Goal: Information Seeking & Learning: Learn about a topic

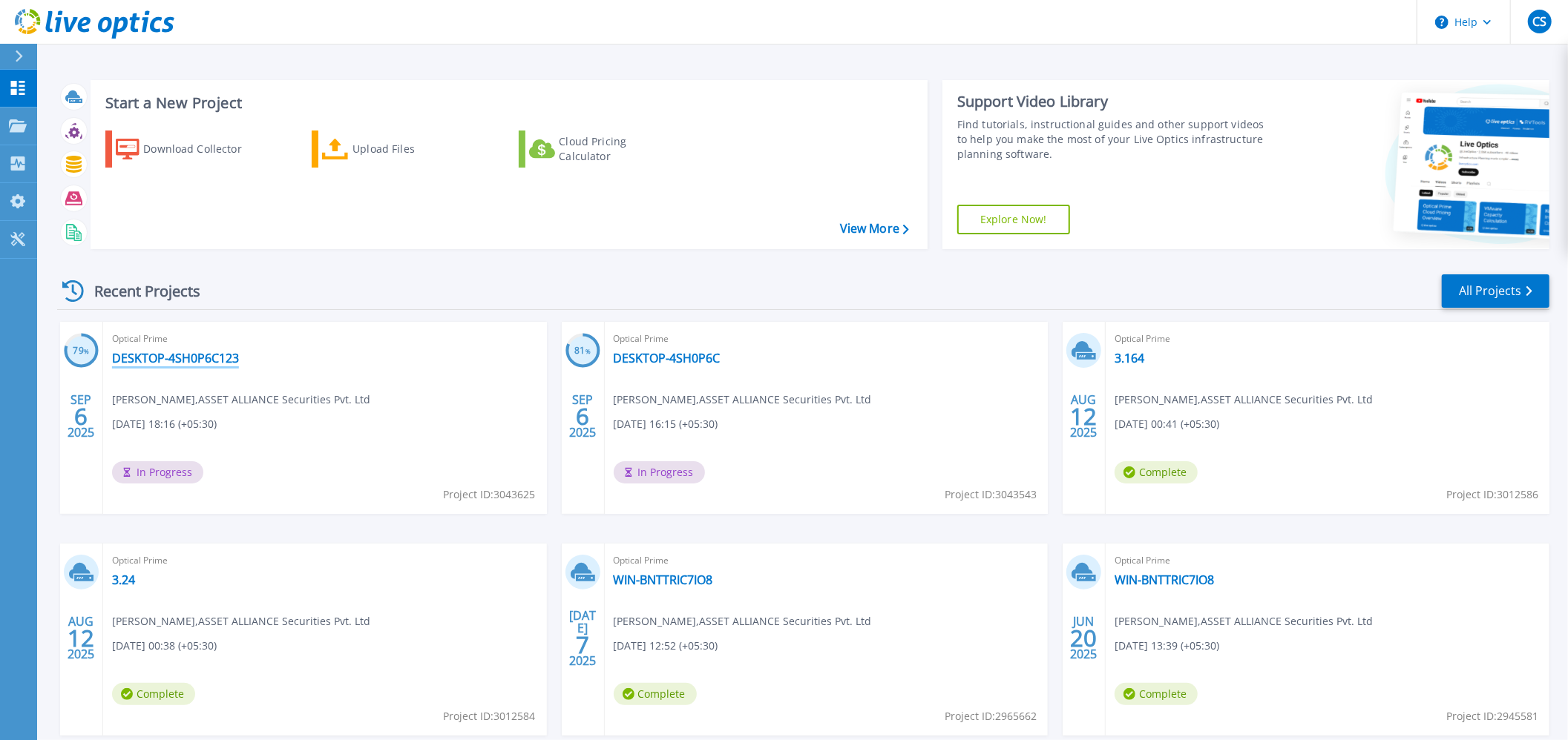
click at [189, 360] on link "DESKTOP-4SH0P6C123" at bounding box center [175, 358] width 127 height 15
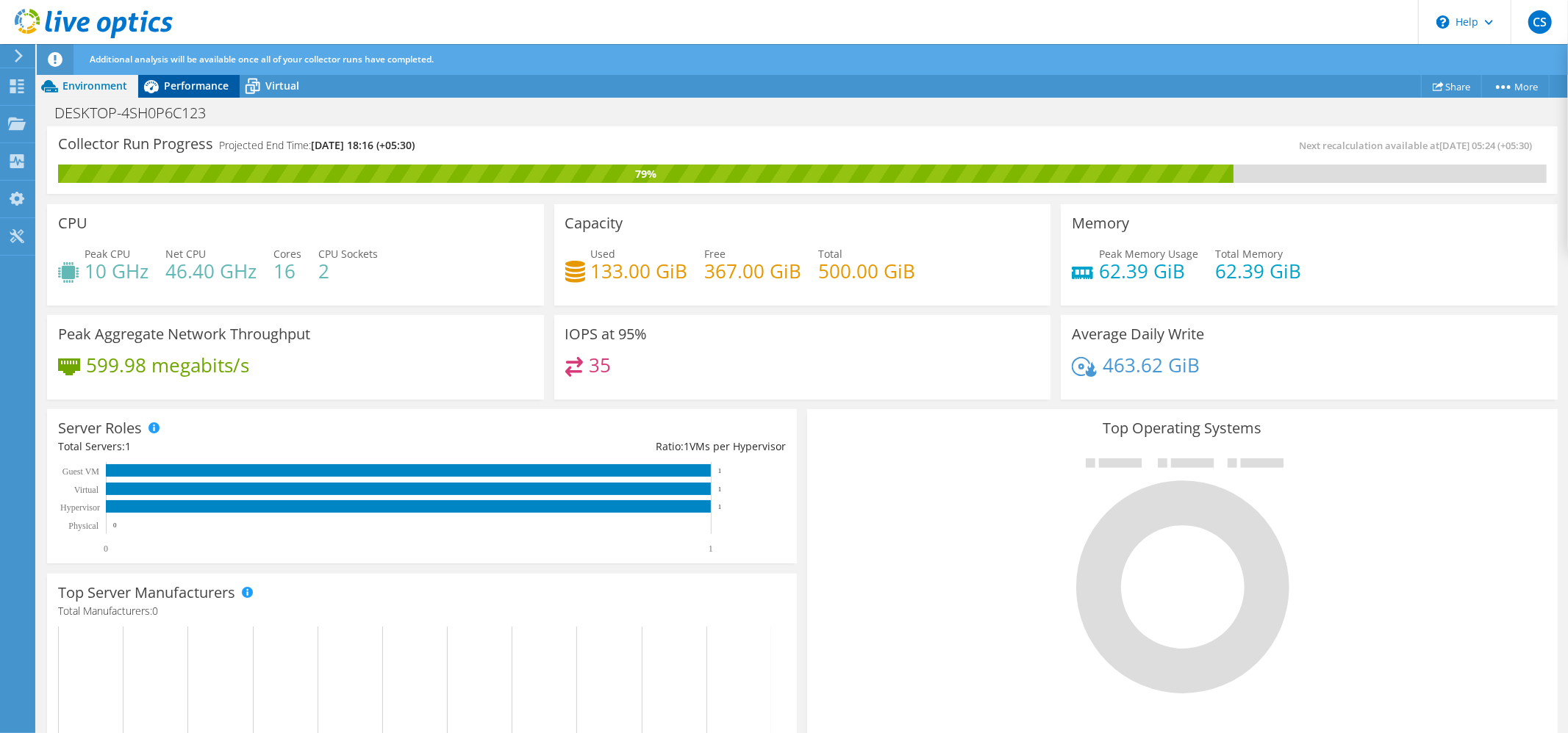
click at [191, 85] on span "Performance" at bounding box center [196, 85] width 65 height 14
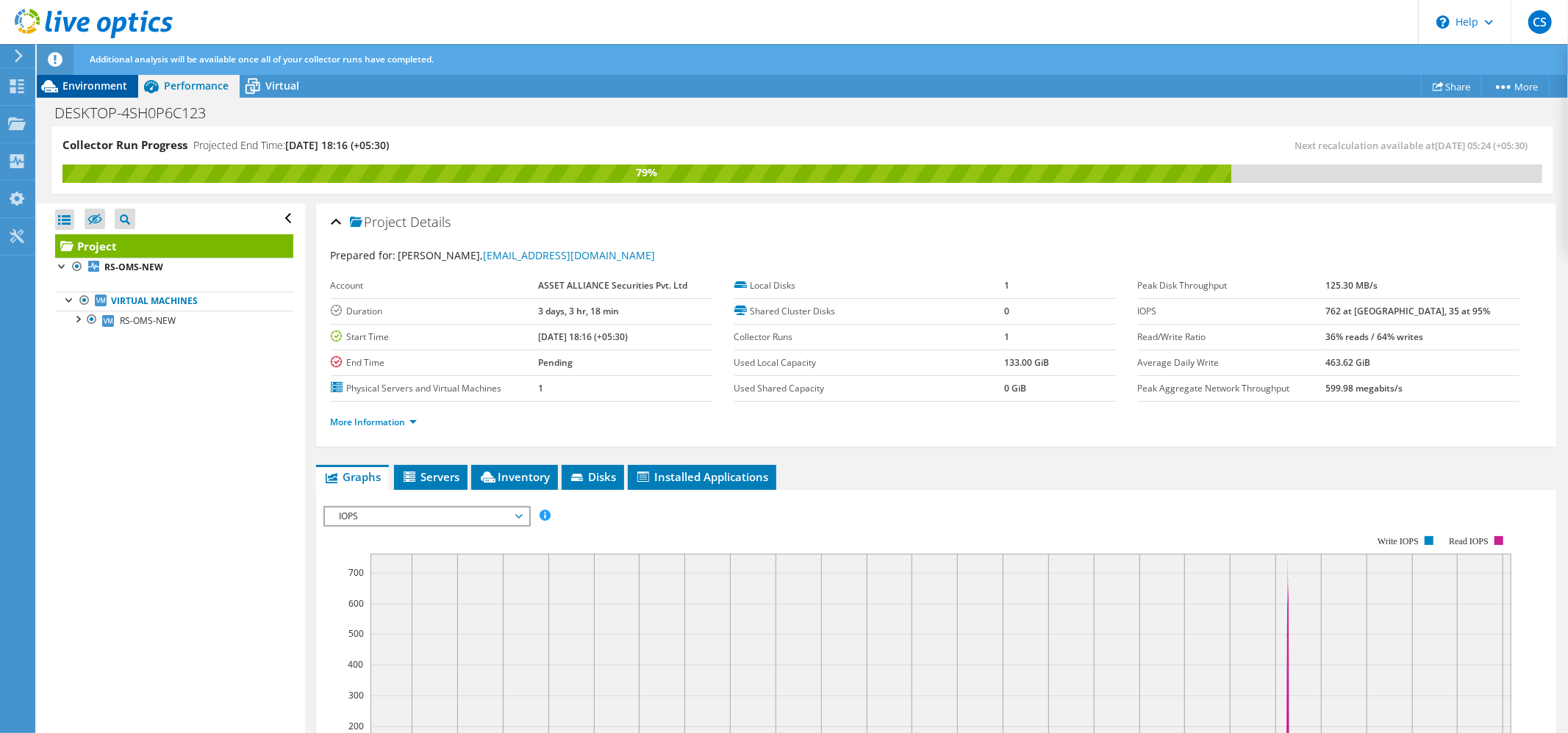
click at [95, 86] on span "Environment" at bounding box center [94, 85] width 65 height 14
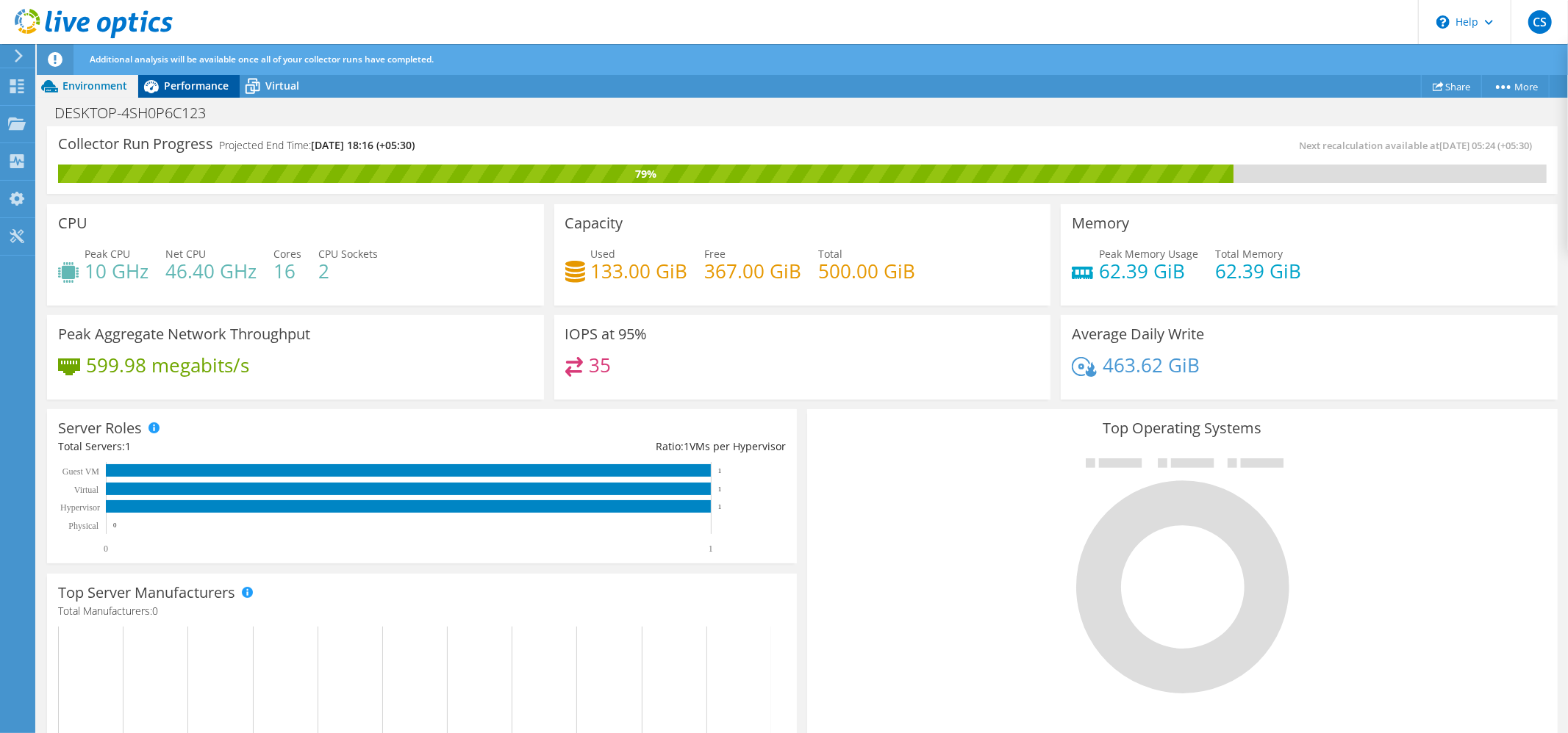
click at [181, 88] on span "Performance" at bounding box center [196, 85] width 65 height 14
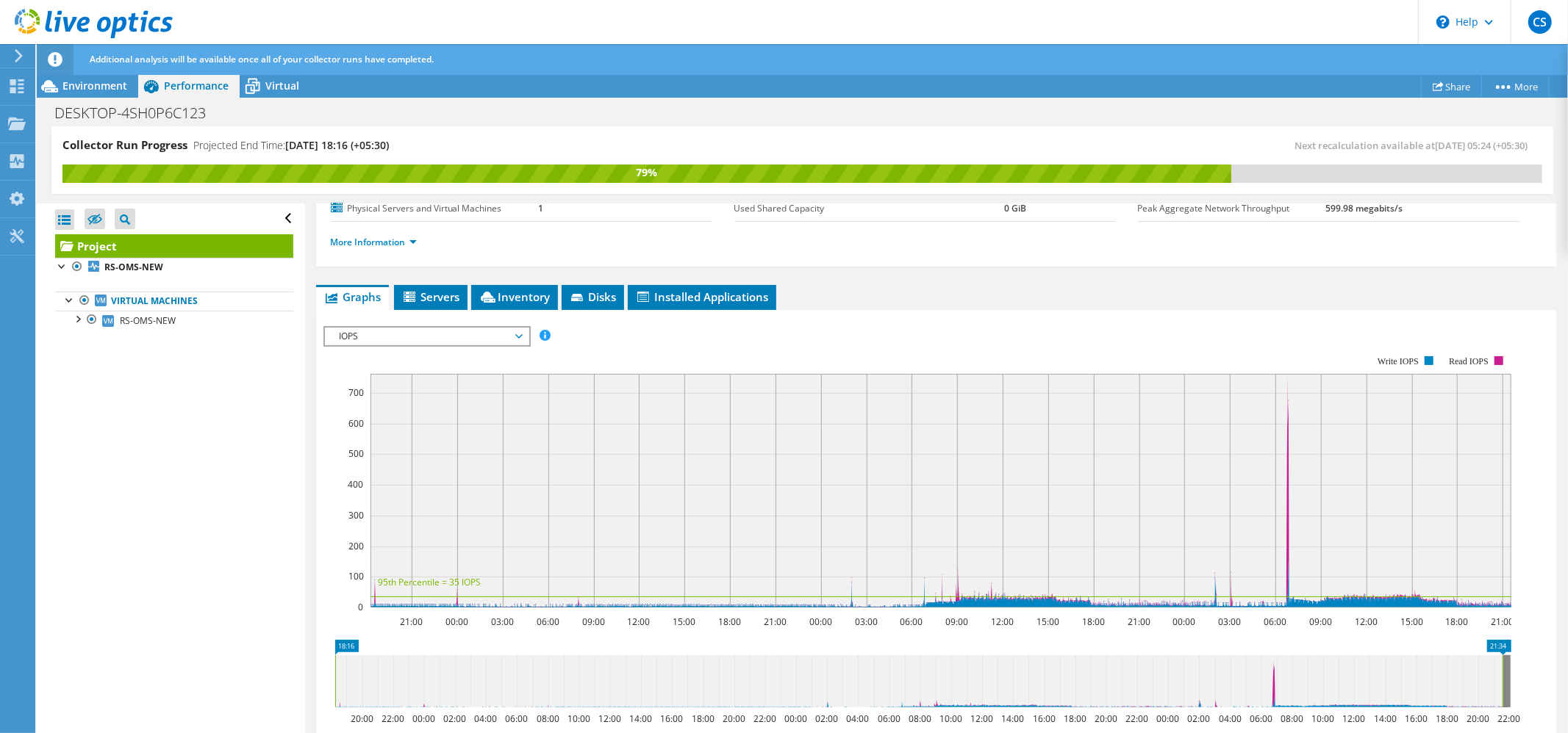
scroll to position [183, 0]
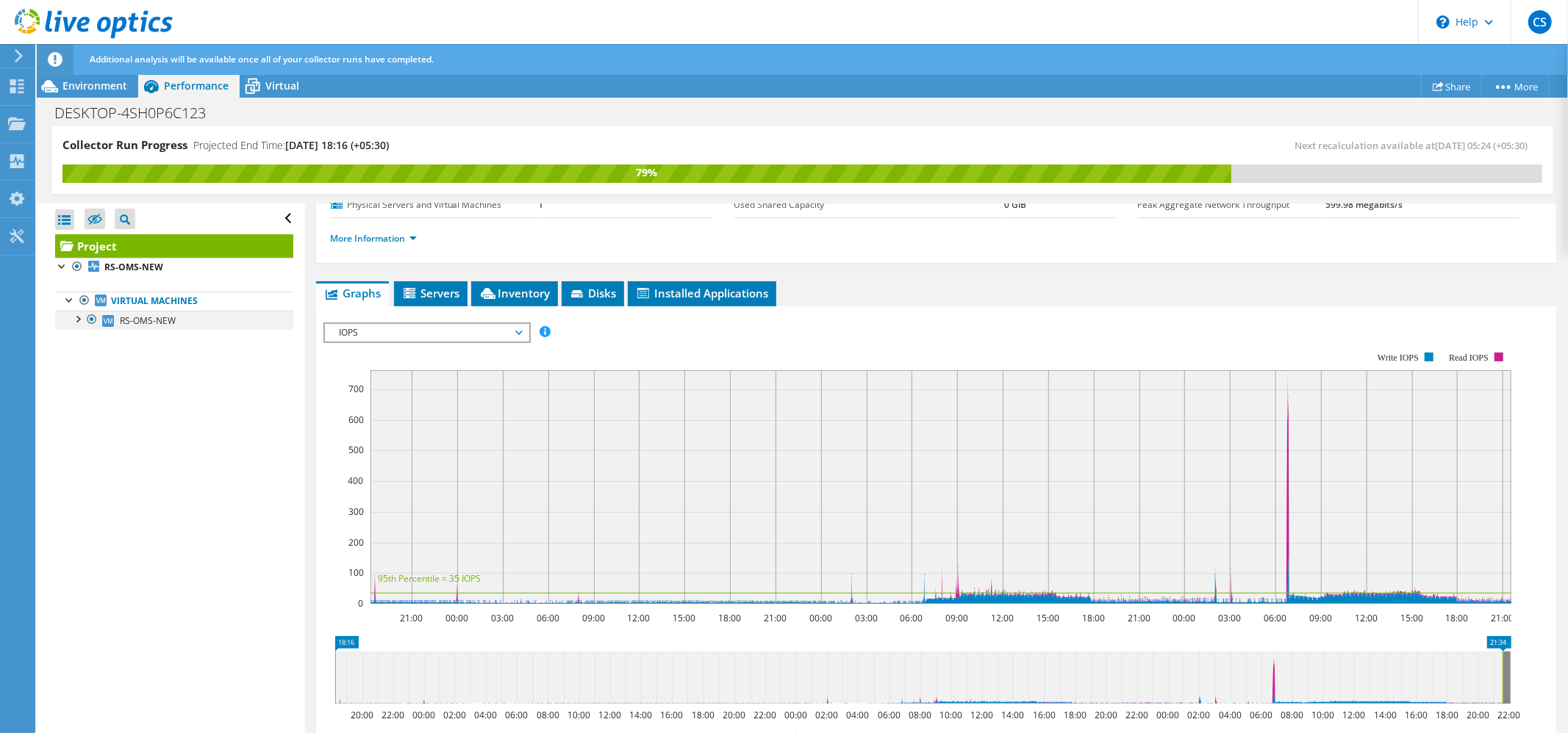
click at [80, 320] on div at bounding box center [77, 318] width 15 height 15
click at [80, 322] on div at bounding box center [77, 318] width 15 height 15
click at [88, 357] on div at bounding box center [85, 356] width 15 height 15
click at [168, 361] on link "Network Interfaces" at bounding box center [174, 358] width 238 height 19
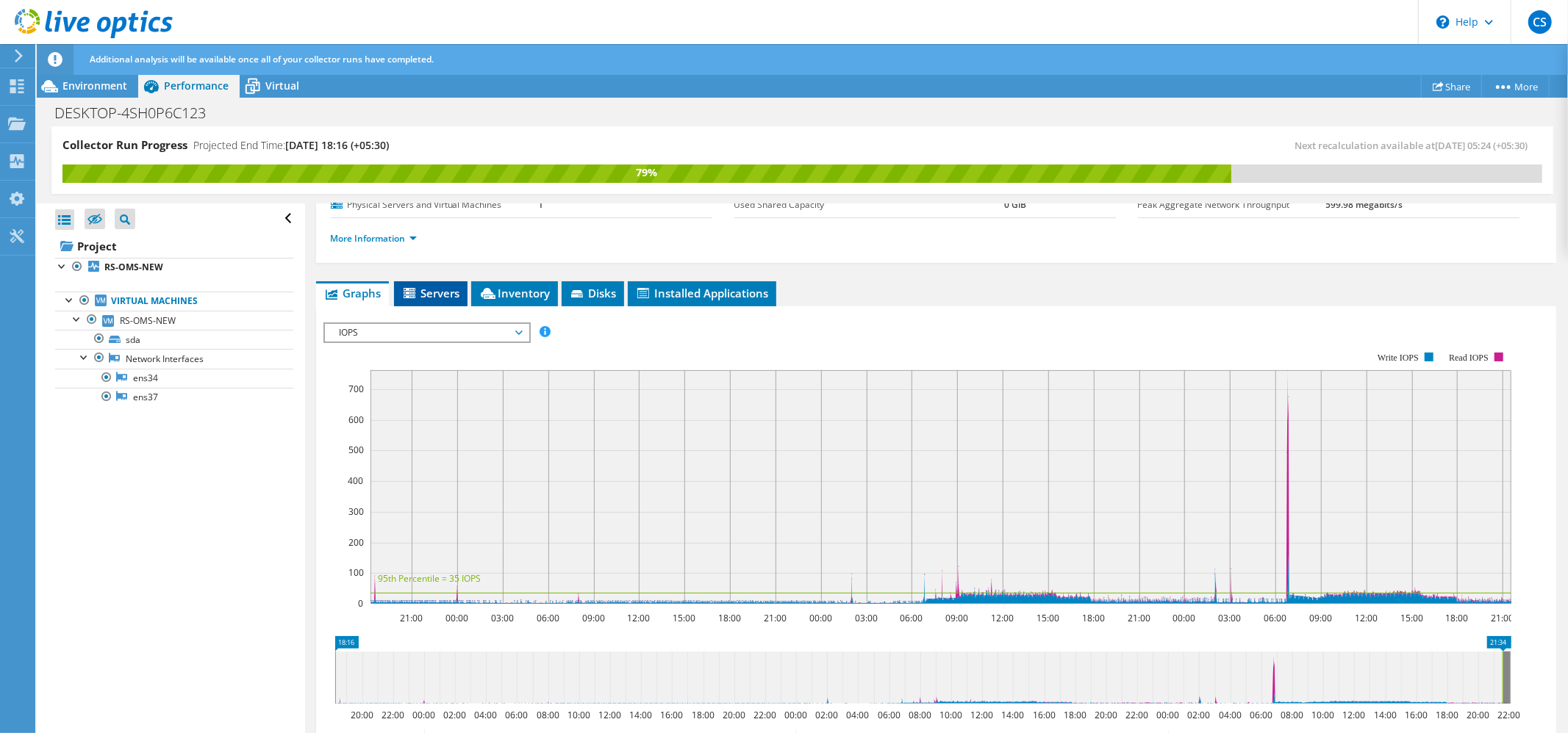
click at [447, 294] on span "Servers" at bounding box center [431, 293] width 59 height 15
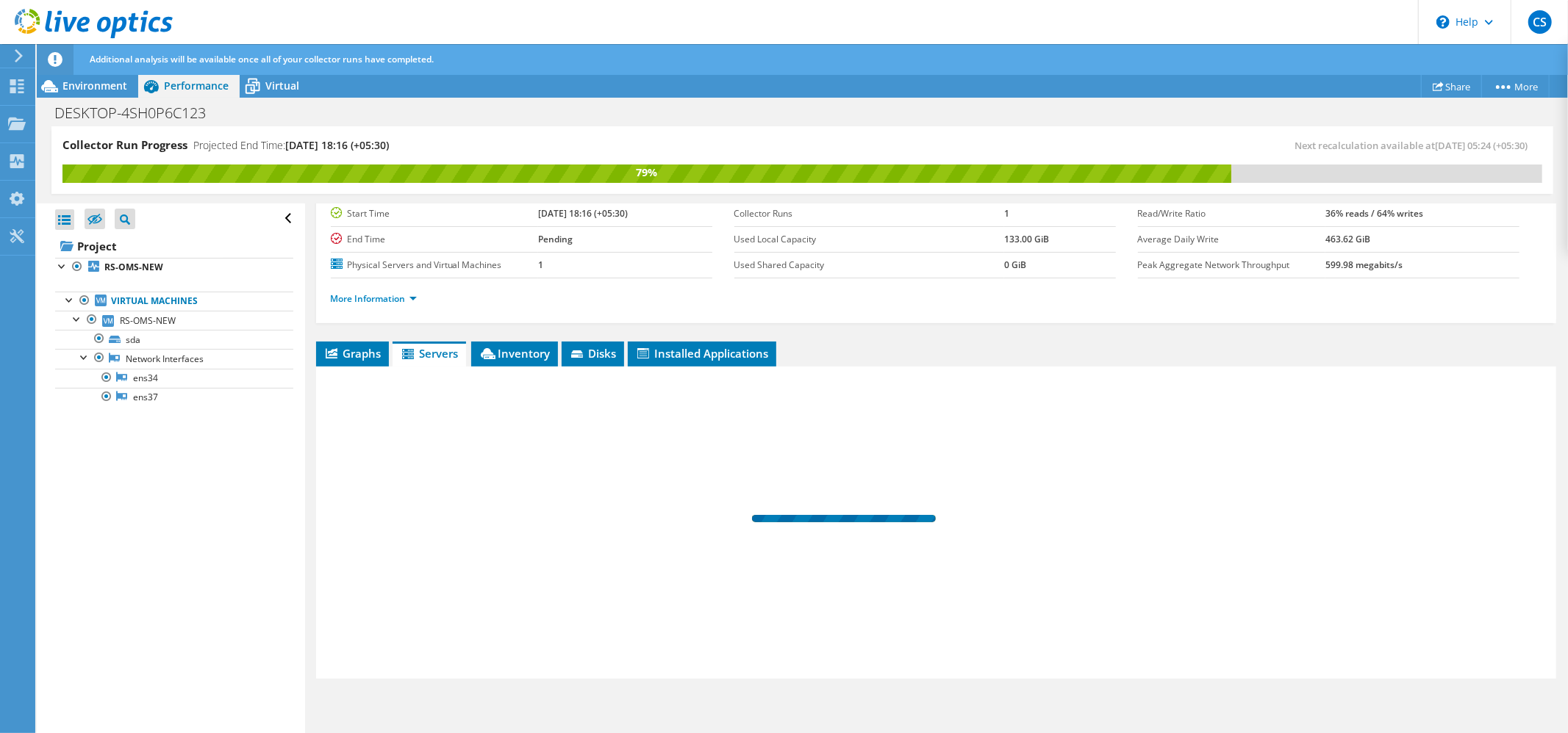
scroll to position [125, 0]
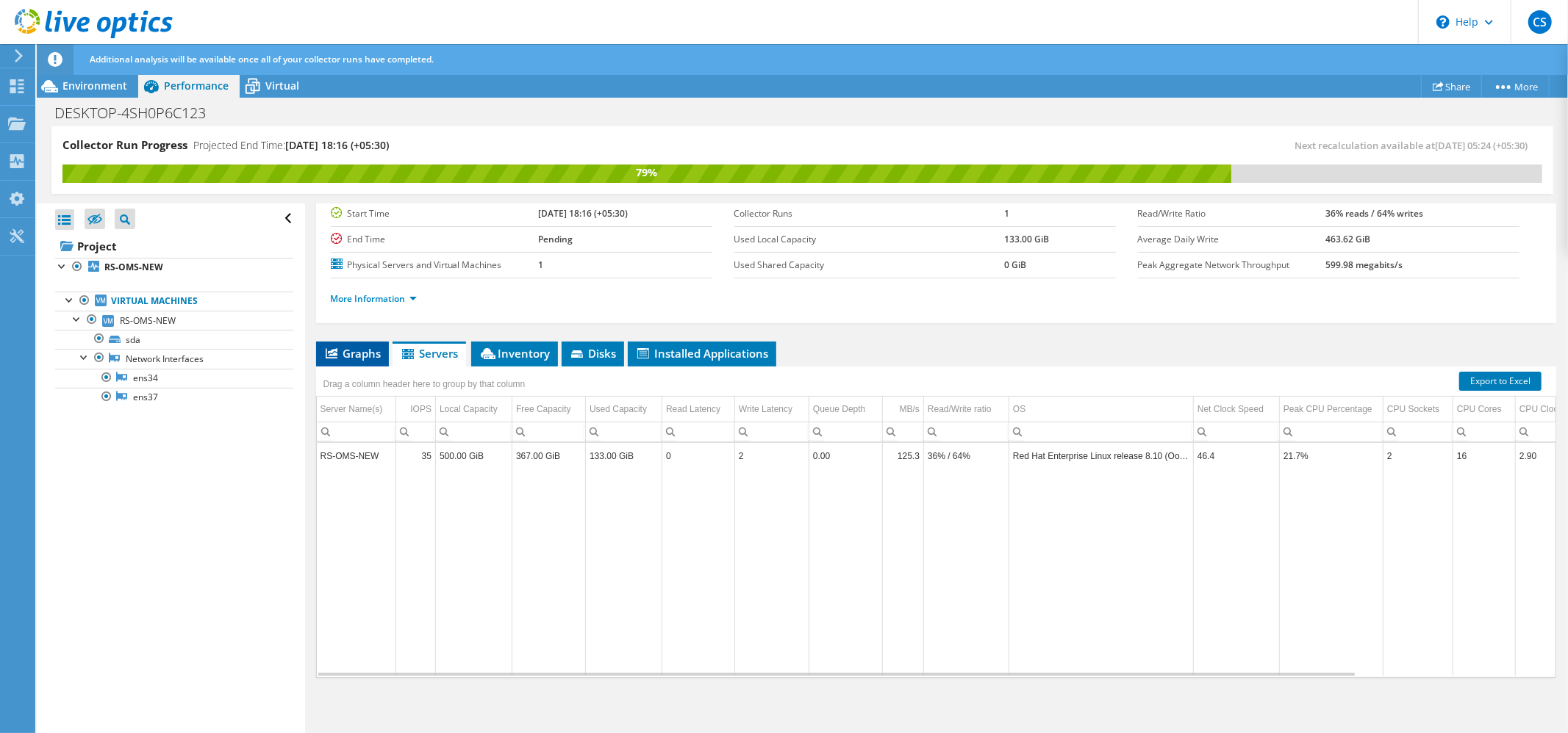
click at [360, 354] on span "Graphs" at bounding box center [352, 353] width 58 height 15
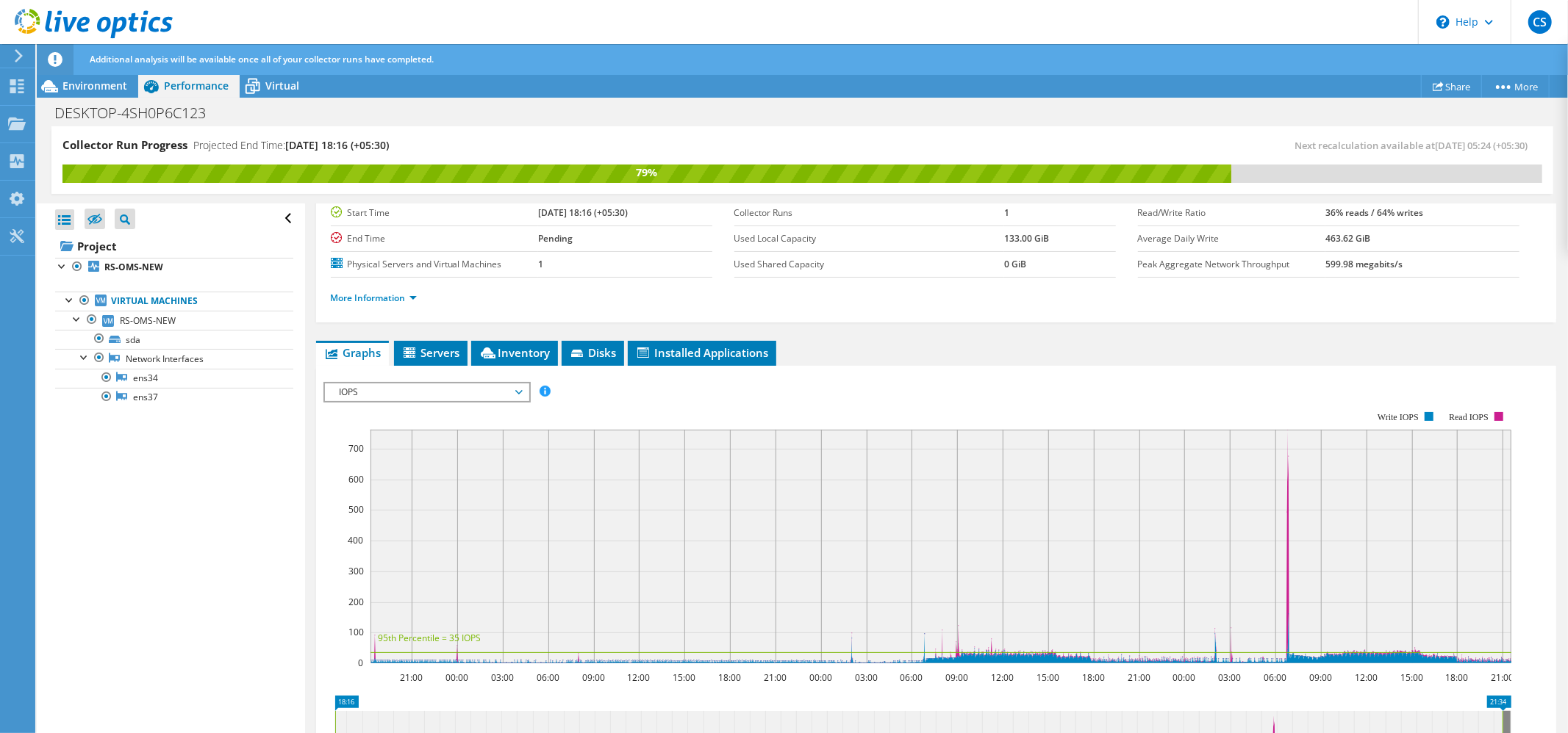
scroll to position [183, 0]
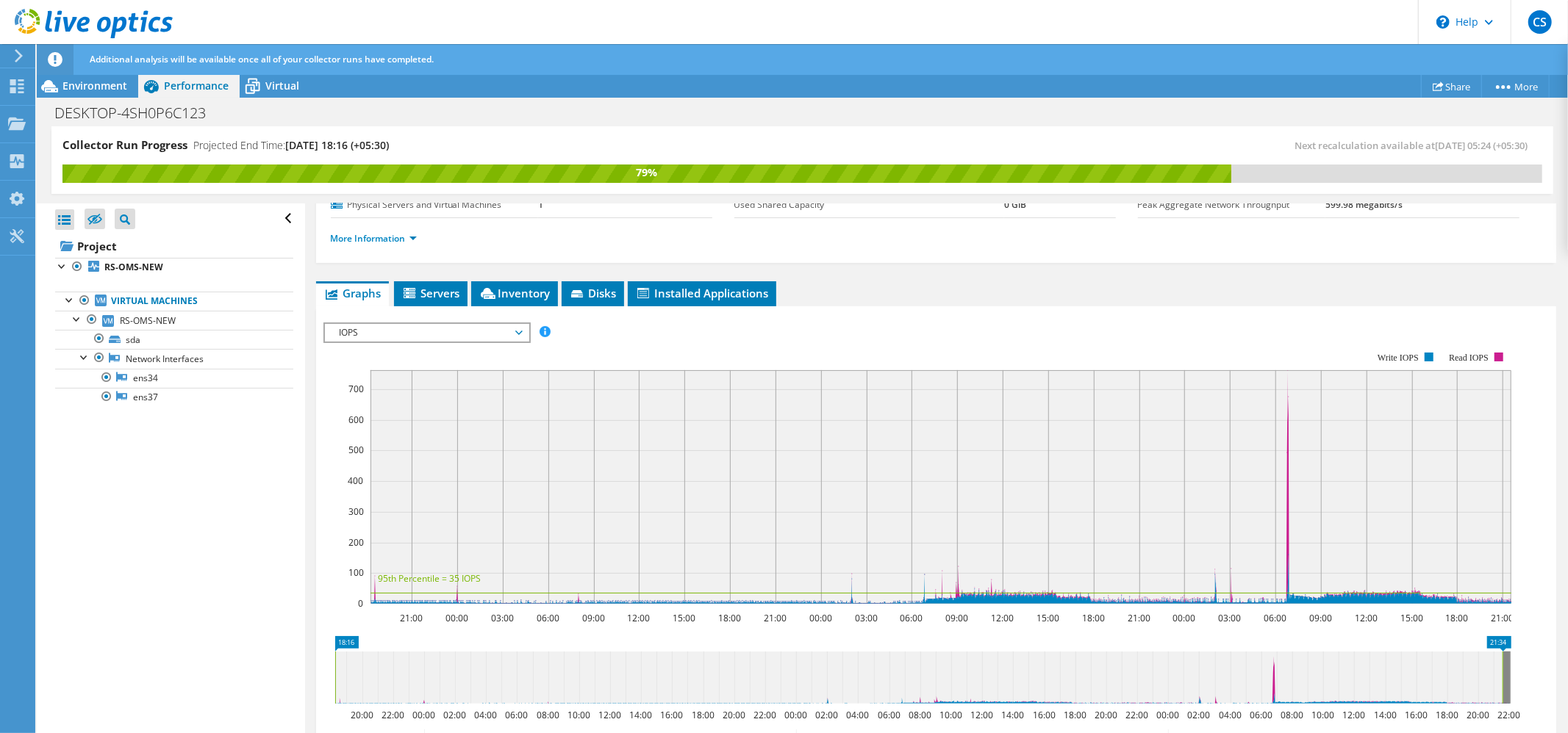
click at [500, 335] on span "IOPS" at bounding box center [426, 333] width 189 height 18
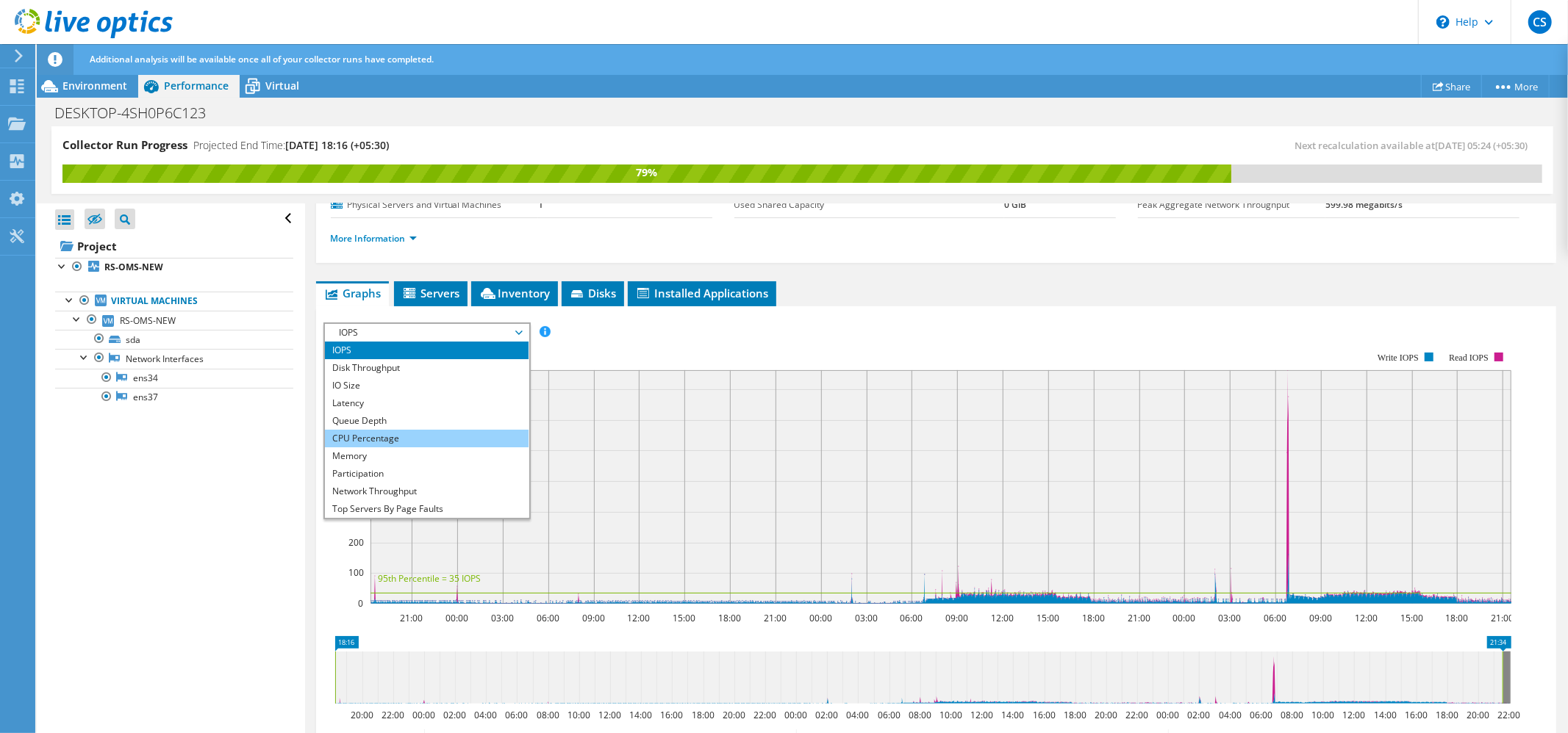
click at [386, 435] on li "CPU Percentage" at bounding box center [426, 439] width 204 height 18
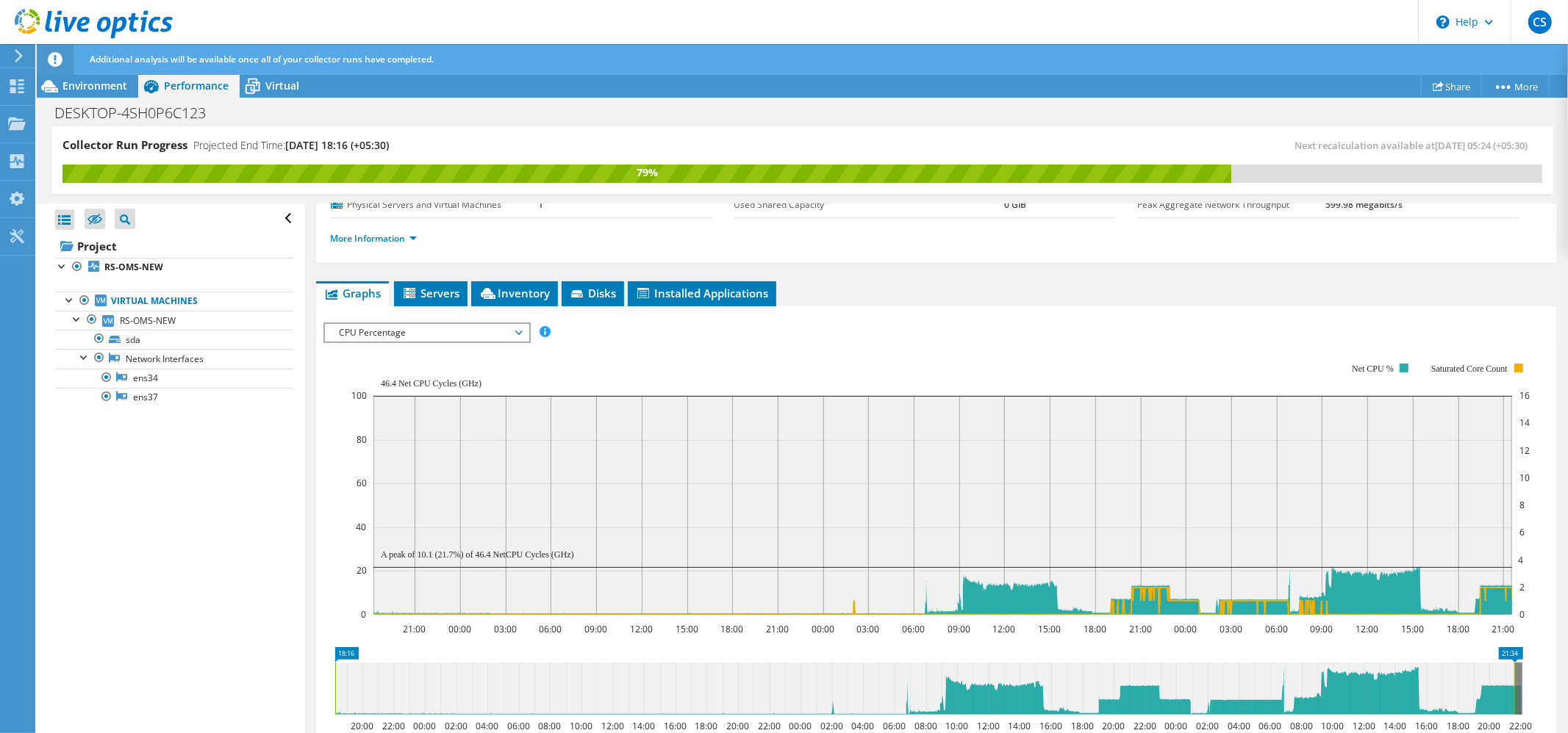
click at [505, 334] on span "CPU Percentage" at bounding box center [426, 333] width 189 height 18
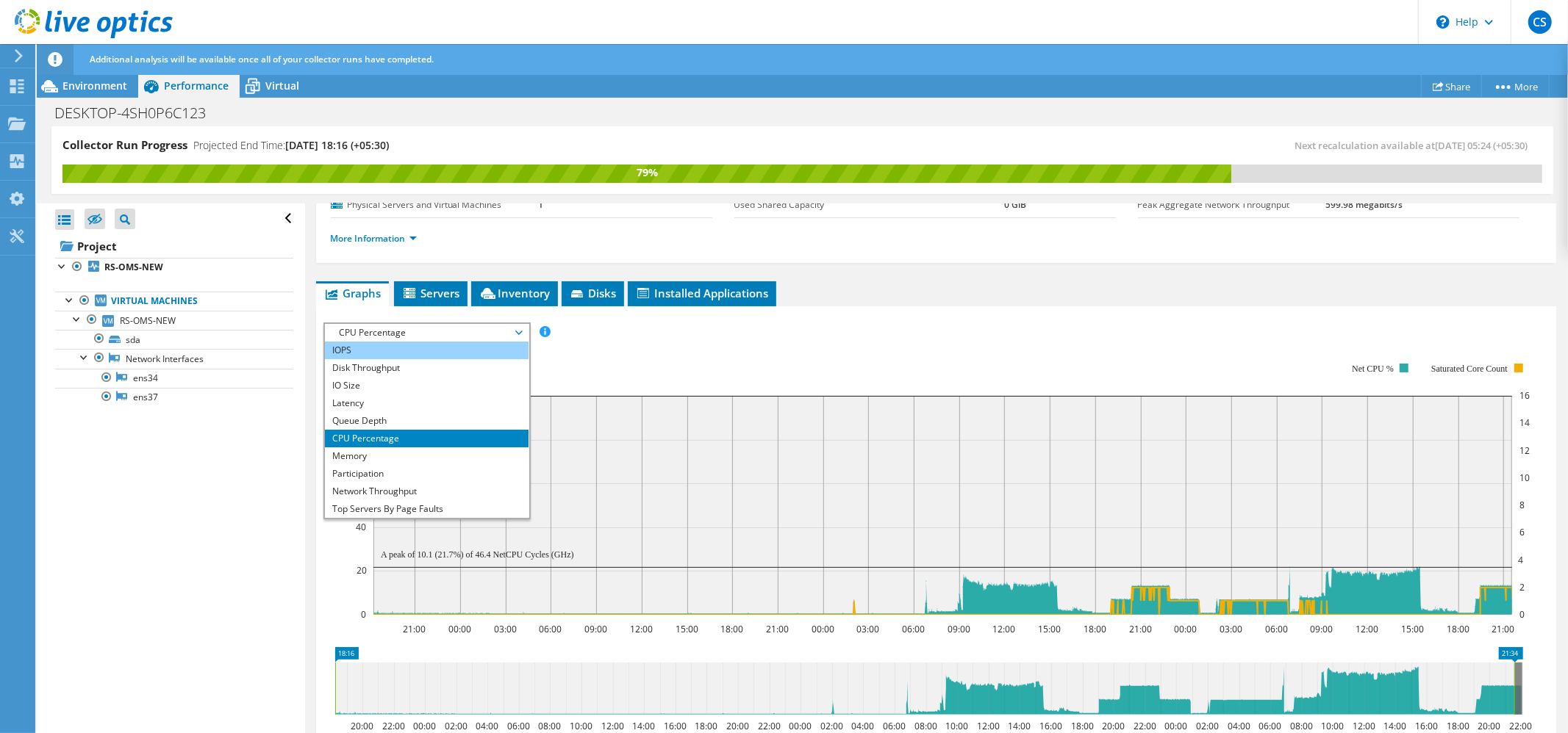
click at [392, 354] on li "IOPS" at bounding box center [426, 350] width 204 height 18
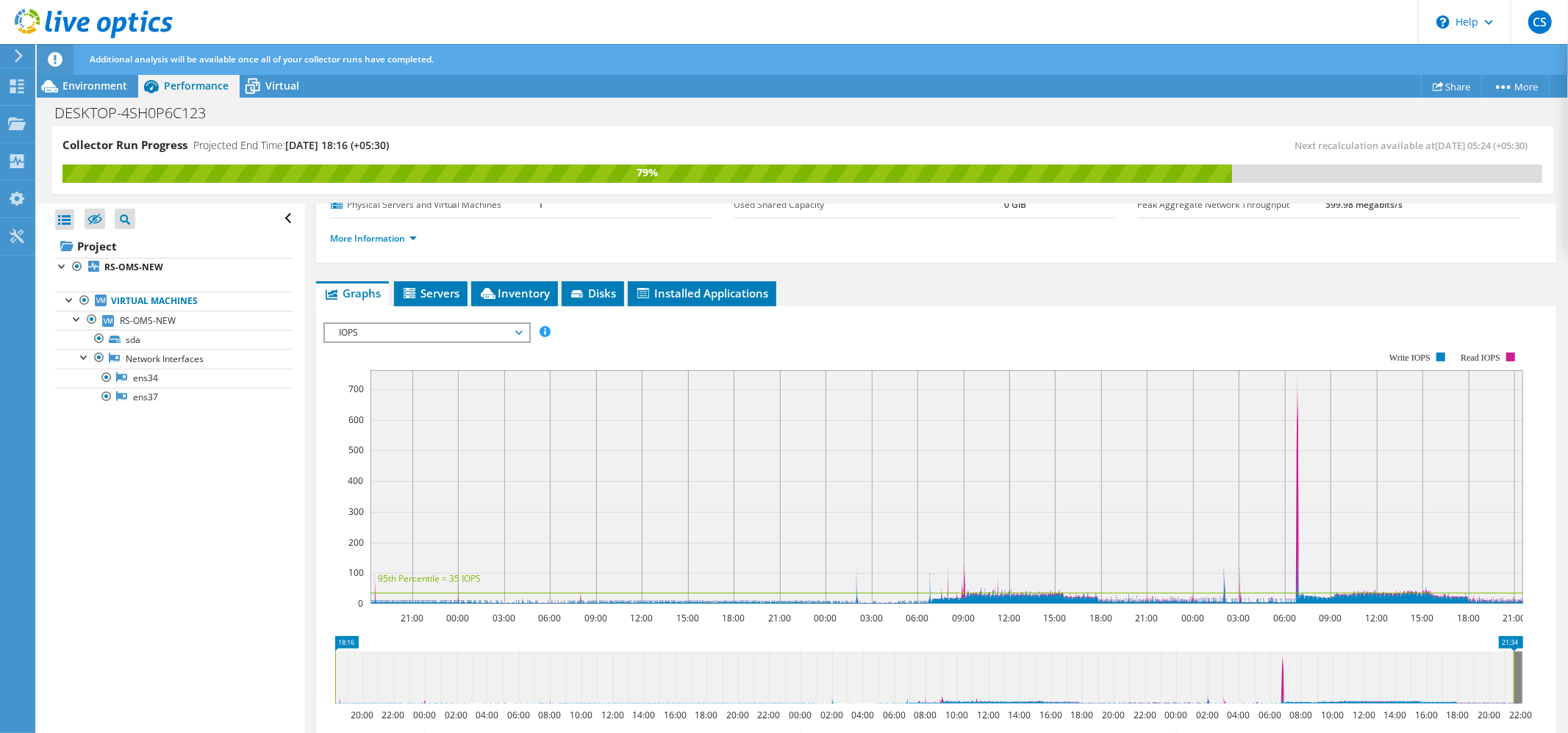
click at [460, 335] on span "IOPS" at bounding box center [426, 333] width 189 height 18
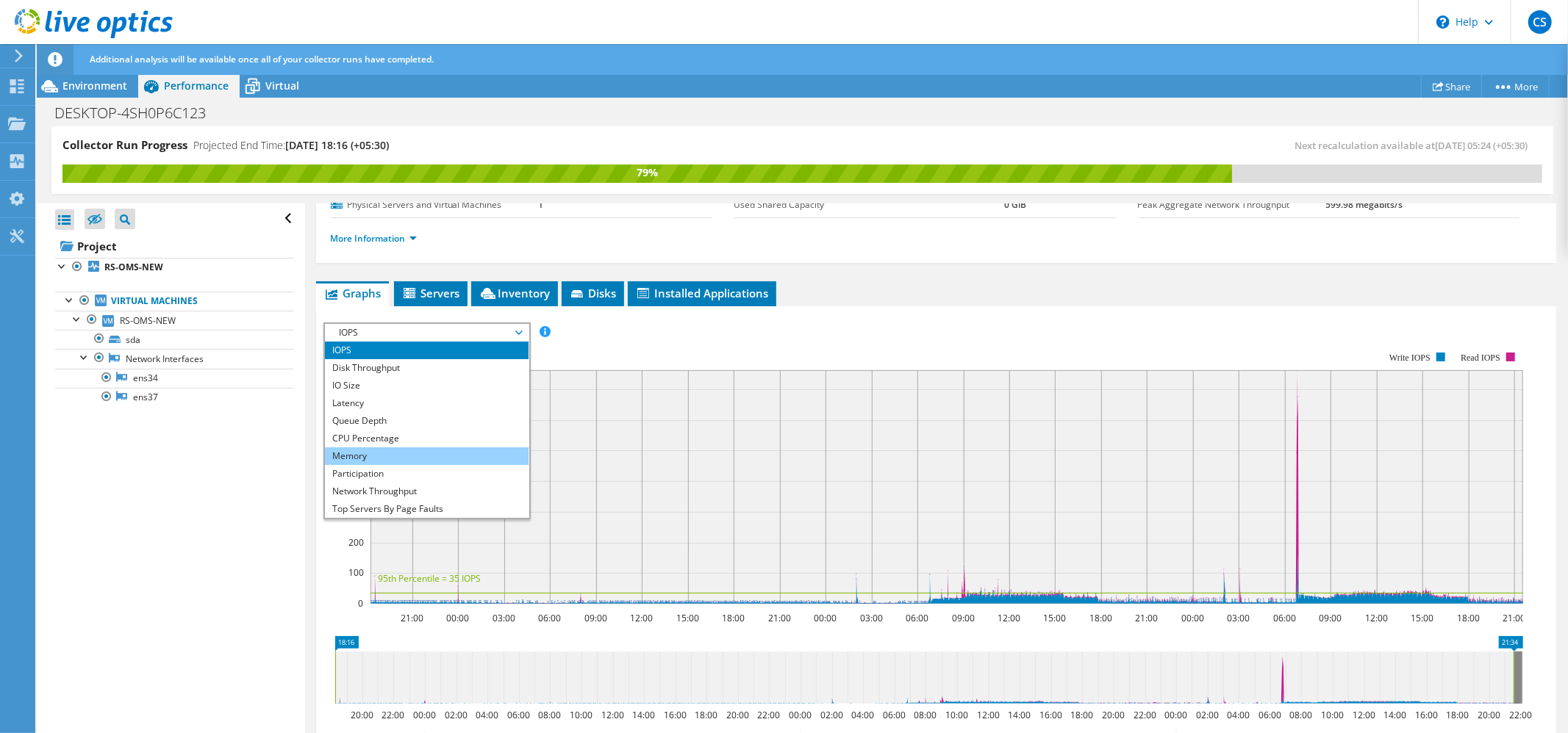
click at [424, 463] on li "Memory" at bounding box center [426, 456] width 204 height 18
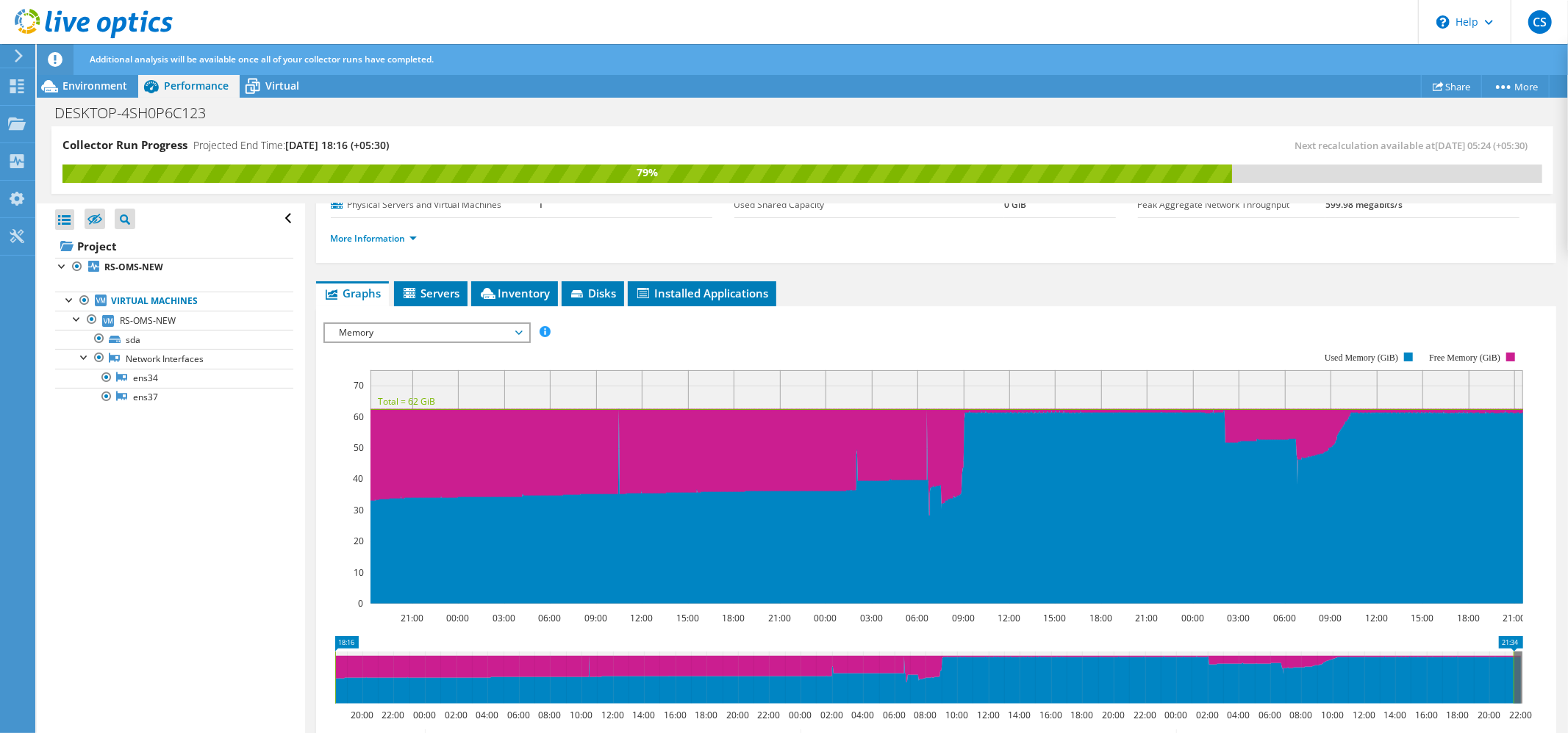
click at [517, 335] on span "Memory" at bounding box center [426, 333] width 189 height 18
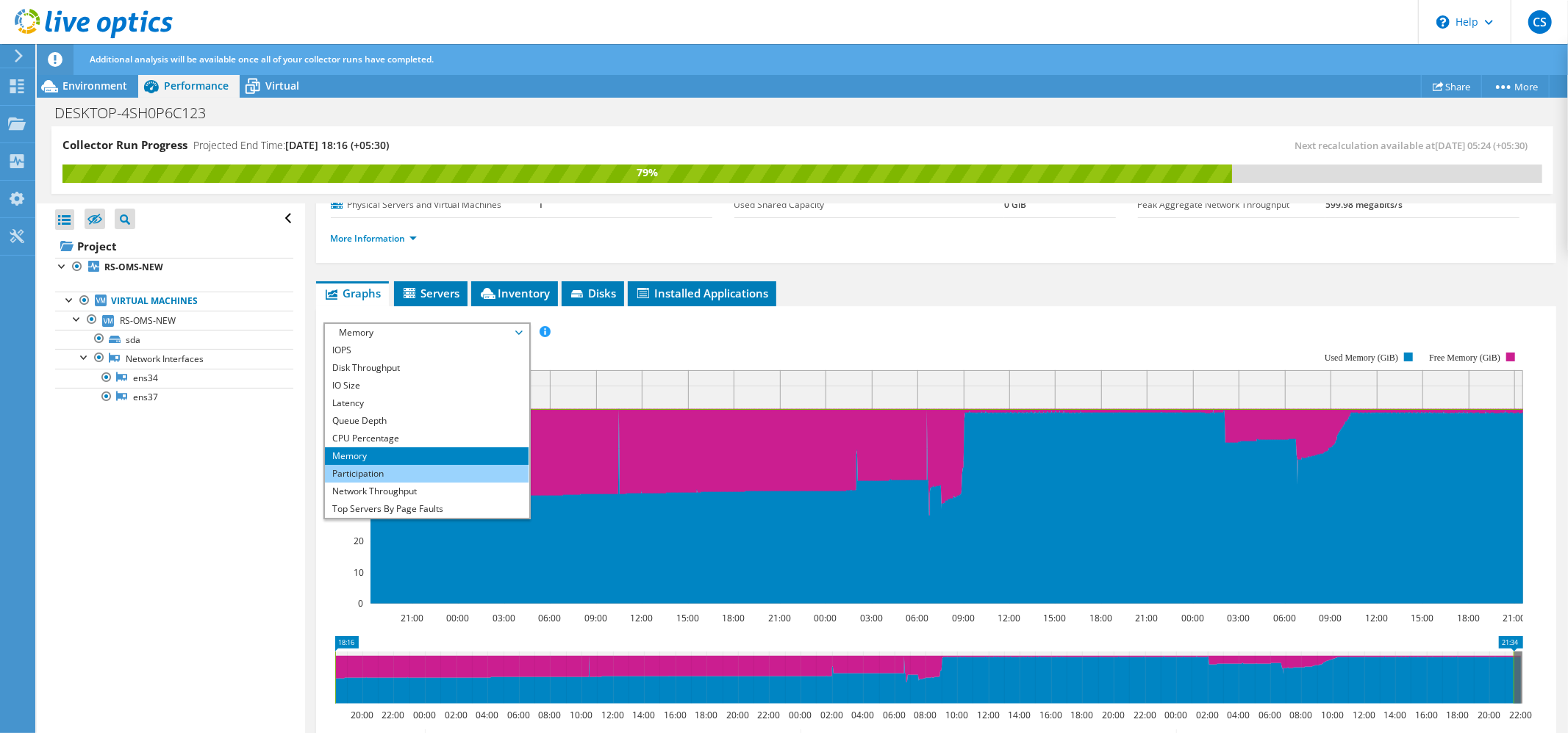
click at [400, 474] on li "Participation" at bounding box center [426, 474] width 204 height 18
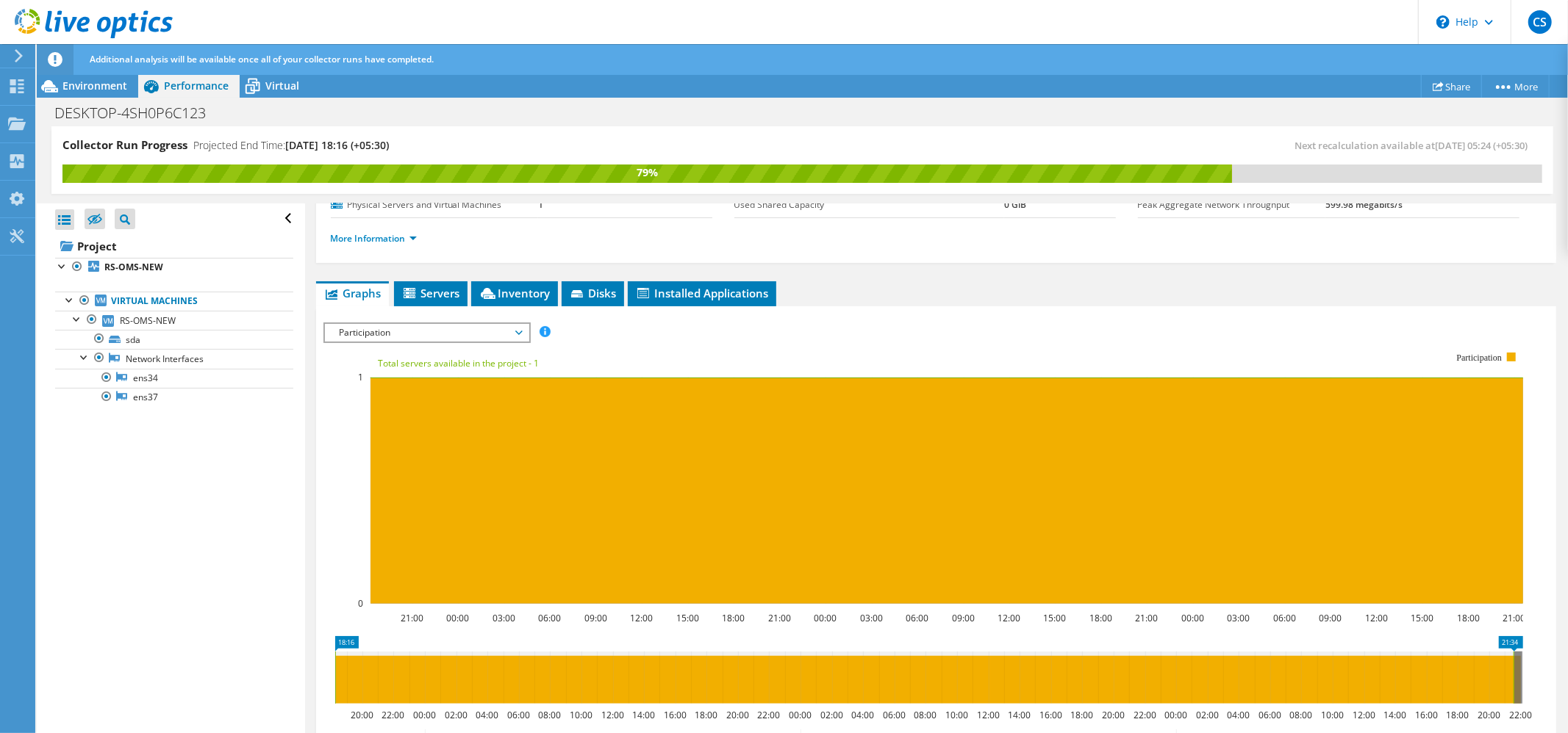
click at [505, 329] on span "Participation" at bounding box center [426, 333] width 189 height 18
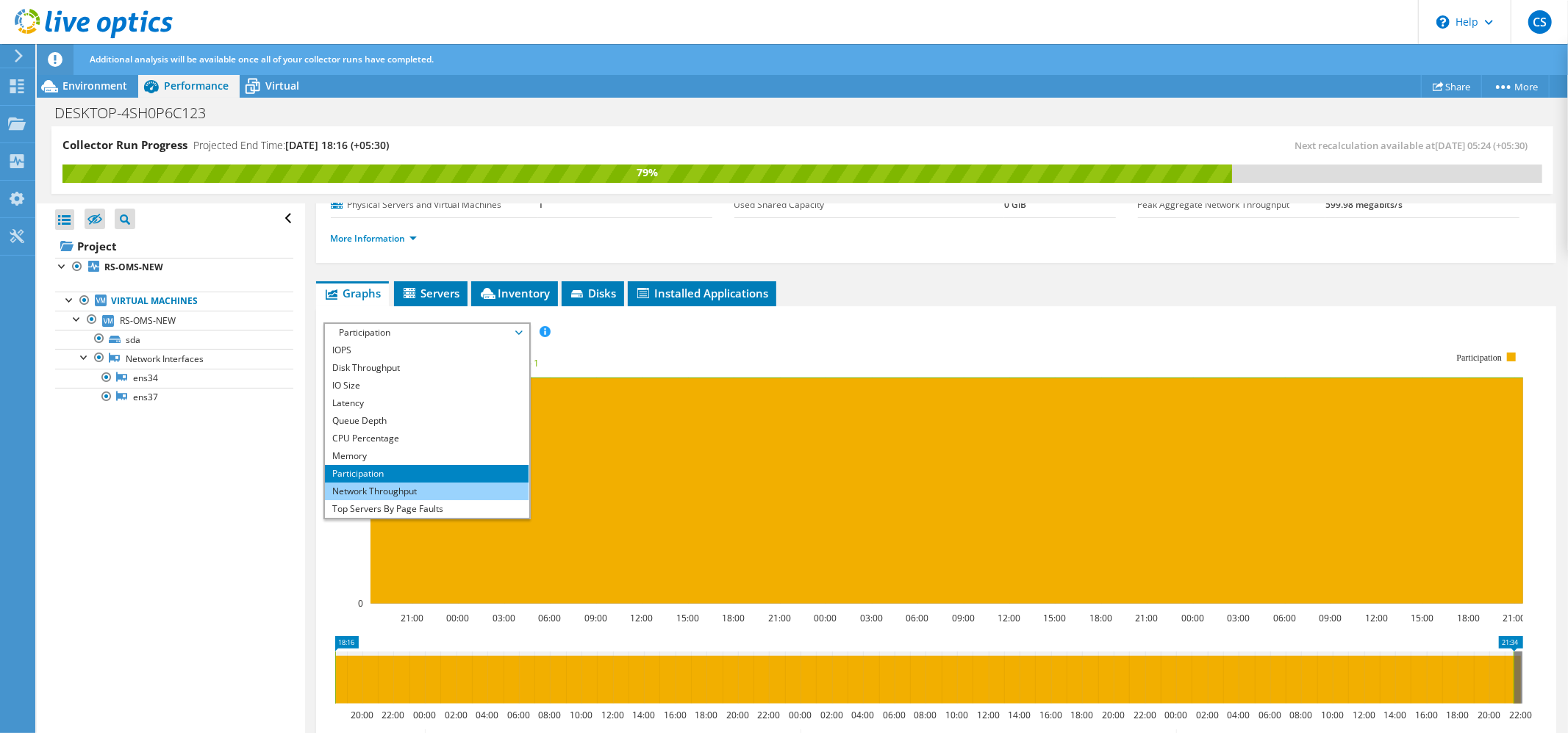
click at [375, 487] on li "Network Throughput" at bounding box center [426, 492] width 204 height 18
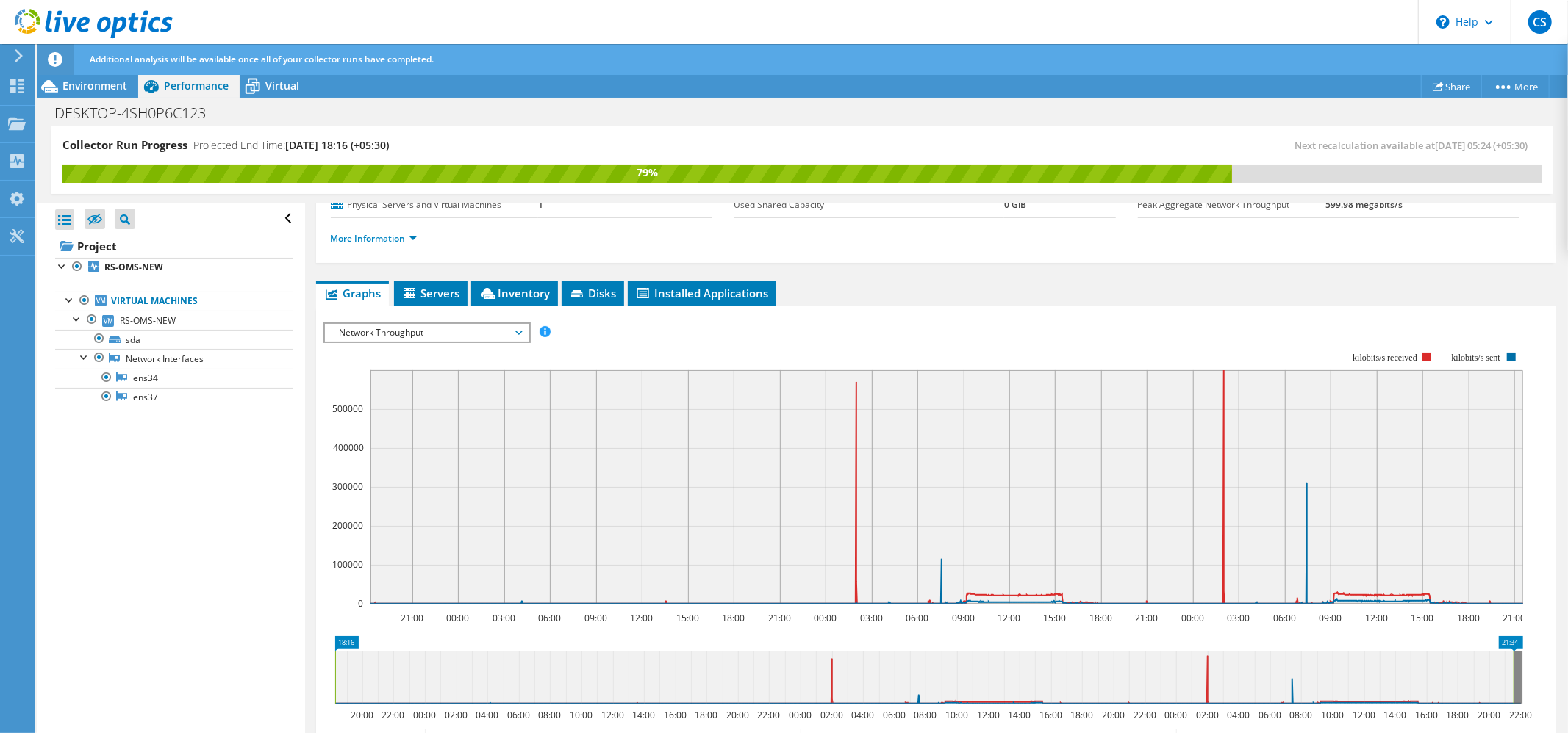
click at [496, 331] on span "Network Throughput" at bounding box center [426, 333] width 189 height 18
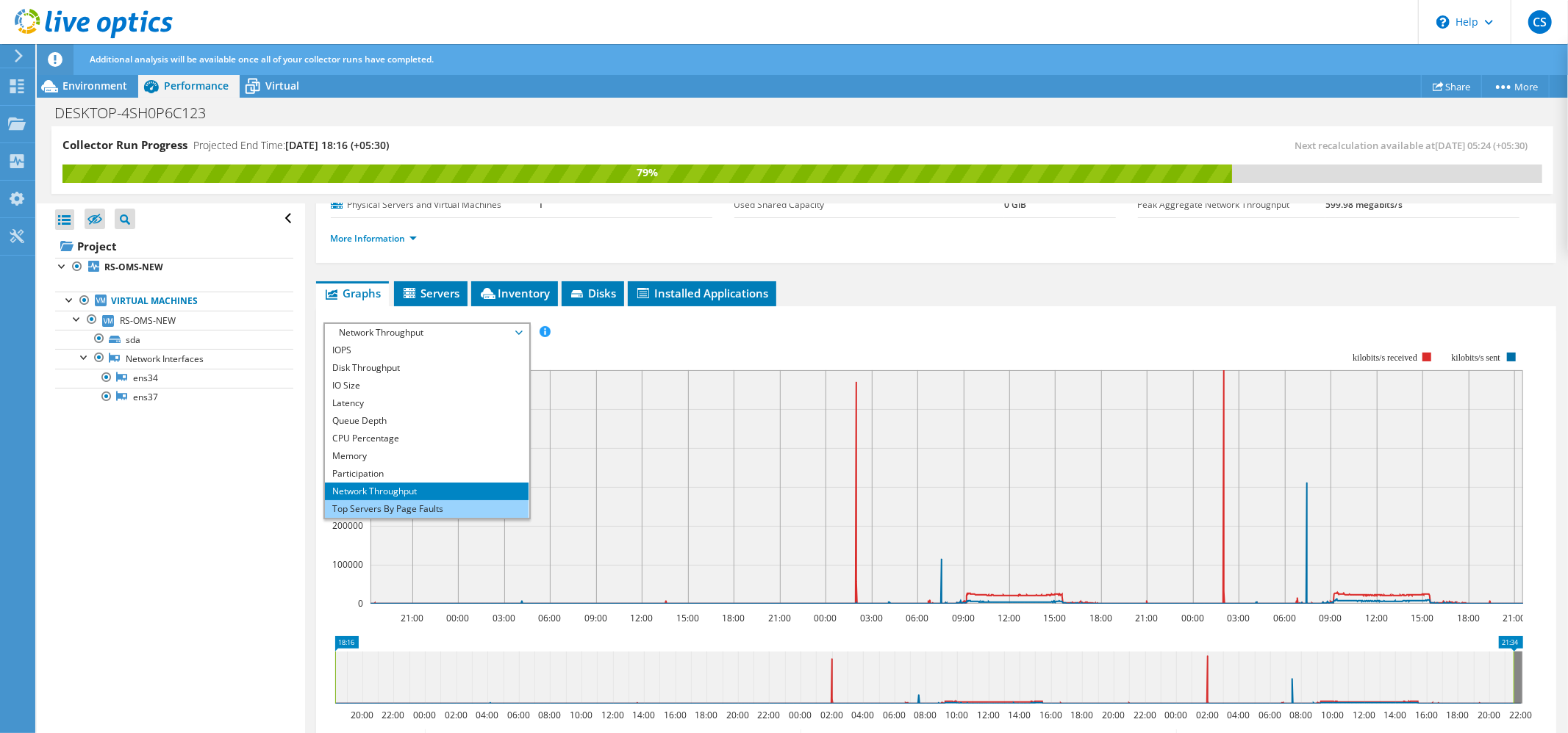
click at [419, 503] on li "Top Servers By Page Faults" at bounding box center [426, 509] width 204 height 18
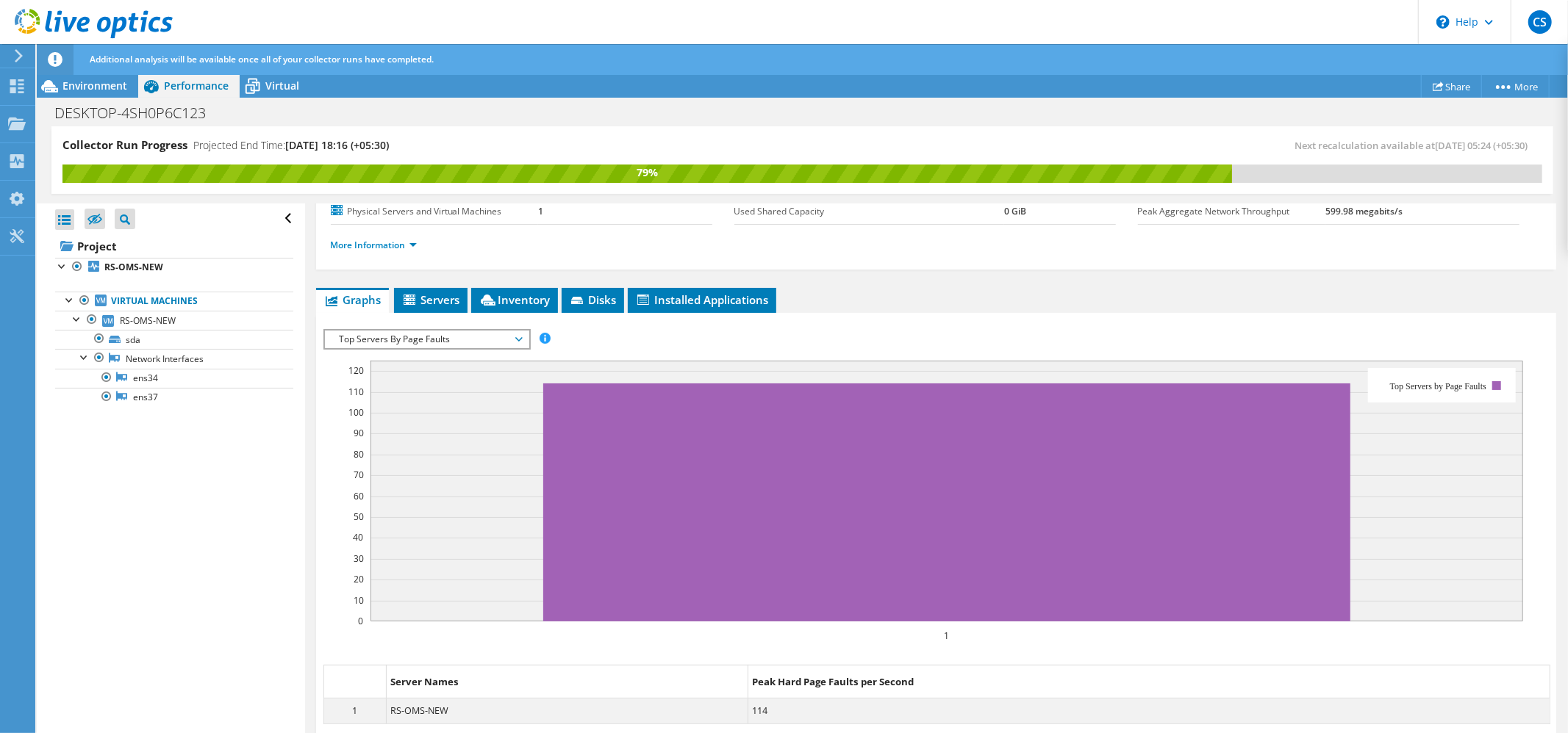
scroll to position [157, 0]
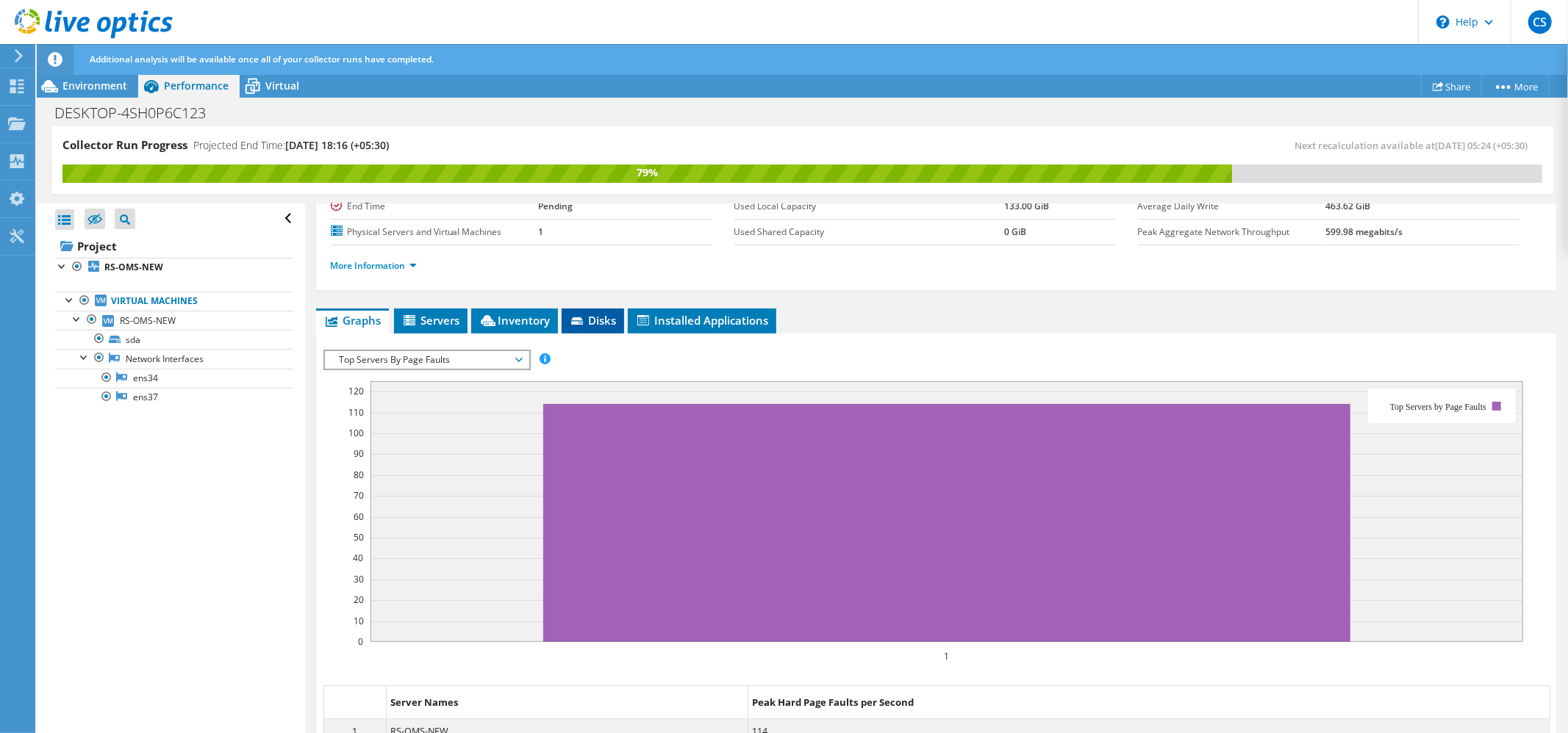
click at [597, 326] on span "Disks" at bounding box center [593, 320] width 48 height 15
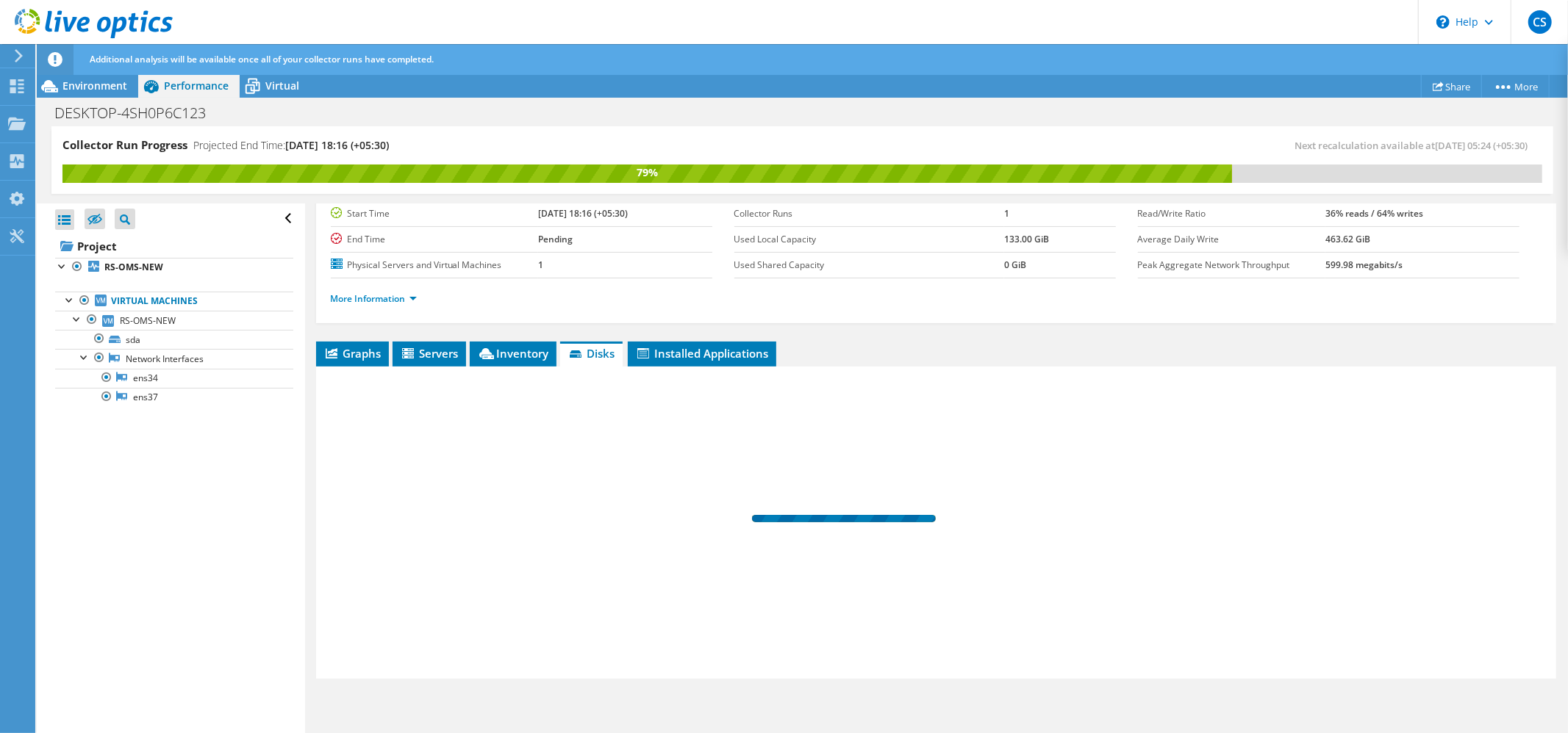
scroll to position [125, 0]
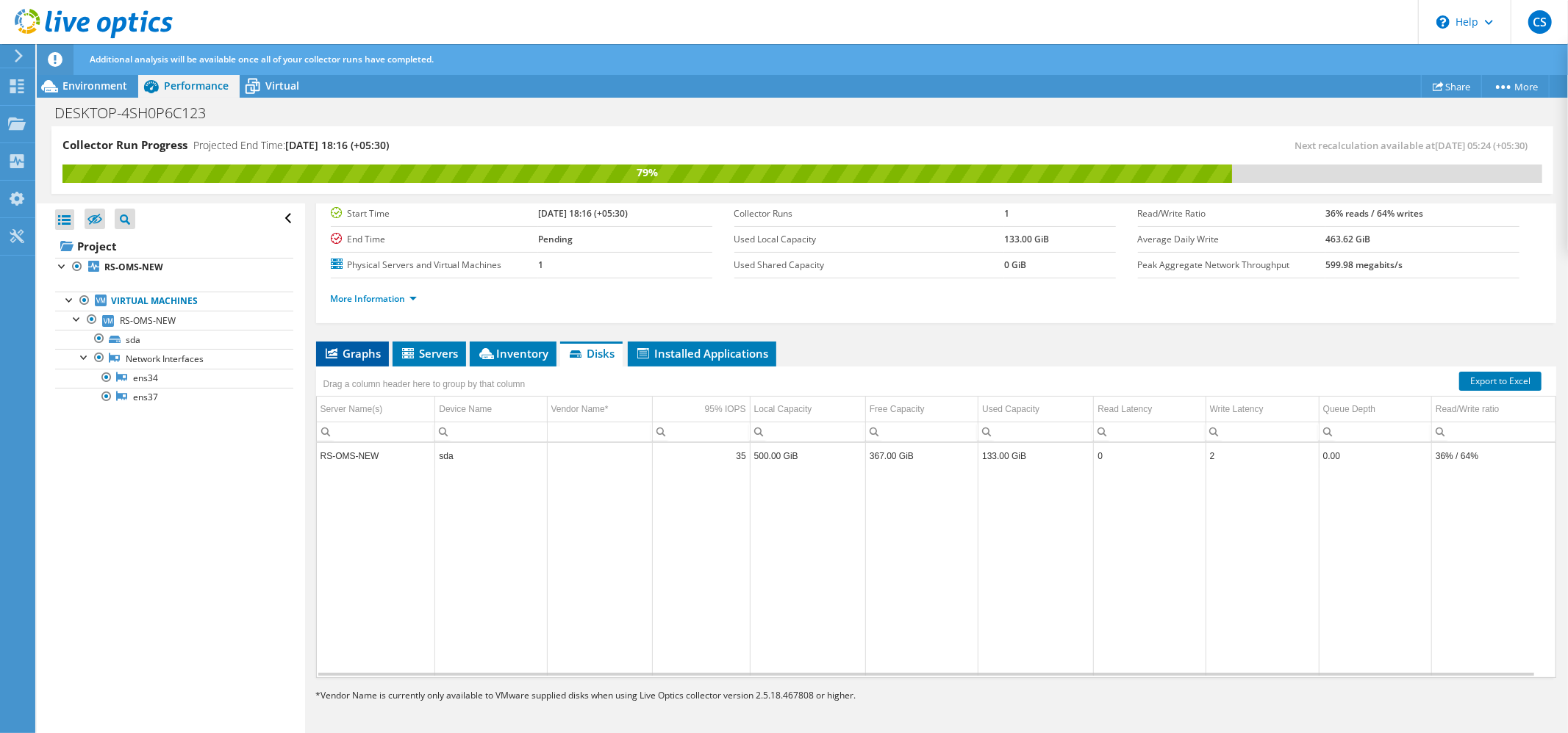
click at [352, 354] on span "Graphs" at bounding box center [352, 353] width 58 height 15
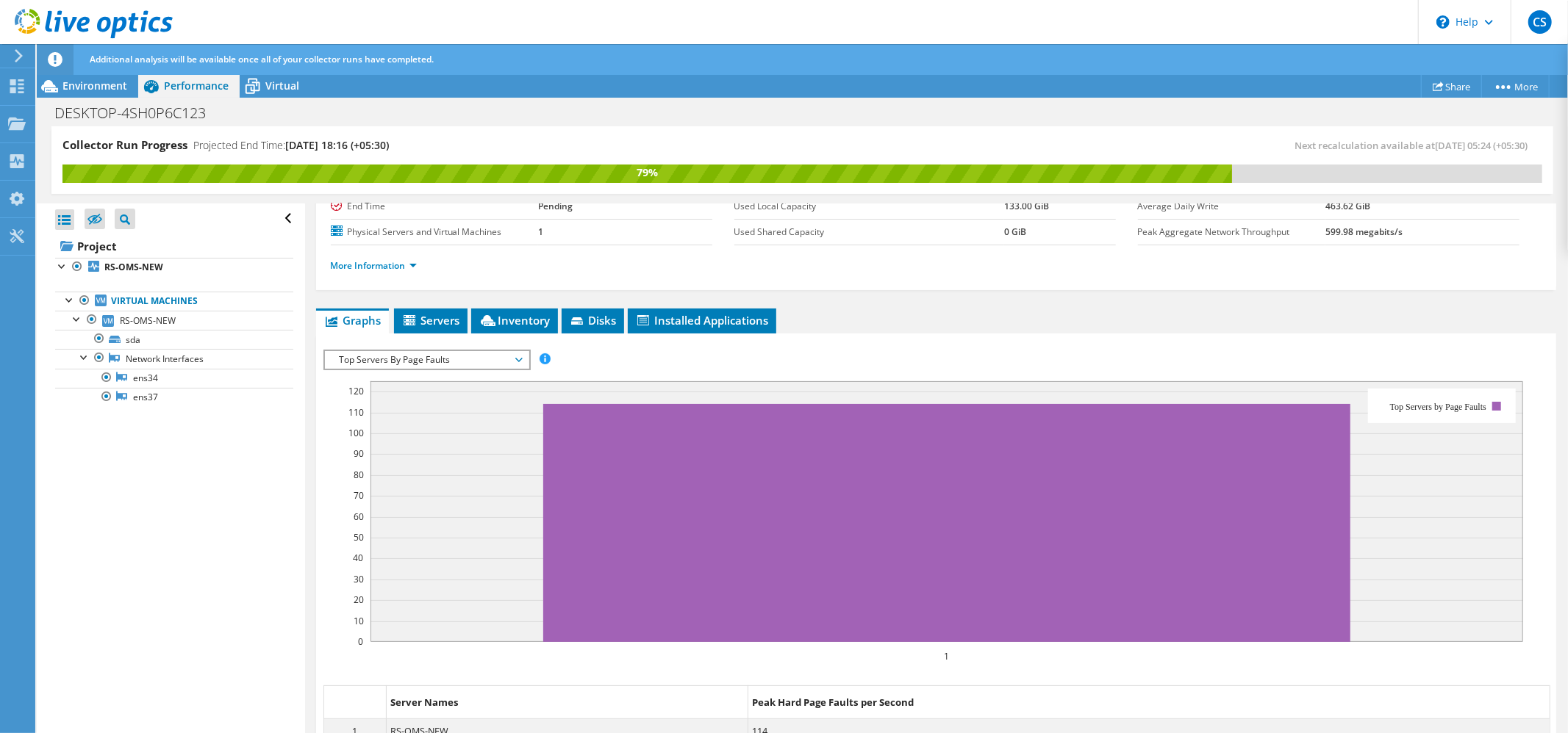
click at [408, 361] on span "Top Servers By Page Faults" at bounding box center [426, 360] width 189 height 18
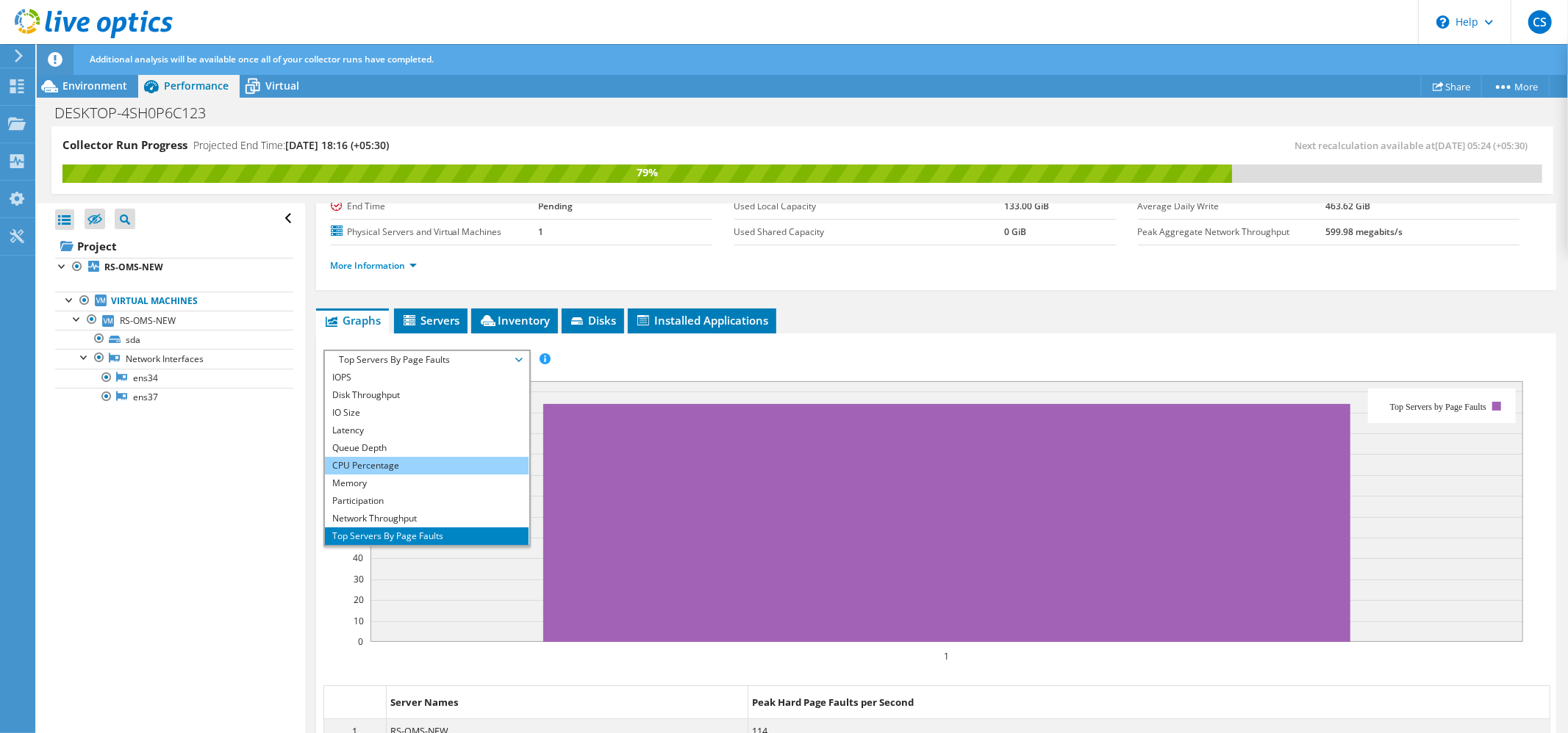
click at [382, 462] on li "CPU Percentage" at bounding box center [426, 466] width 204 height 18
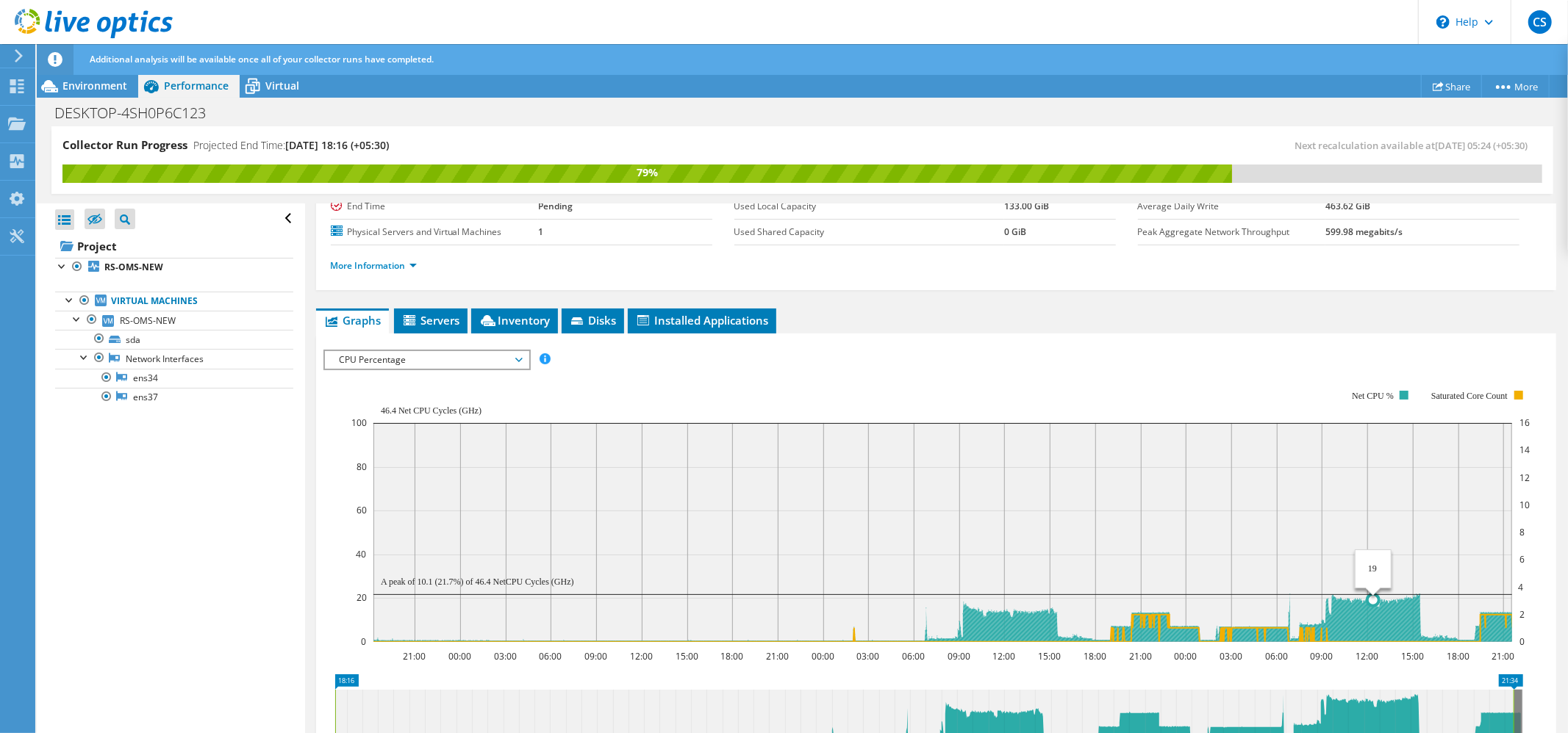
scroll to position [254, 0]
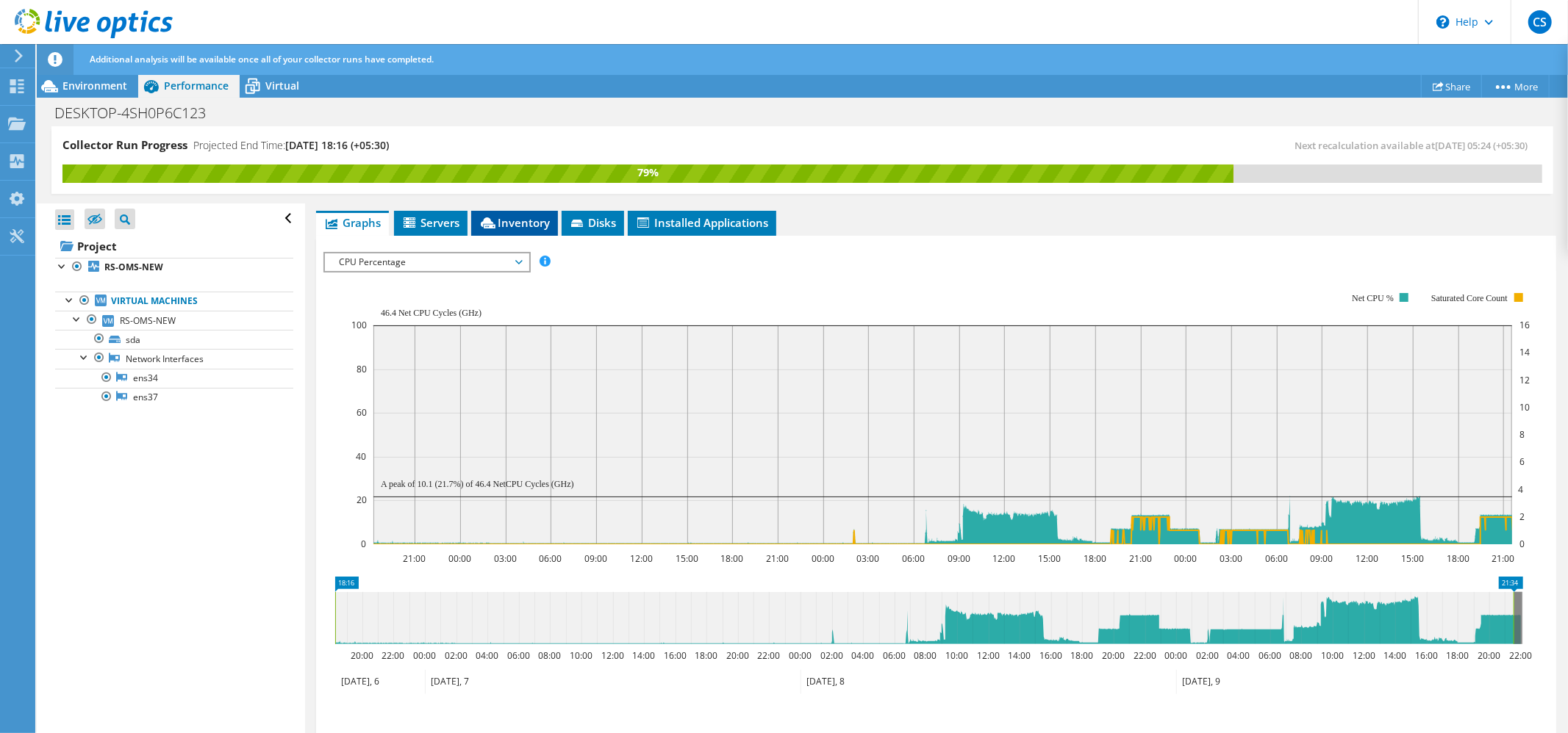
click at [513, 230] on li "Inventory" at bounding box center [513, 223] width 86 height 25
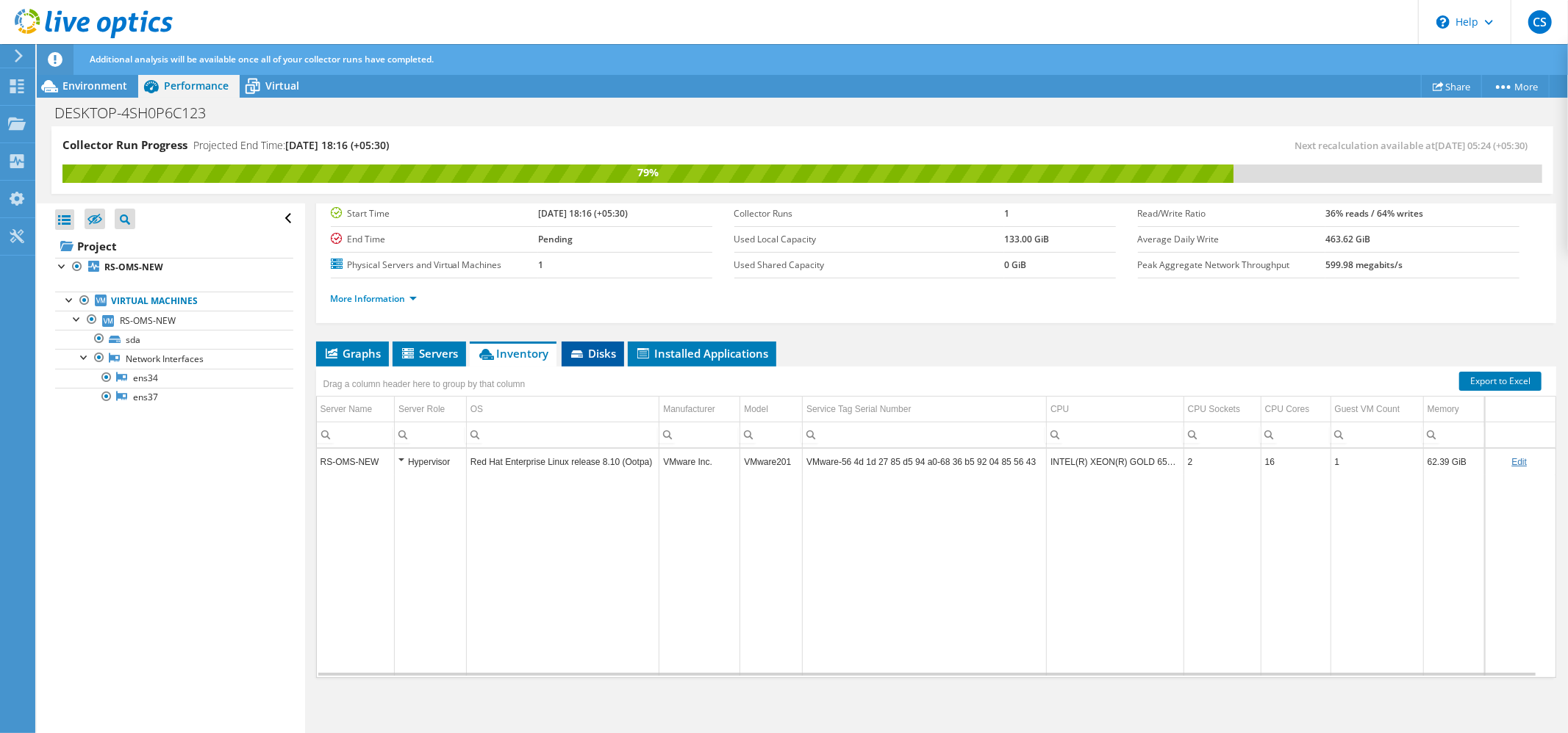
click at [606, 357] on span "Disks" at bounding box center [593, 353] width 48 height 15
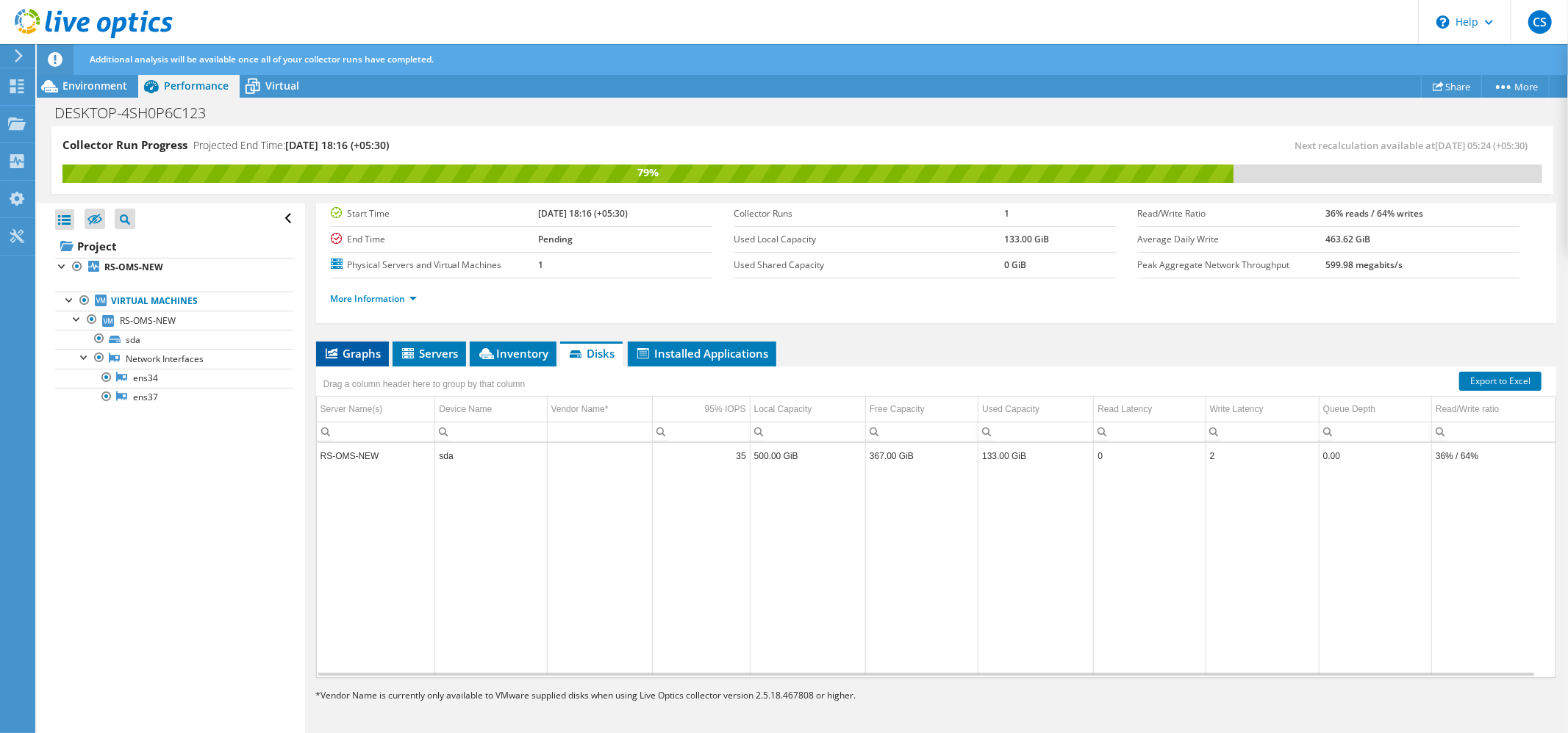
click at [348, 362] on li "Graphs" at bounding box center [352, 354] width 73 height 25
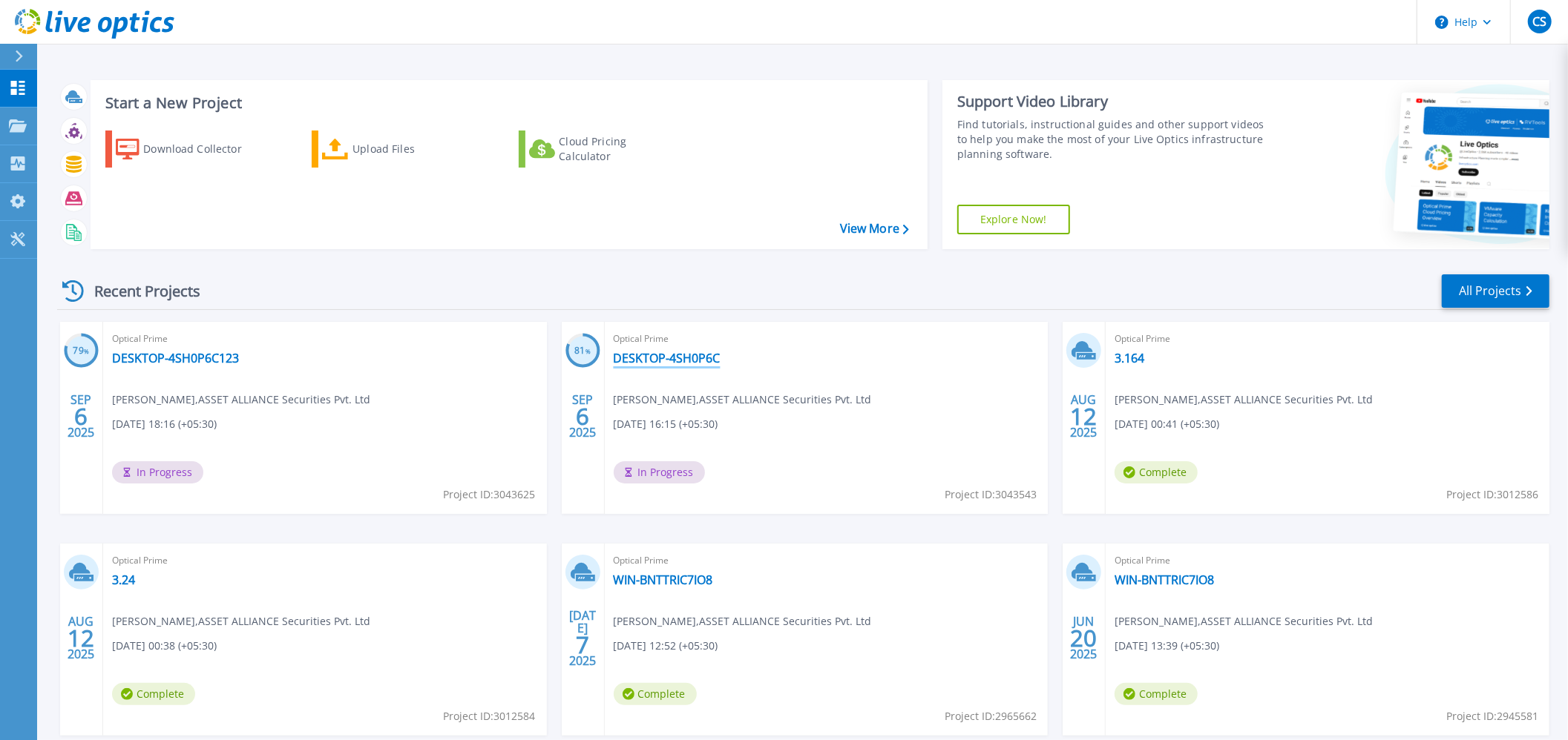
click at [654, 357] on link "DESKTOP-4SH0P6C" at bounding box center [667, 358] width 107 height 15
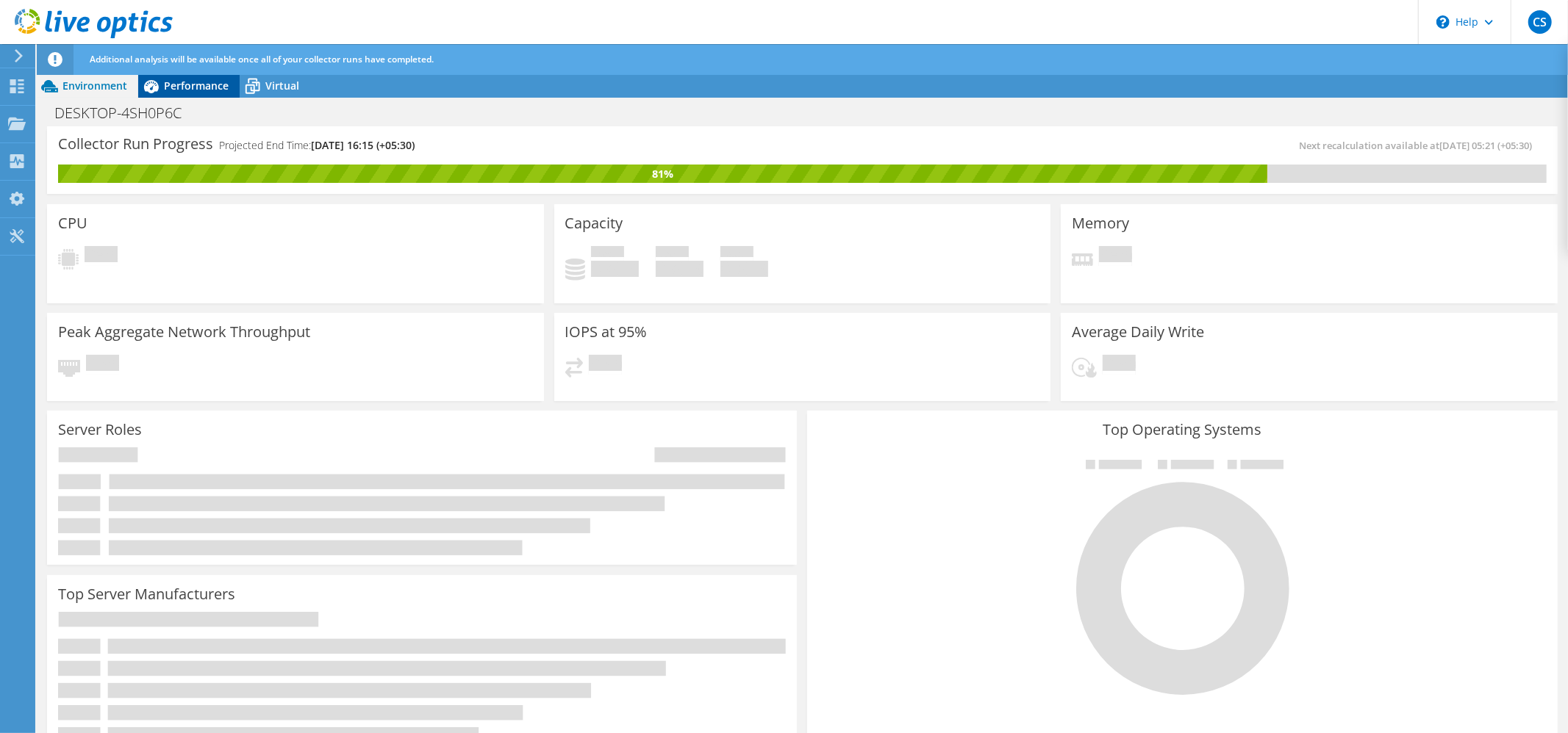
click at [175, 53] on span "Additional analysis will be available once all of your collector runs have comp…" at bounding box center [262, 59] width 344 height 12
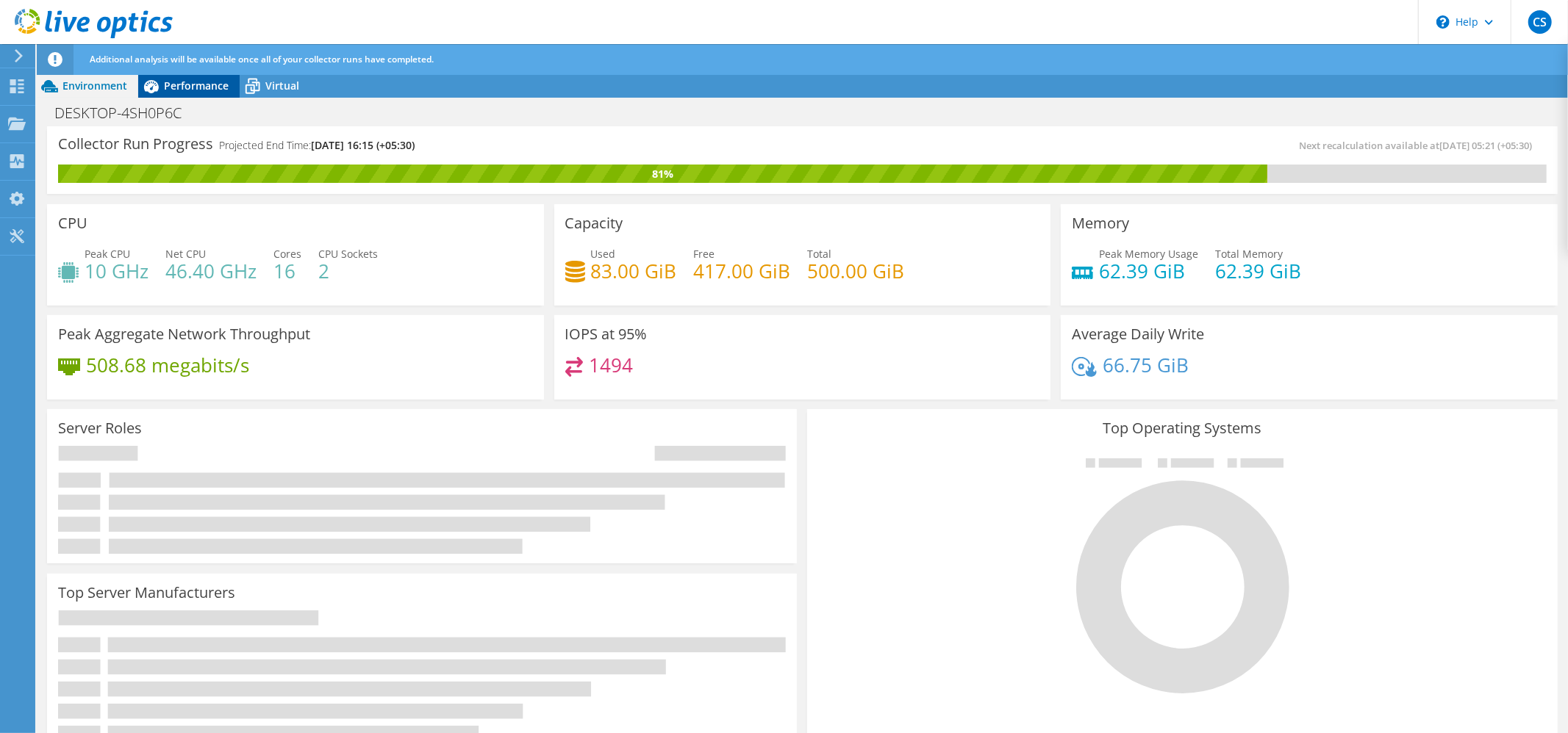
click at [200, 90] on span "Performance" at bounding box center [196, 85] width 65 height 14
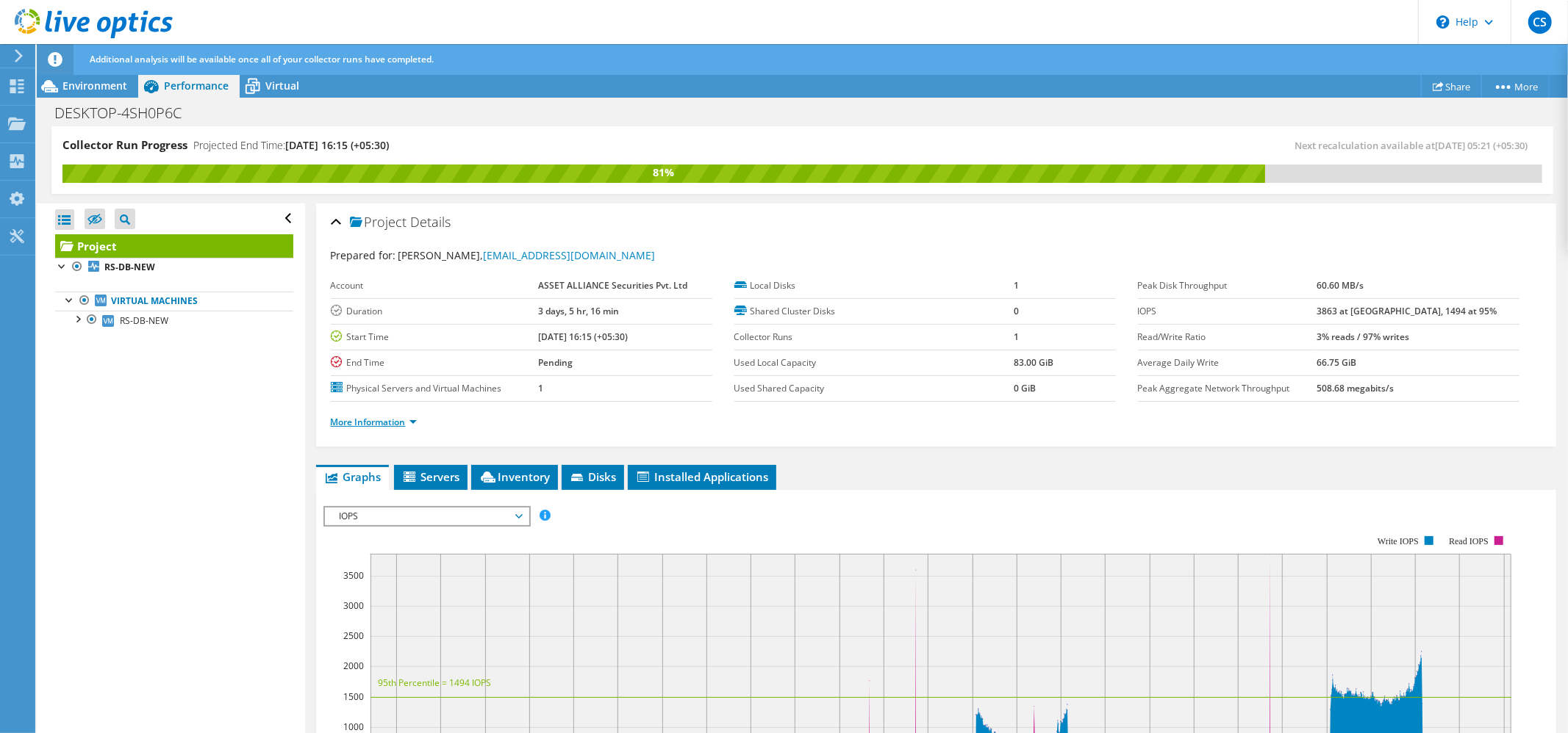
click at [389, 419] on link "More Information" at bounding box center [374, 422] width 86 height 12
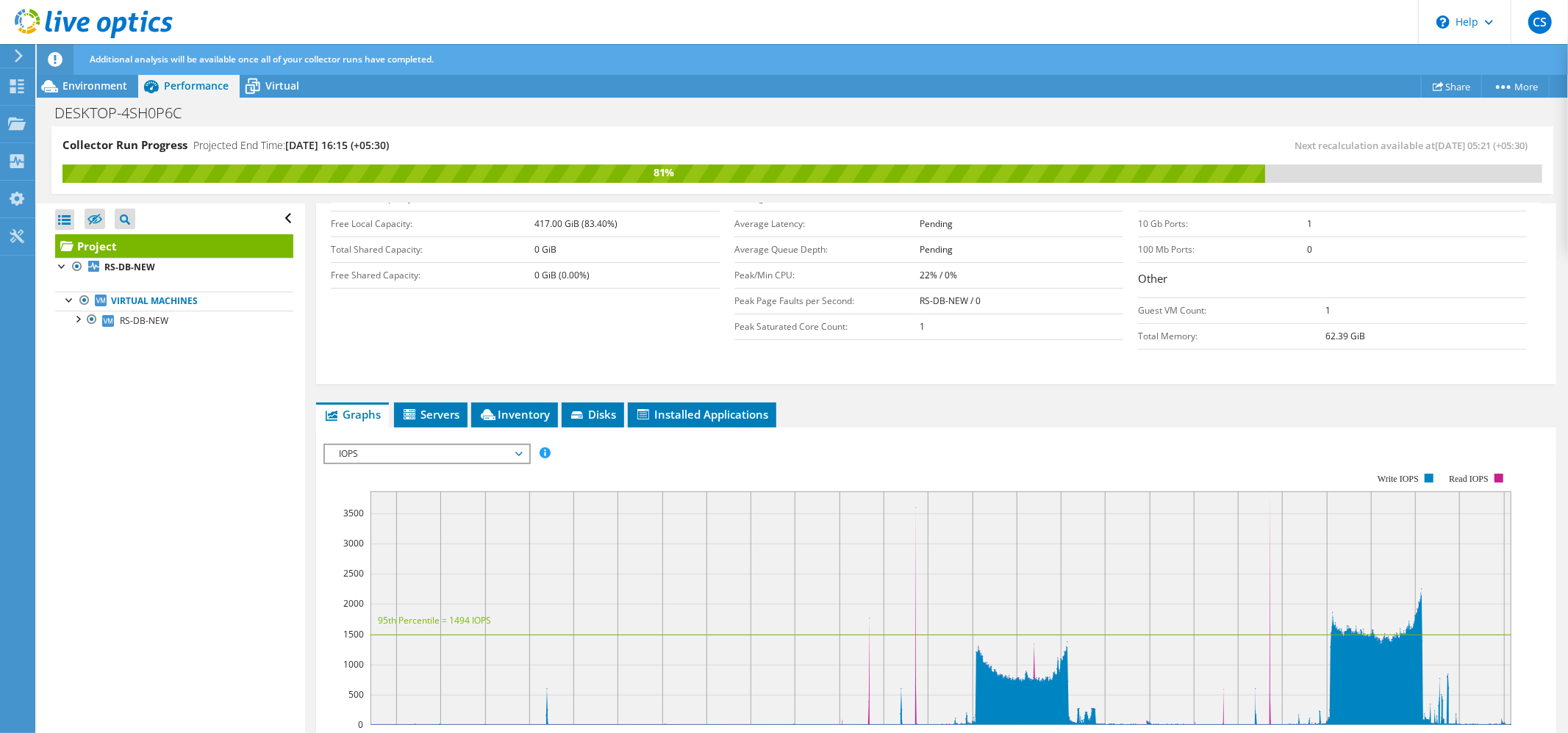
scroll to position [278, 0]
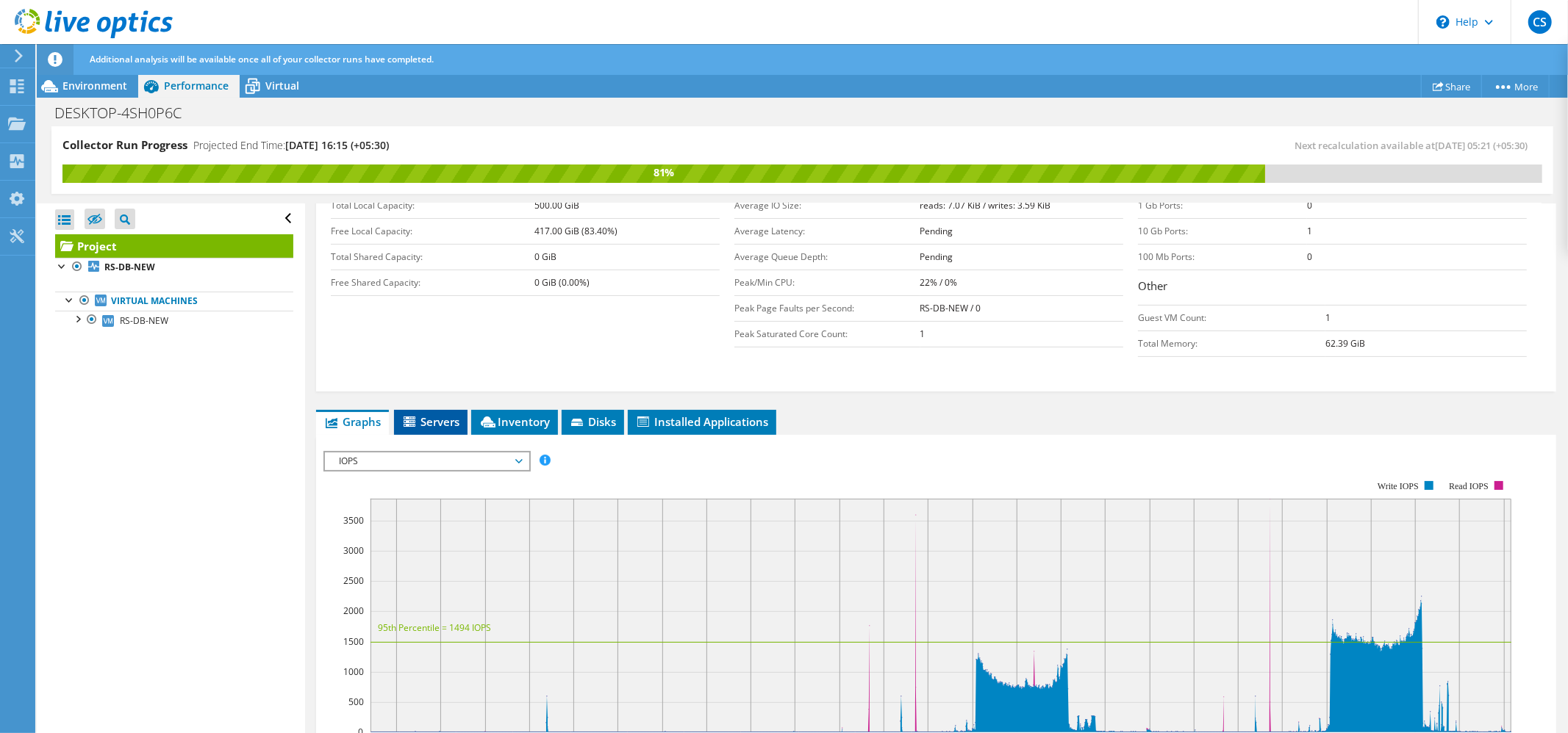
click at [428, 429] on span "Servers" at bounding box center [431, 422] width 59 height 15
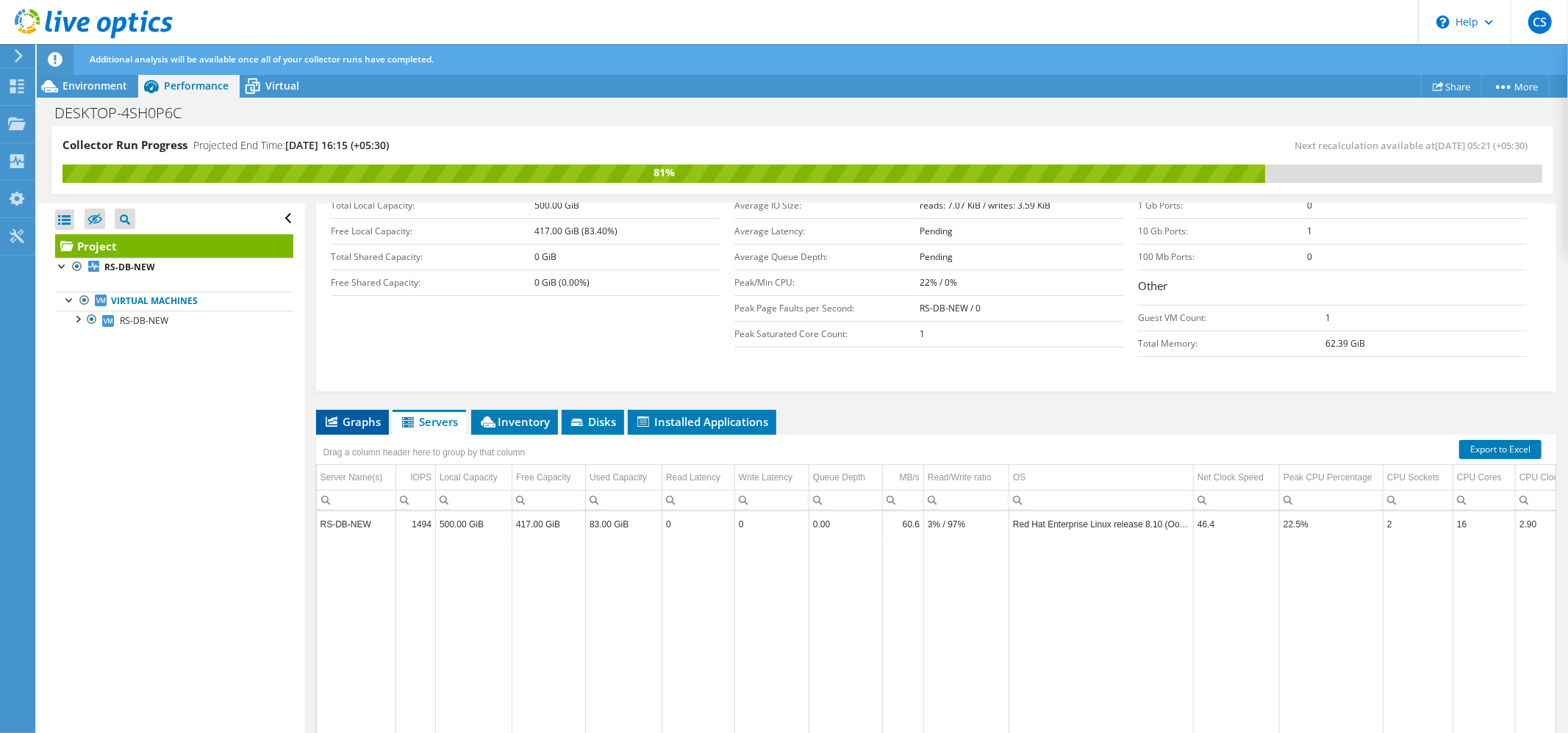
click at [341, 435] on li "Graphs" at bounding box center [352, 423] width 73 height 25
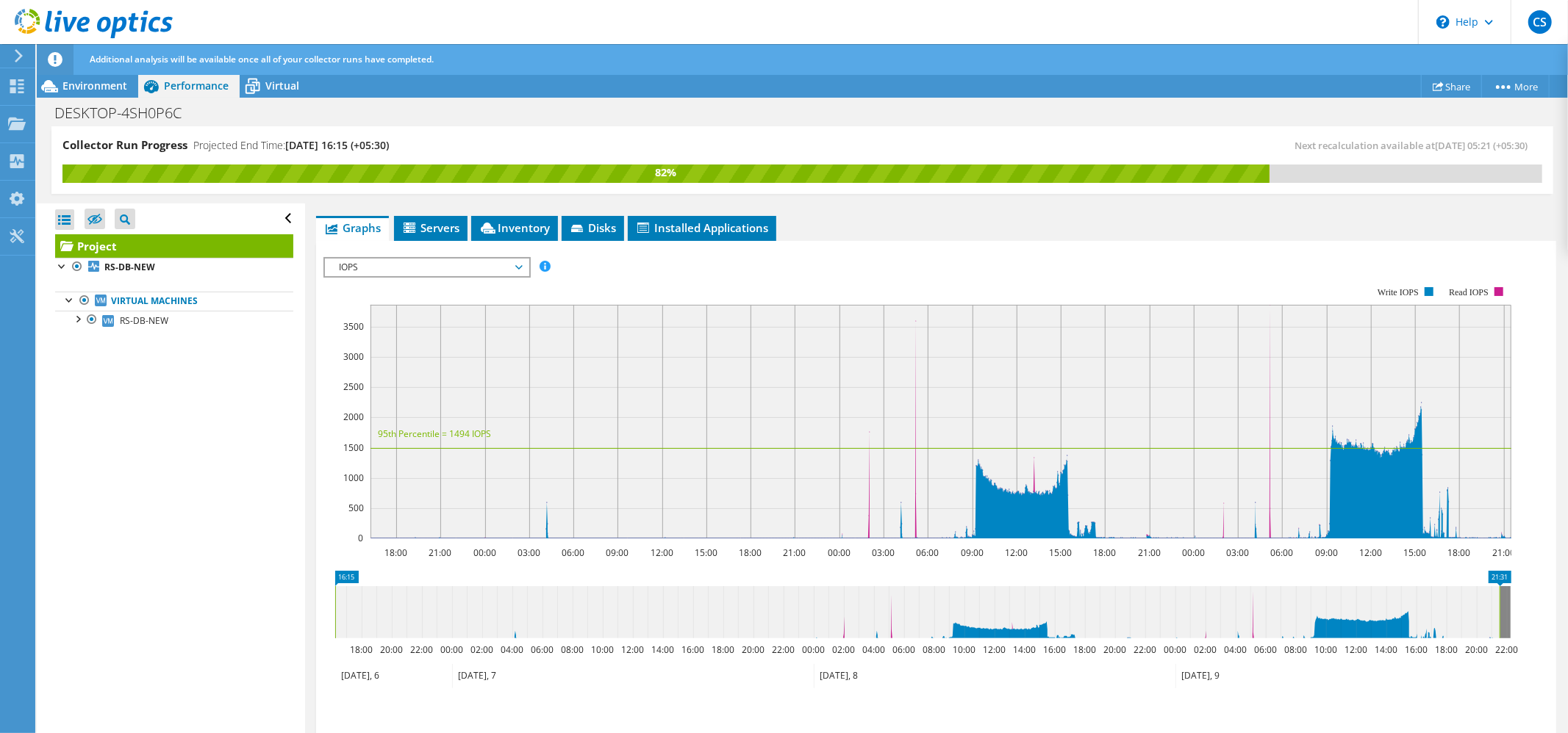
scroll to position [501, 0]
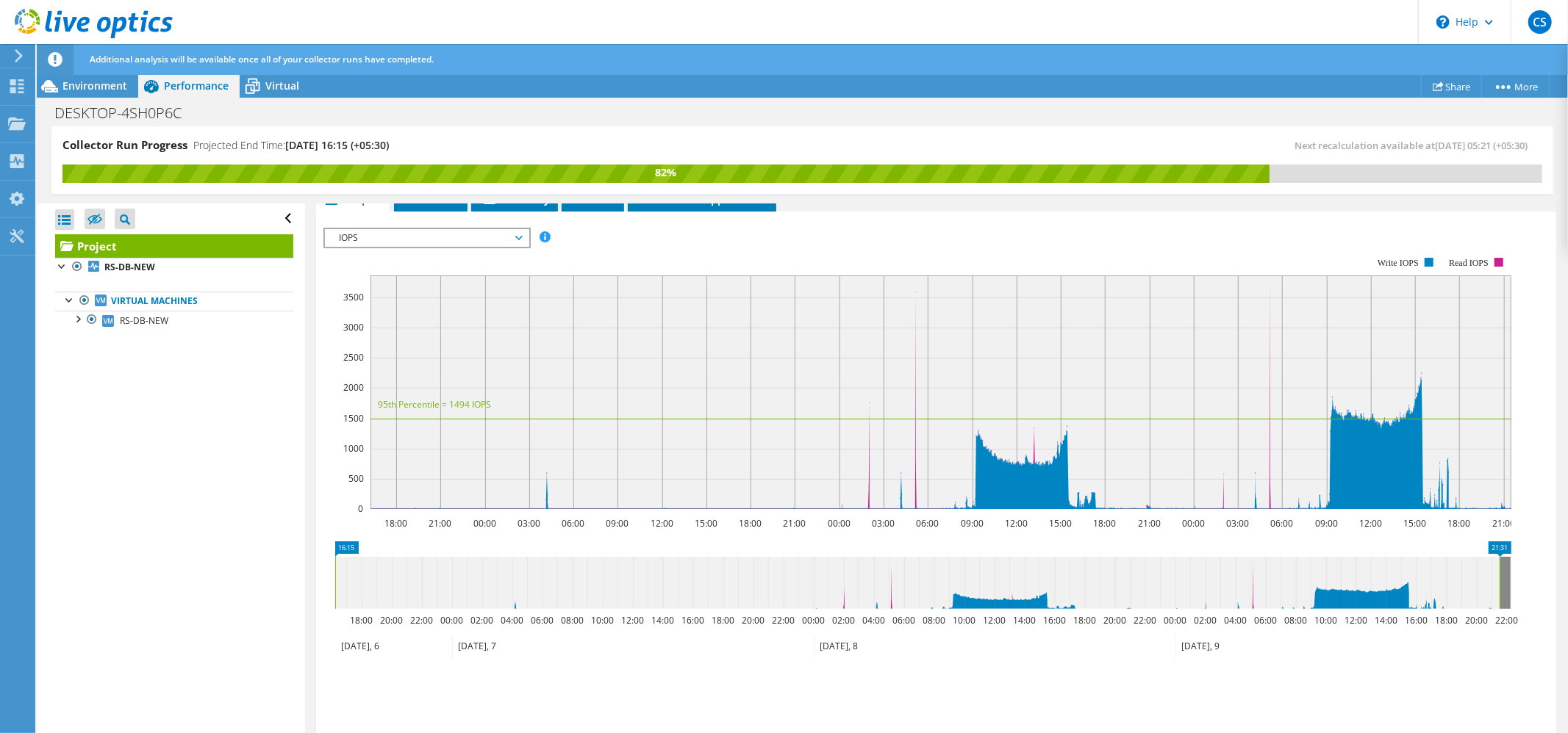
click at [515, 242] on span "IOPS" at bounding box center [426, 238] width 189 height 18
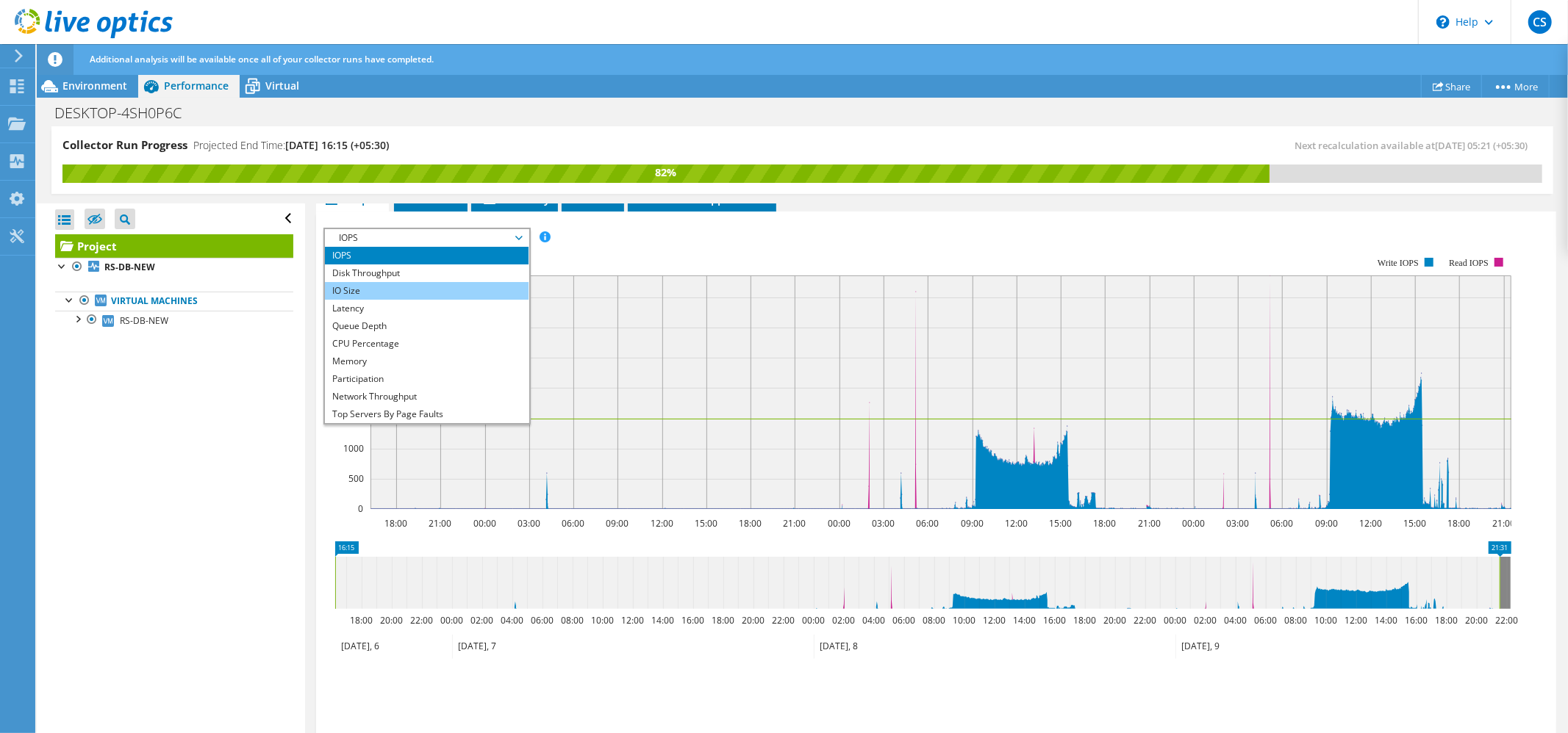
click at [379, 297] on li "IO Size" at bounding box center [426, 291] width 204 height 18
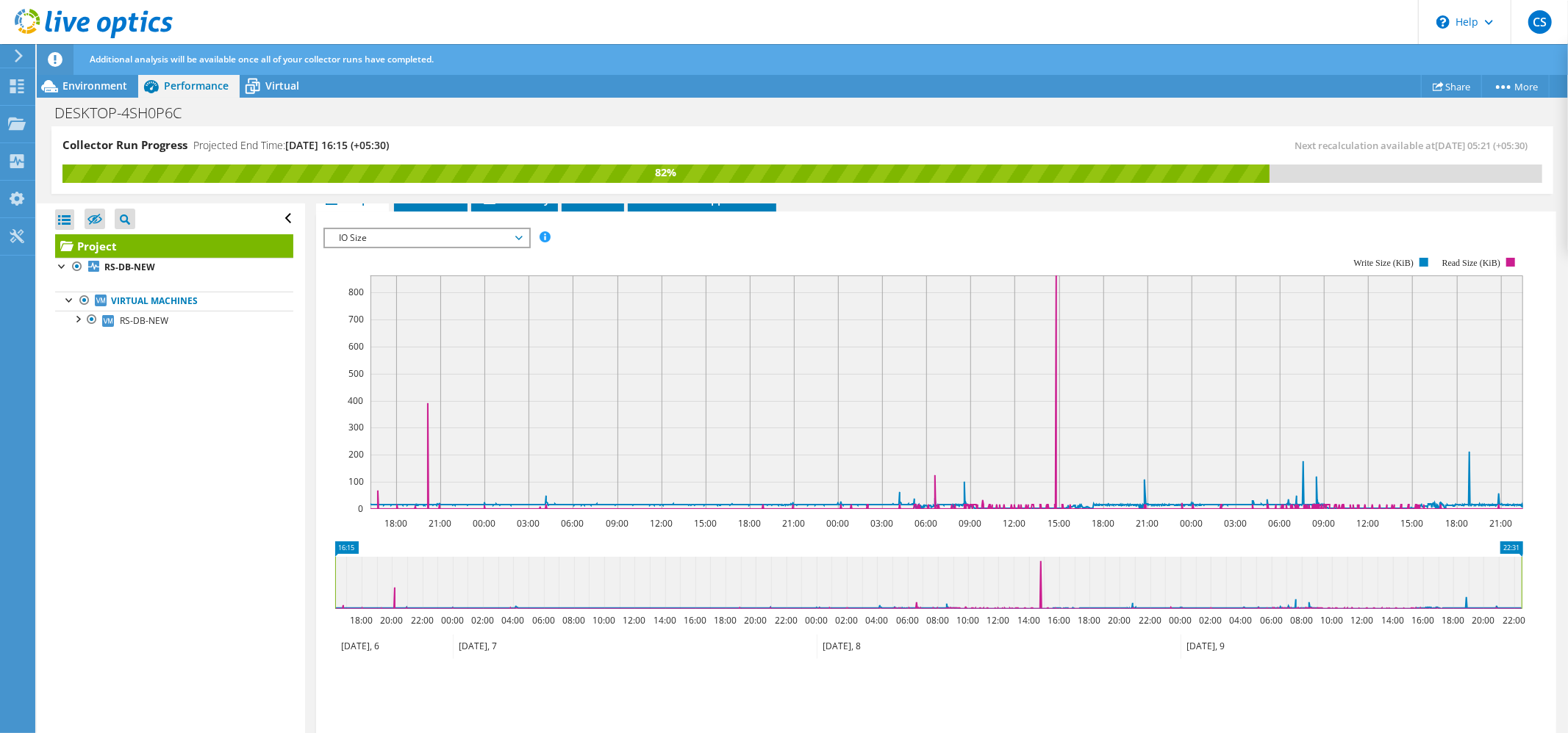
click at [505, 239] on span "IO Size" at bounding box center [426, 238] width 189 height 18
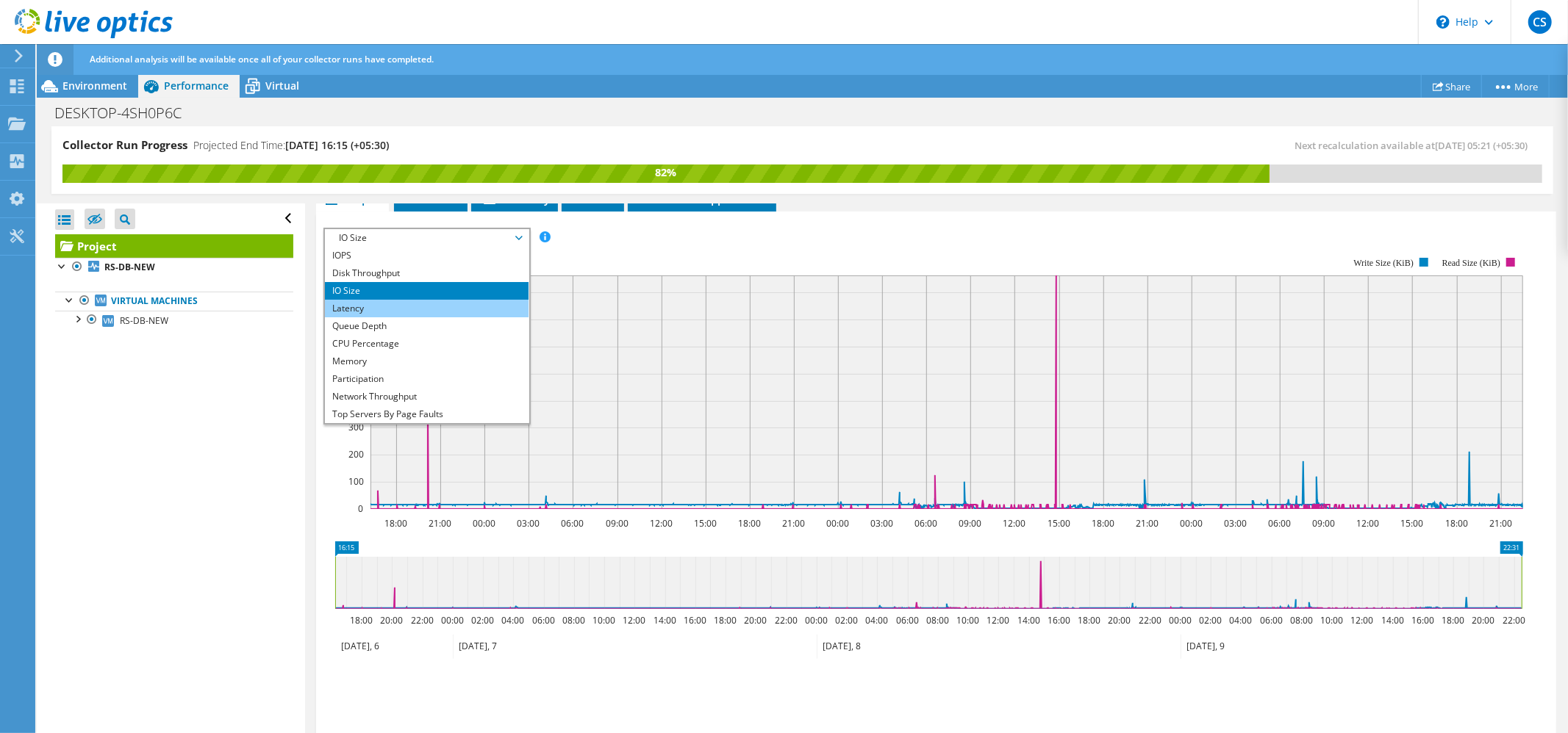
click at [386, 312] on li "Latency" at bounding box center [426, 309] width 204 height 18
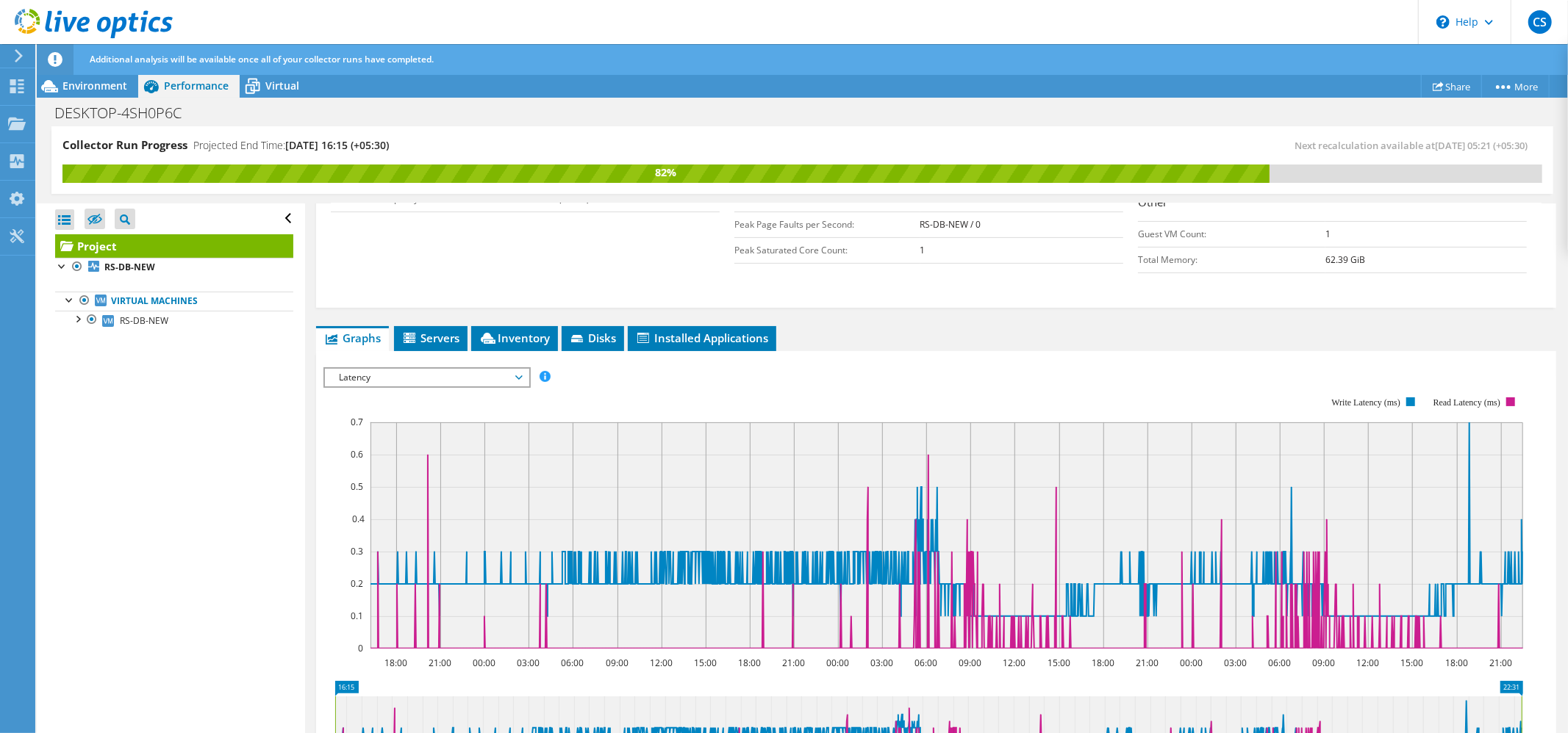
scroll to position [363, 0]
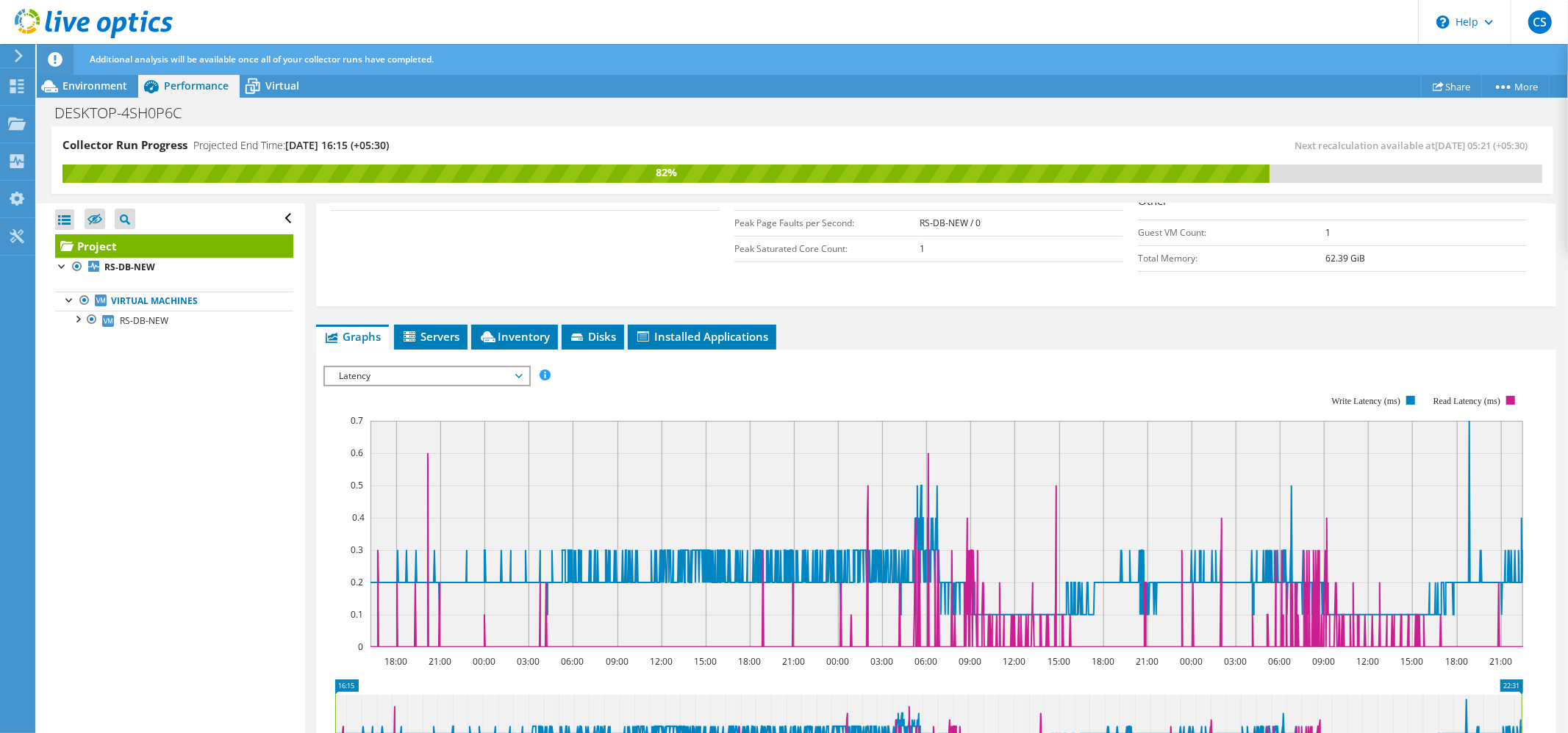
click at [513, 382] on span "Latency" at bounding box center [426, 376] width 189 height 18
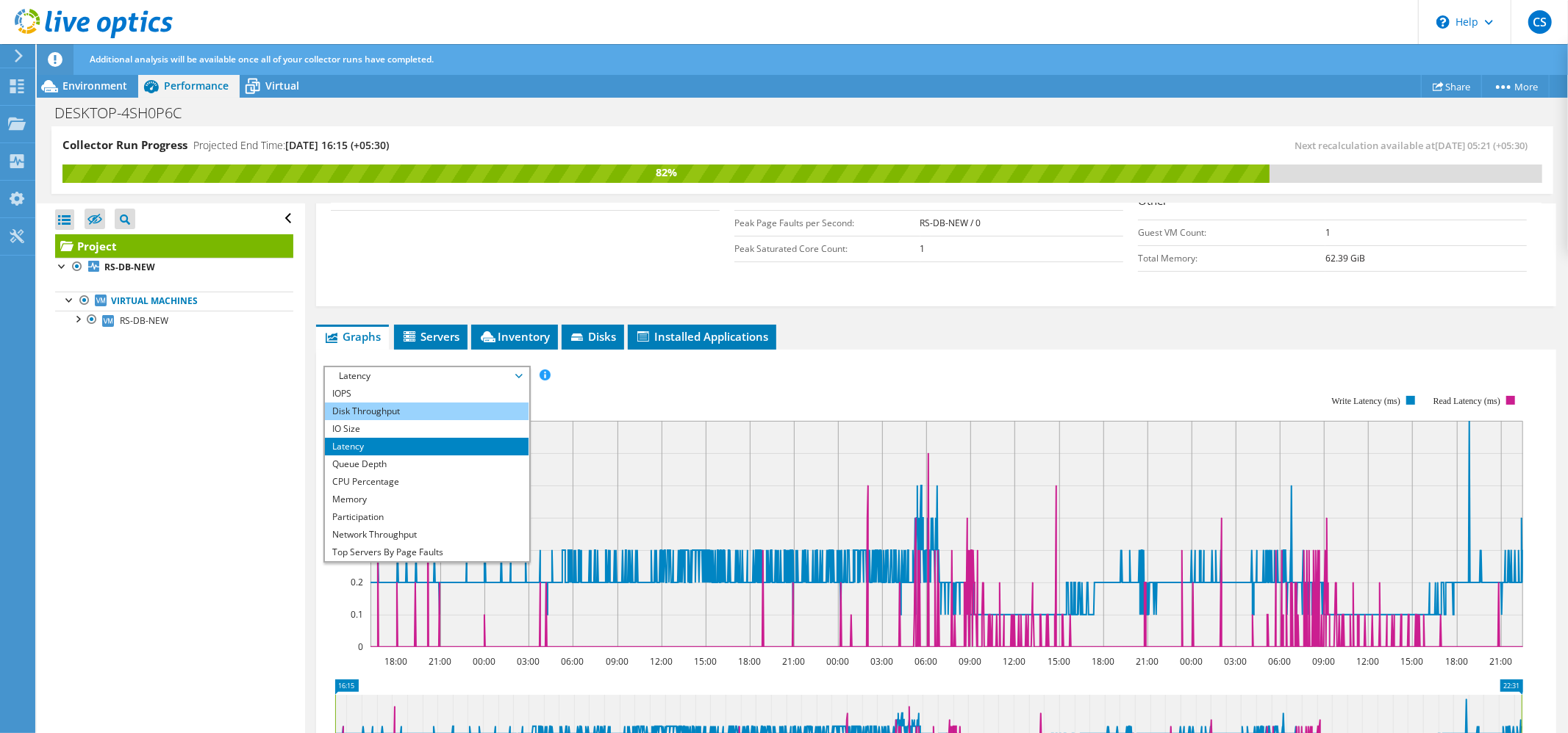
click at [386, 415] on li "Disk Throughput" at bounding box center [426, 412] width 204 height 18
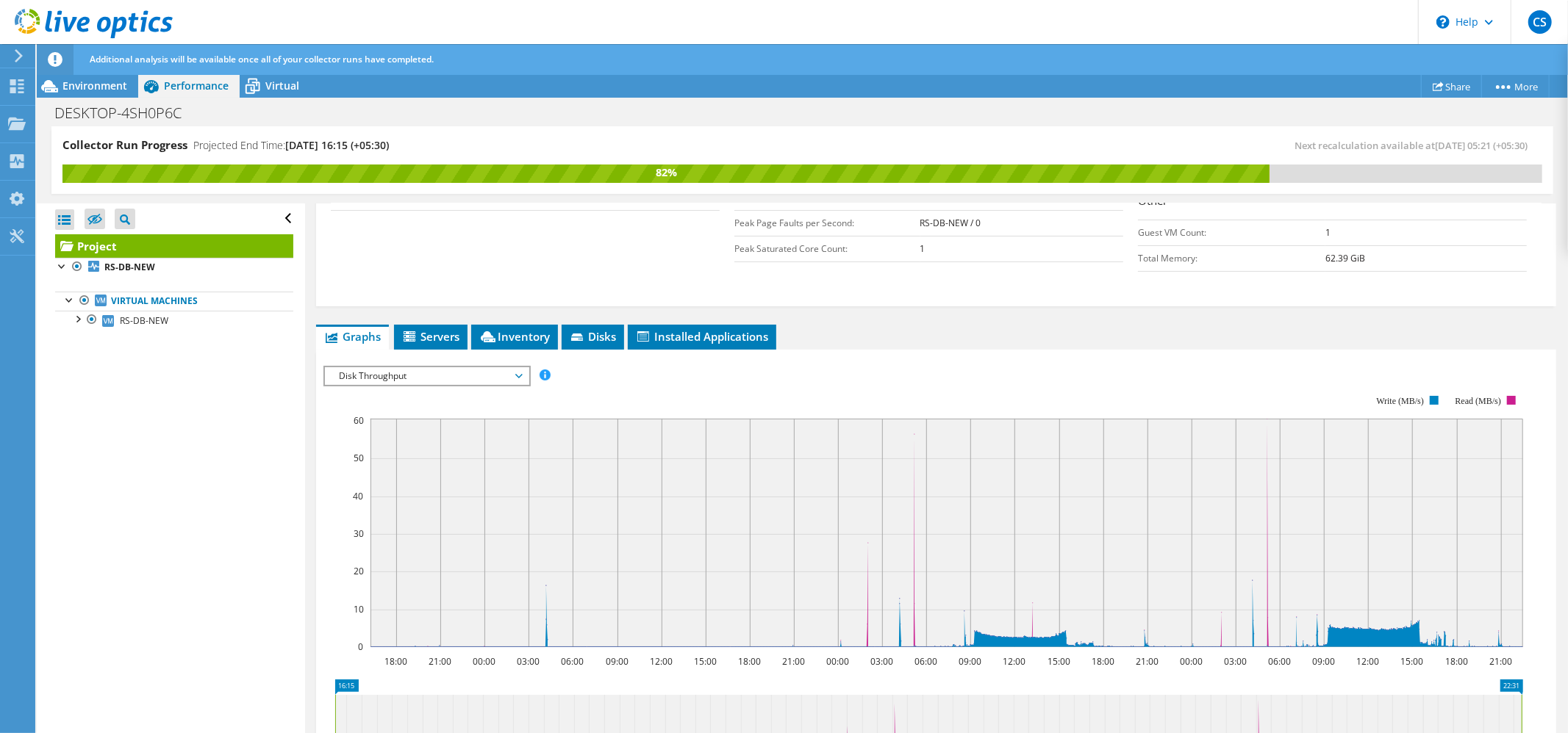
click at [1371, 630] on rect at bounding box center [946, 533] width 1152 height 229
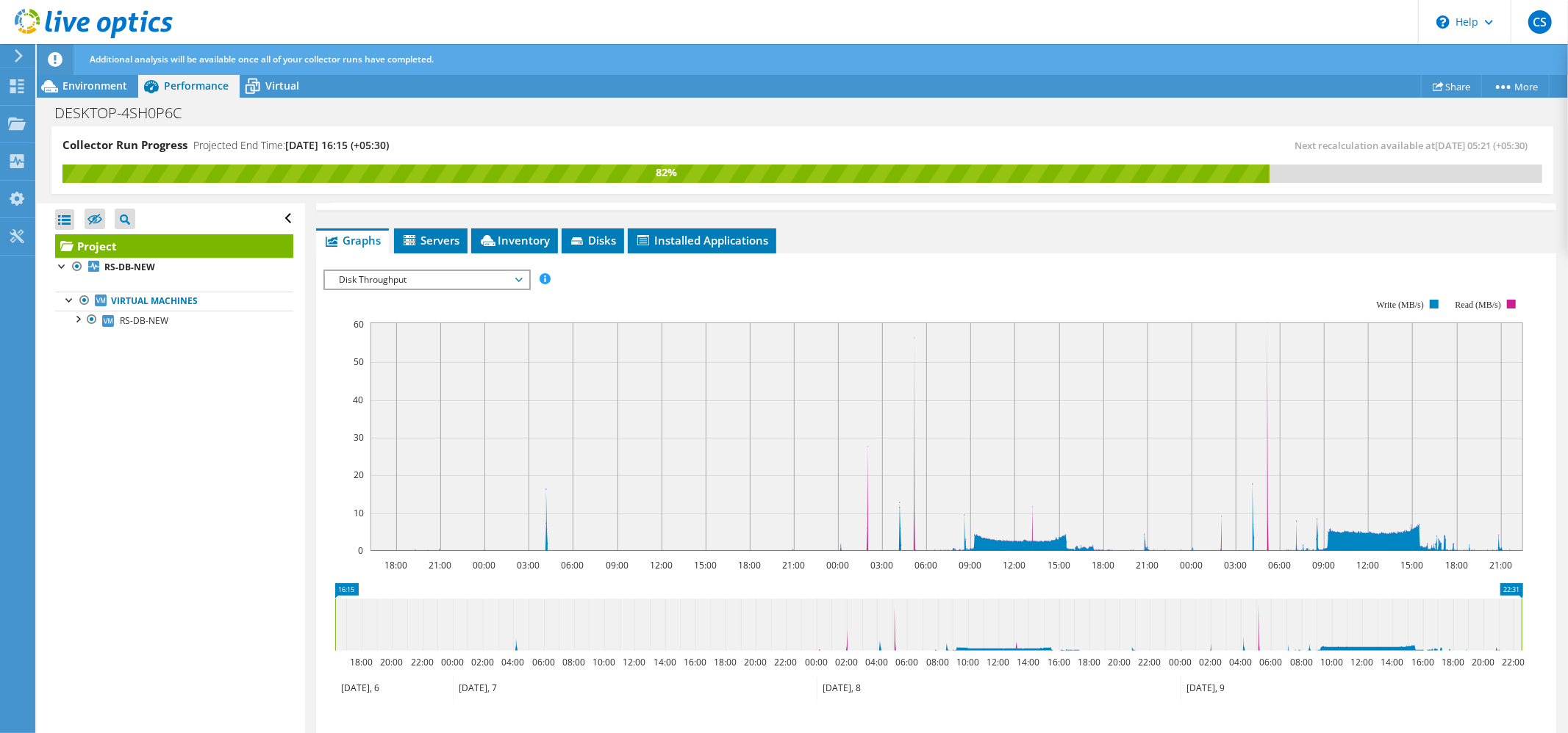
scroll to position [475, 0]
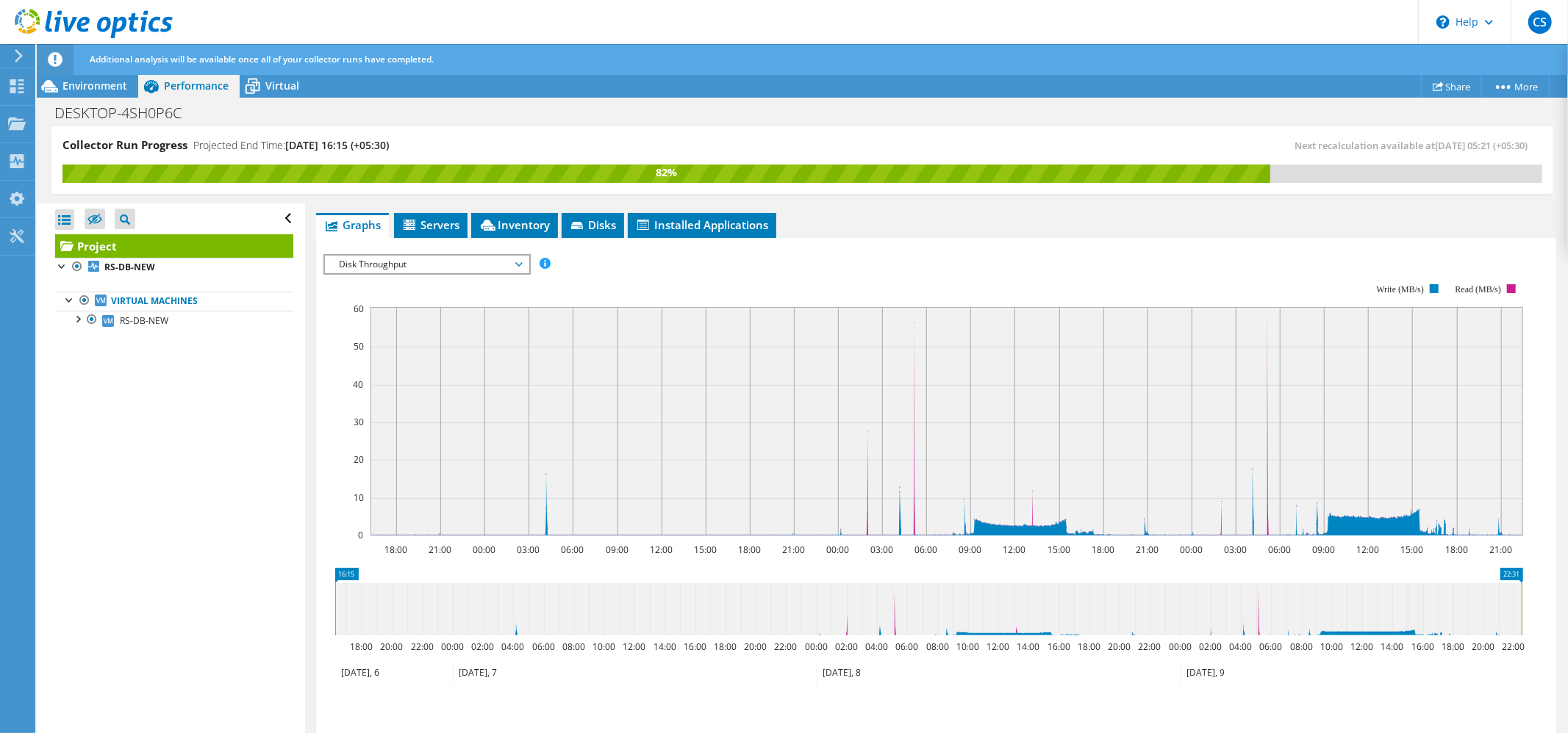
click at [507, 269] on span "Disk Throughput" at bounding box center [426, 264] width 189 height 18
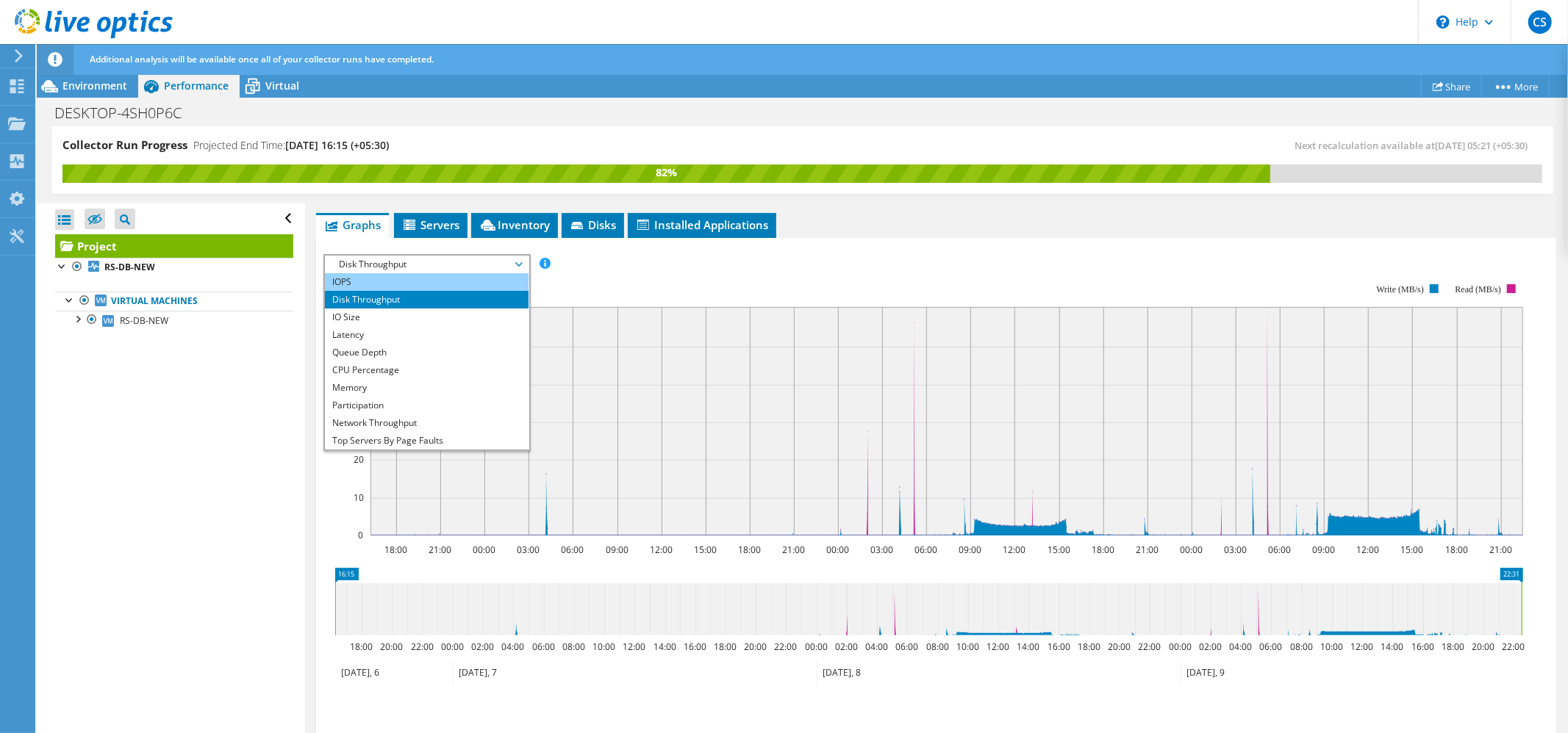
click at [403, 282] on li "IOPS" at bounding box center [426, 282] width 204 height 18
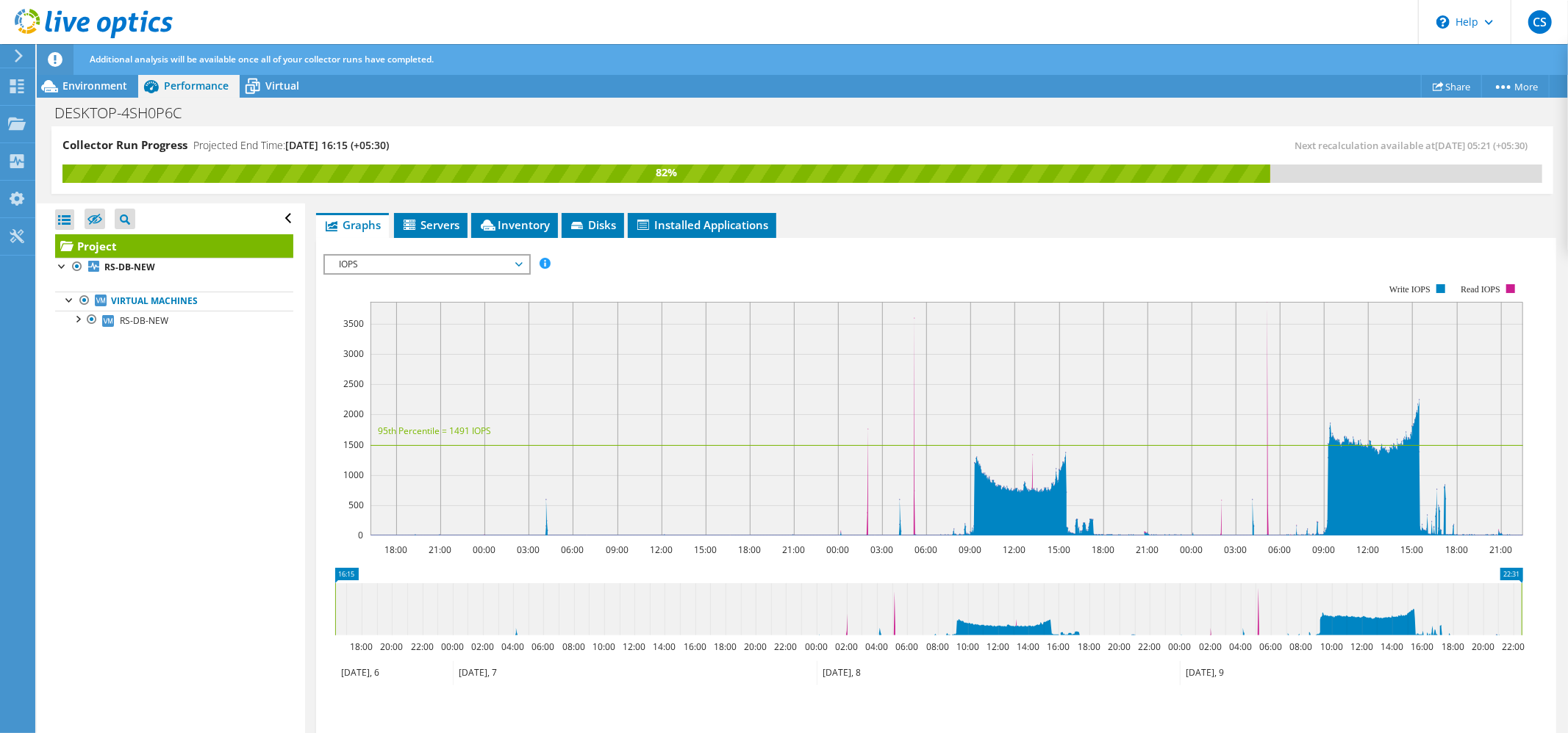
click at [411, 264] on span "IOPS" at bounding box center [426, 264] width 189 height 18
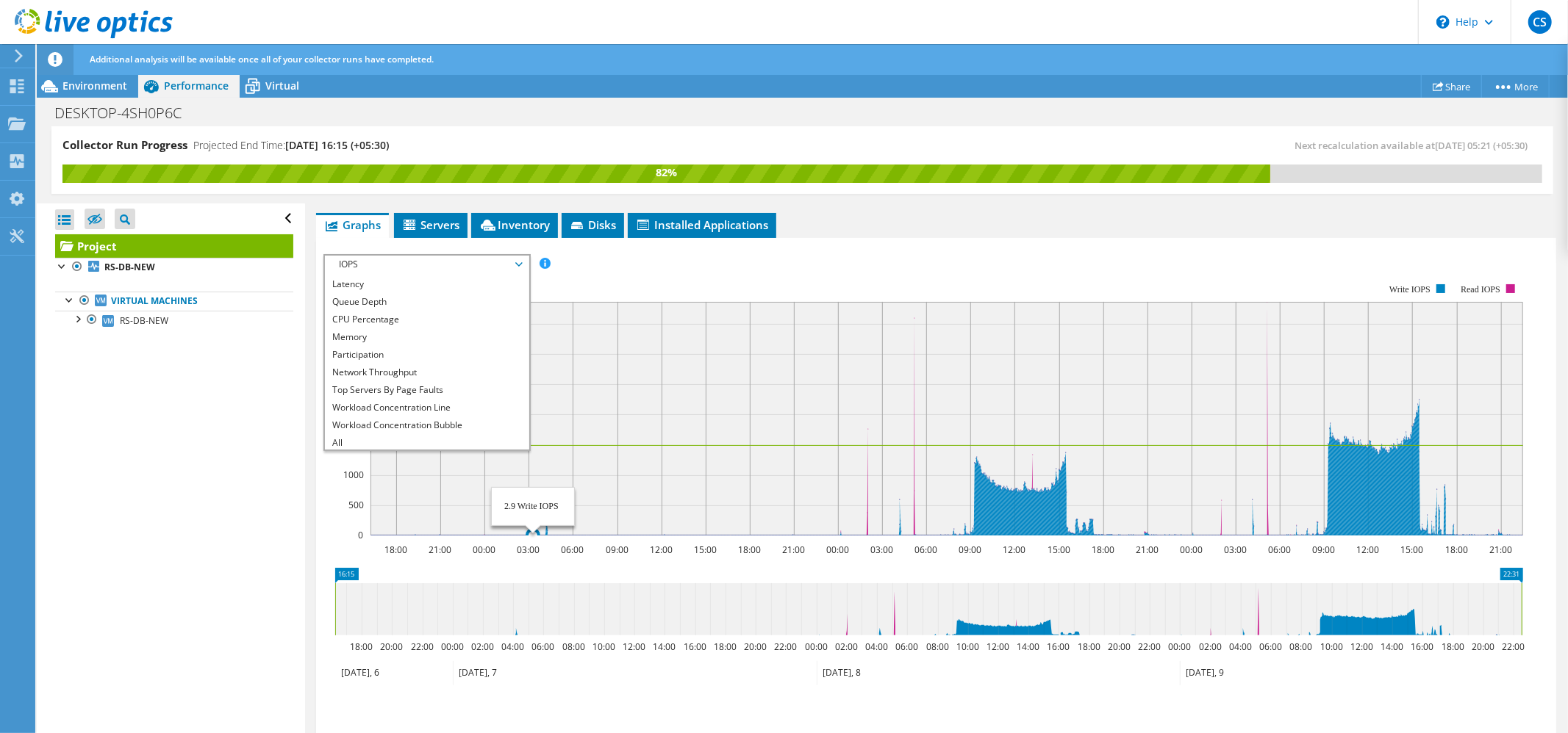
scroll to position [52, 0]
click at [732, 382] on rect at bounding box center [946, 418] width 1152 height 234
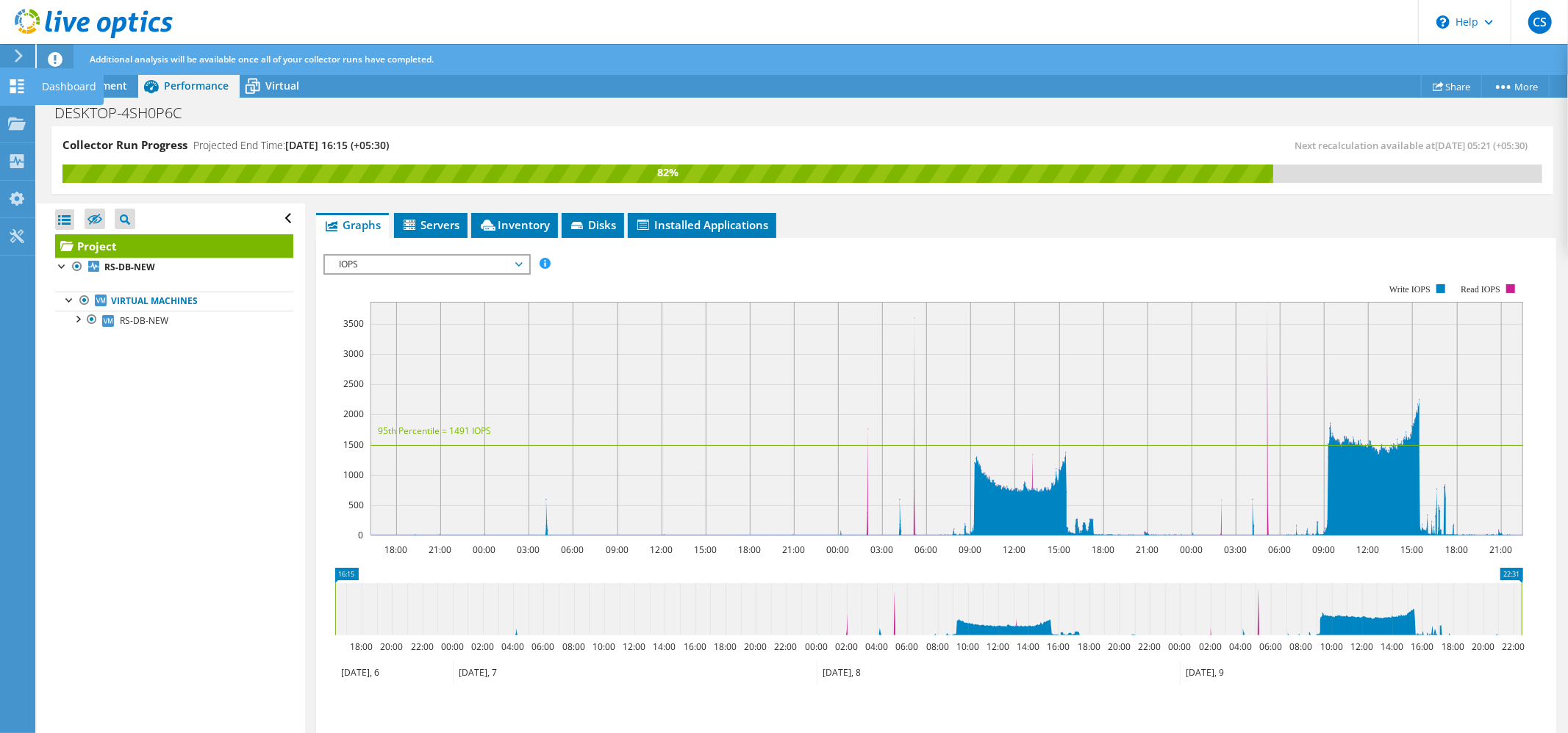
click at [24, 80] on icon at bounding box center [17, 86] width 18 height 14
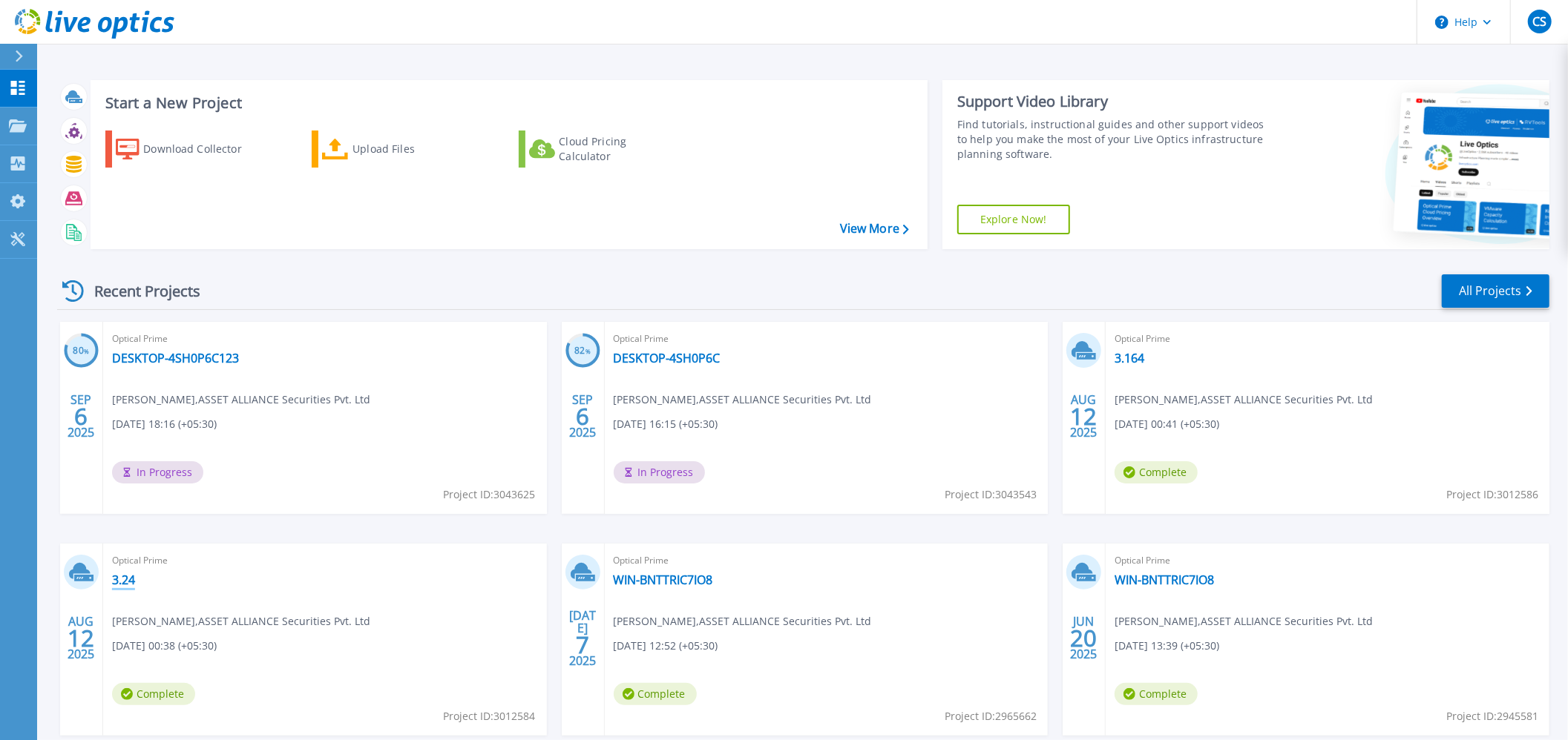
click at [120, 580] on link "3.24" at bounding box center [124, 580] width 23 height 15
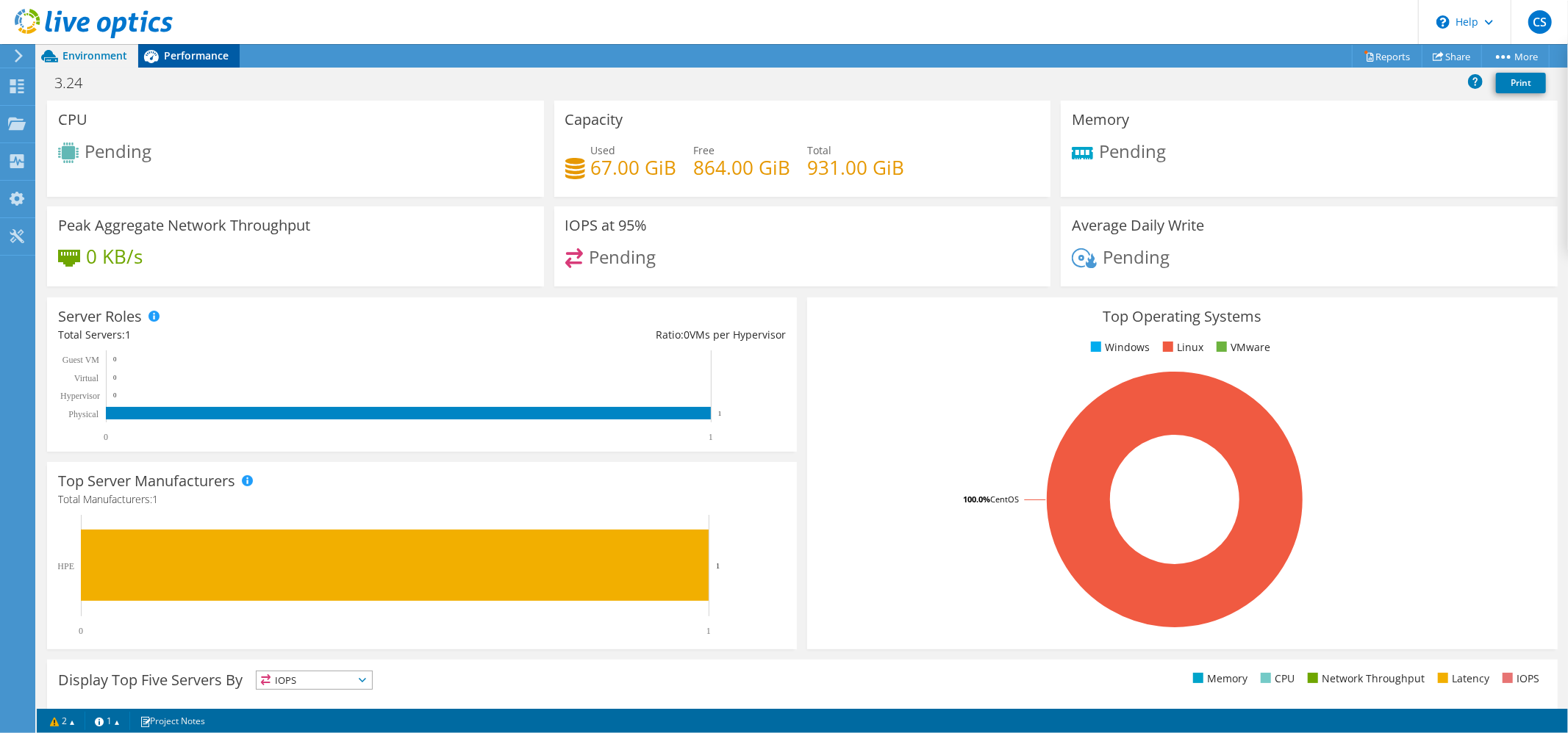
click at [204, 60] on span "Performance" at bounding box center [196, 56] width 65 height 14
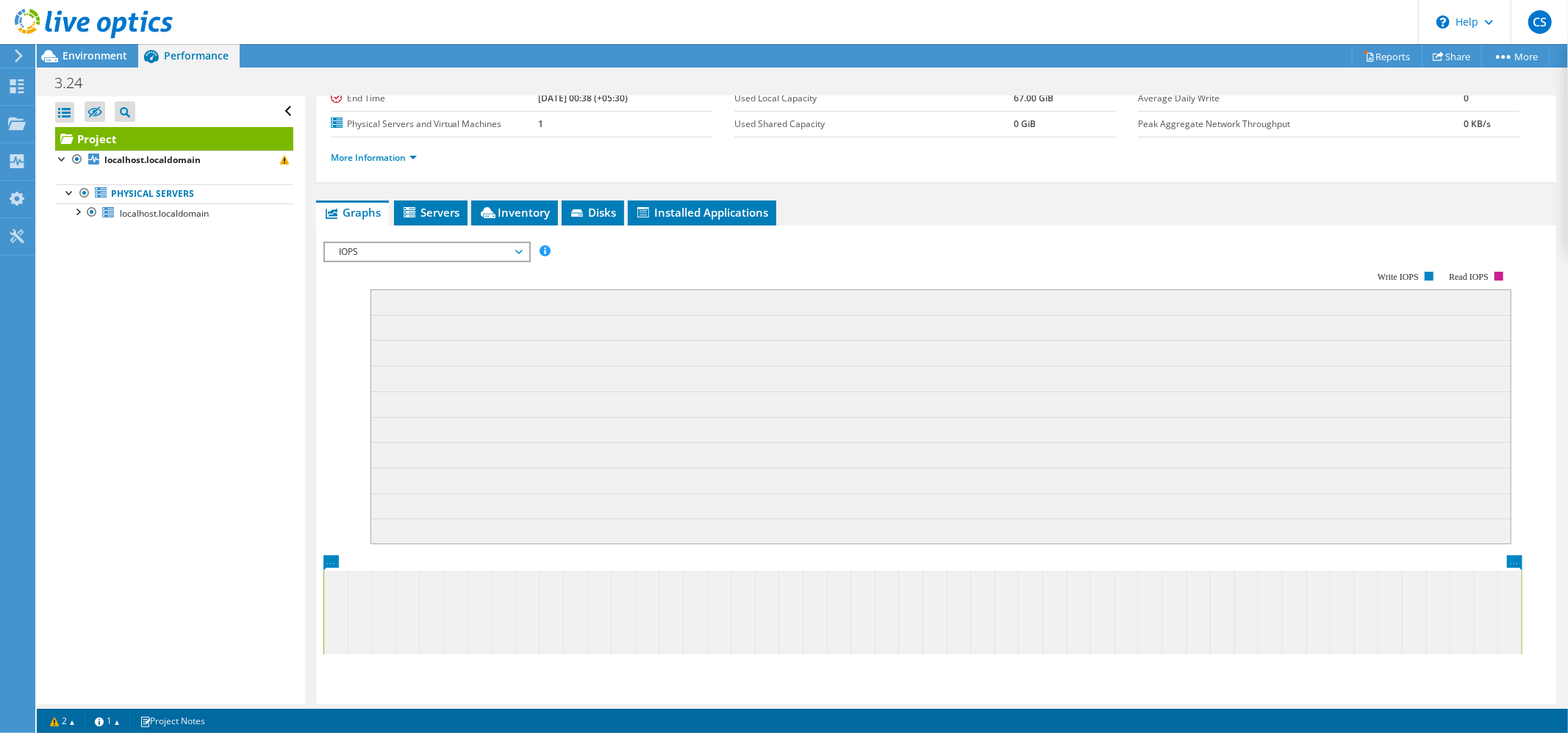
scroll to position [174, 0]
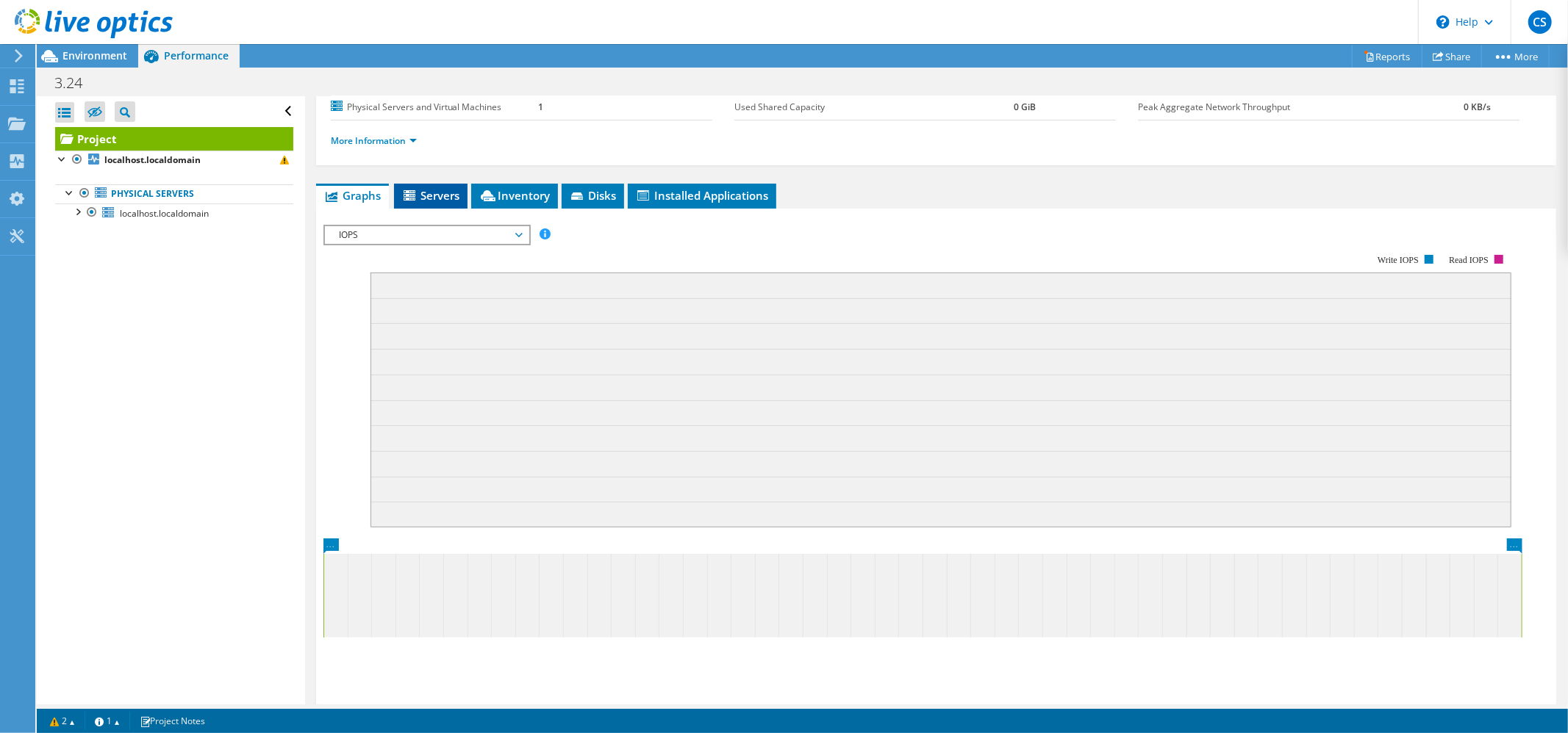
click at [439, 200] on span "Servers" at bounding box center [431, 195] width 59 height 15
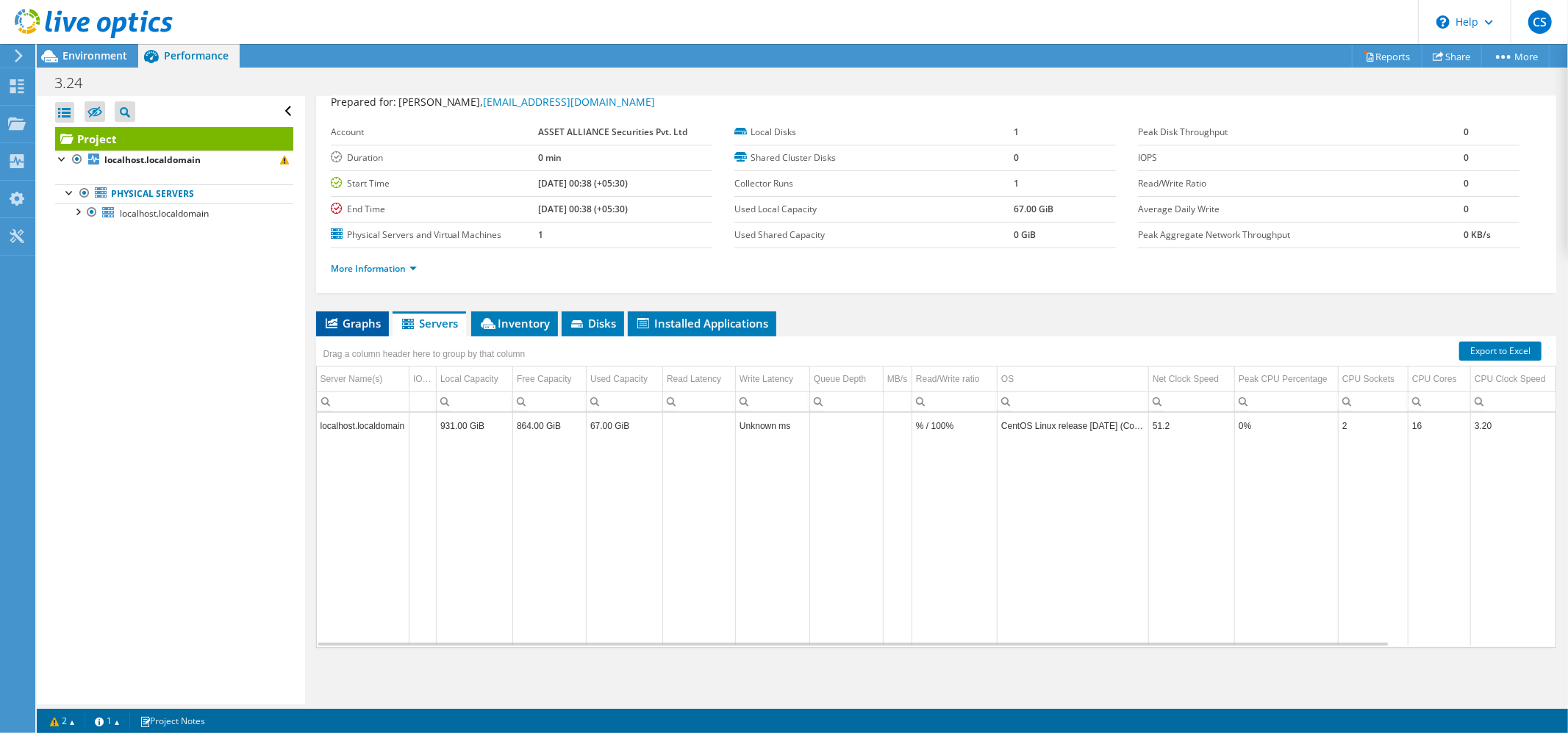
click at [365, 324] on span "Graphs" at bounding box center [352, 323] width 58 height 15
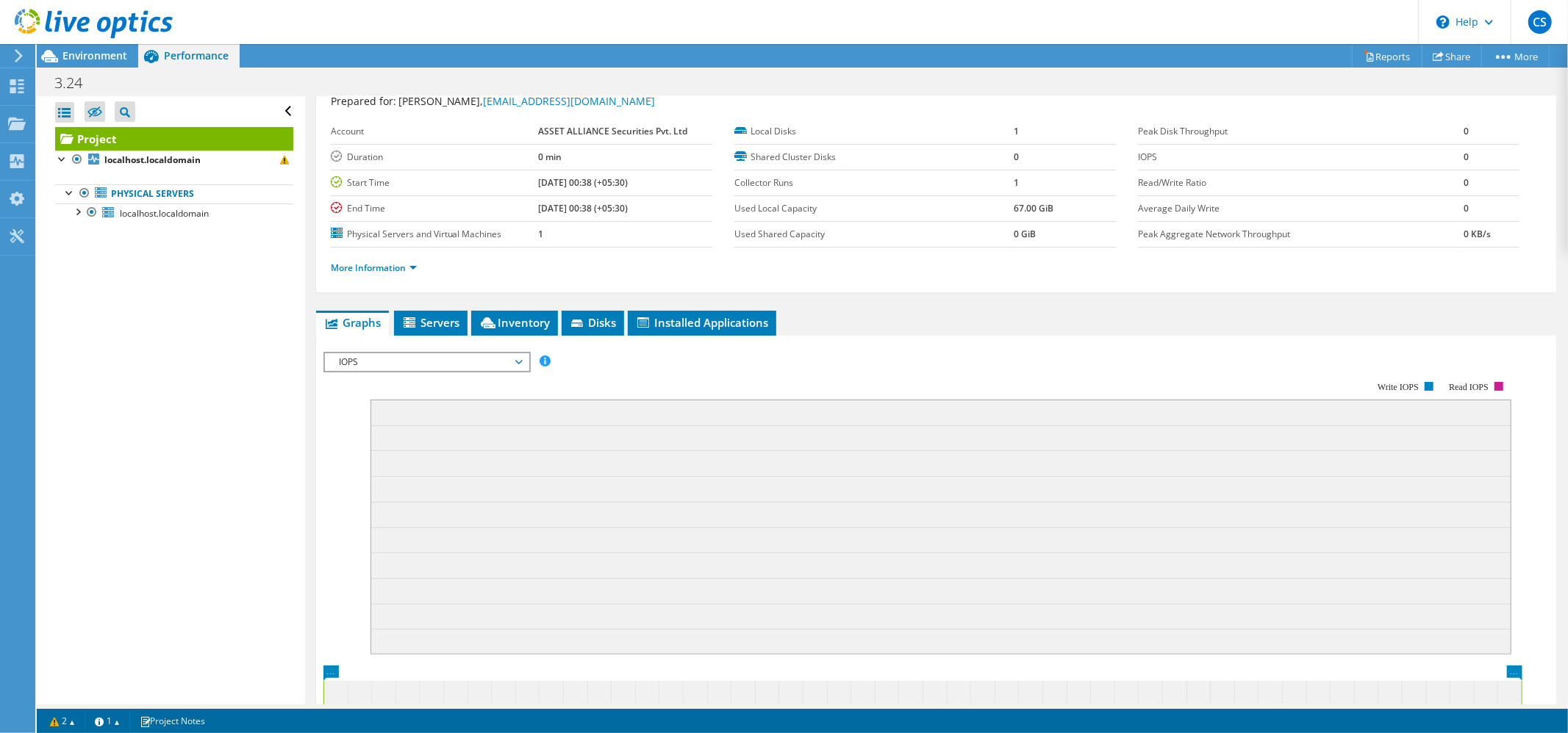
scroll to position [174, 0]
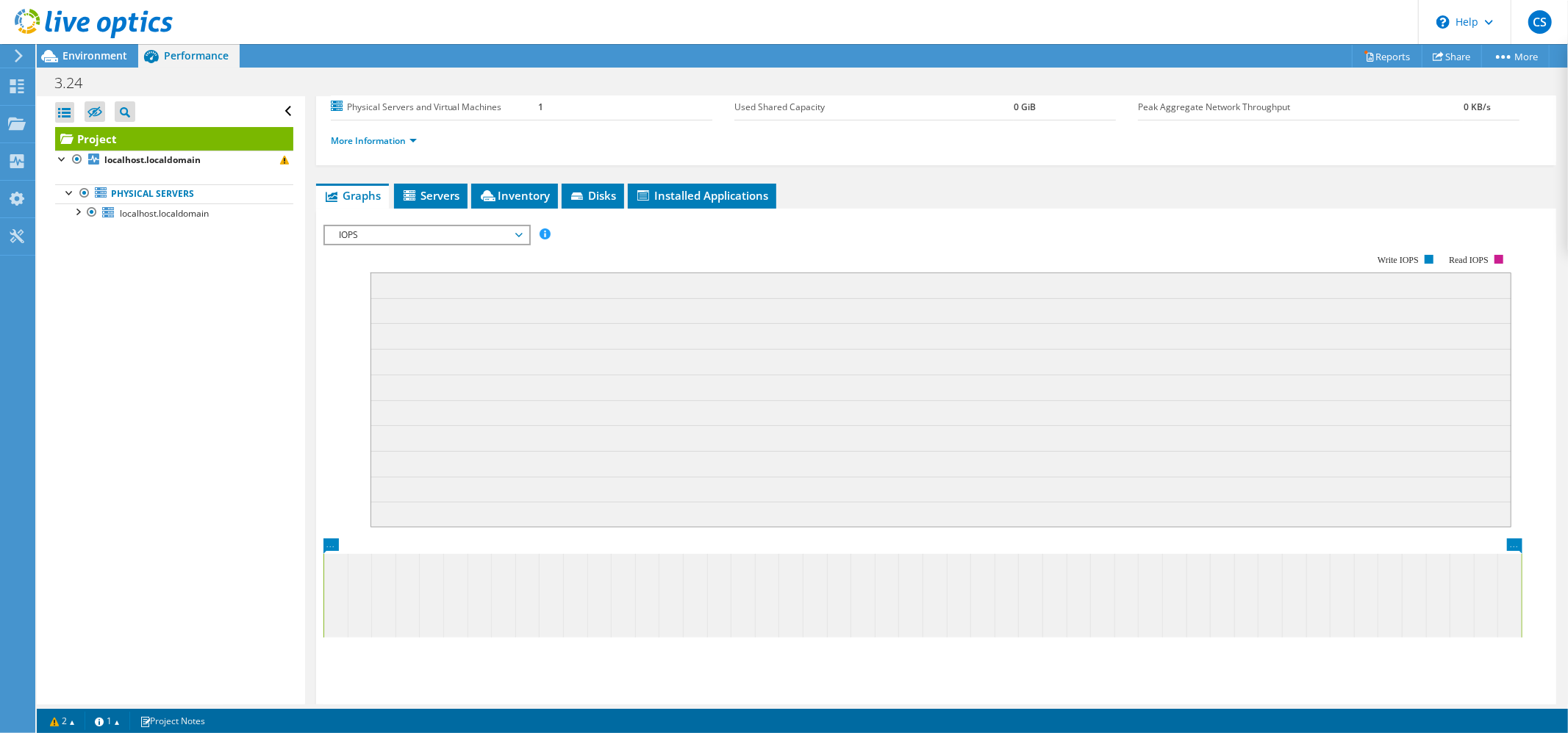
click at [451, 235] on span "IOPS" at bounding box center [426, 235] width 189 height 18
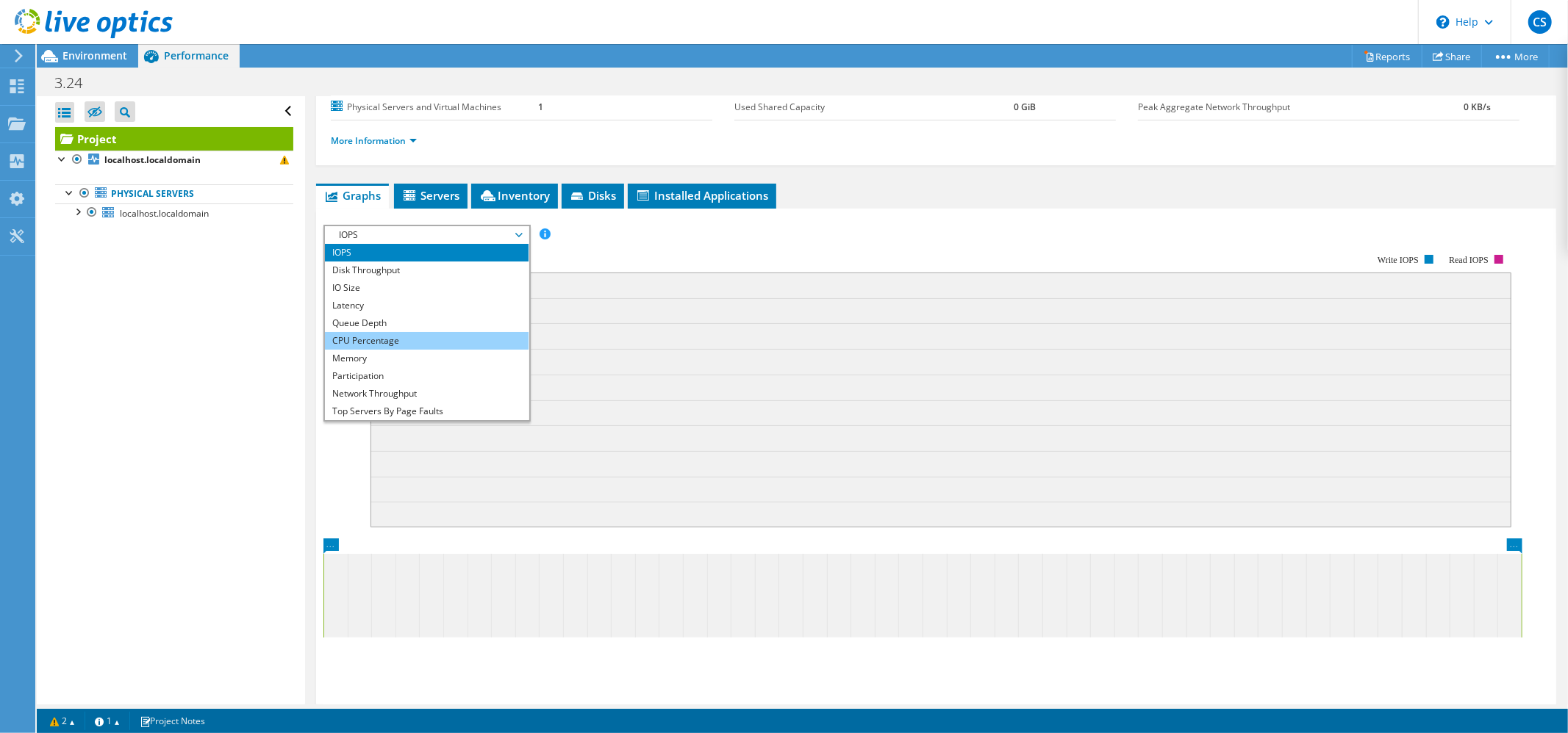
click at [377, 341] on li "CPU Percentage" at bounding box center [426, 341] width 204 height 18
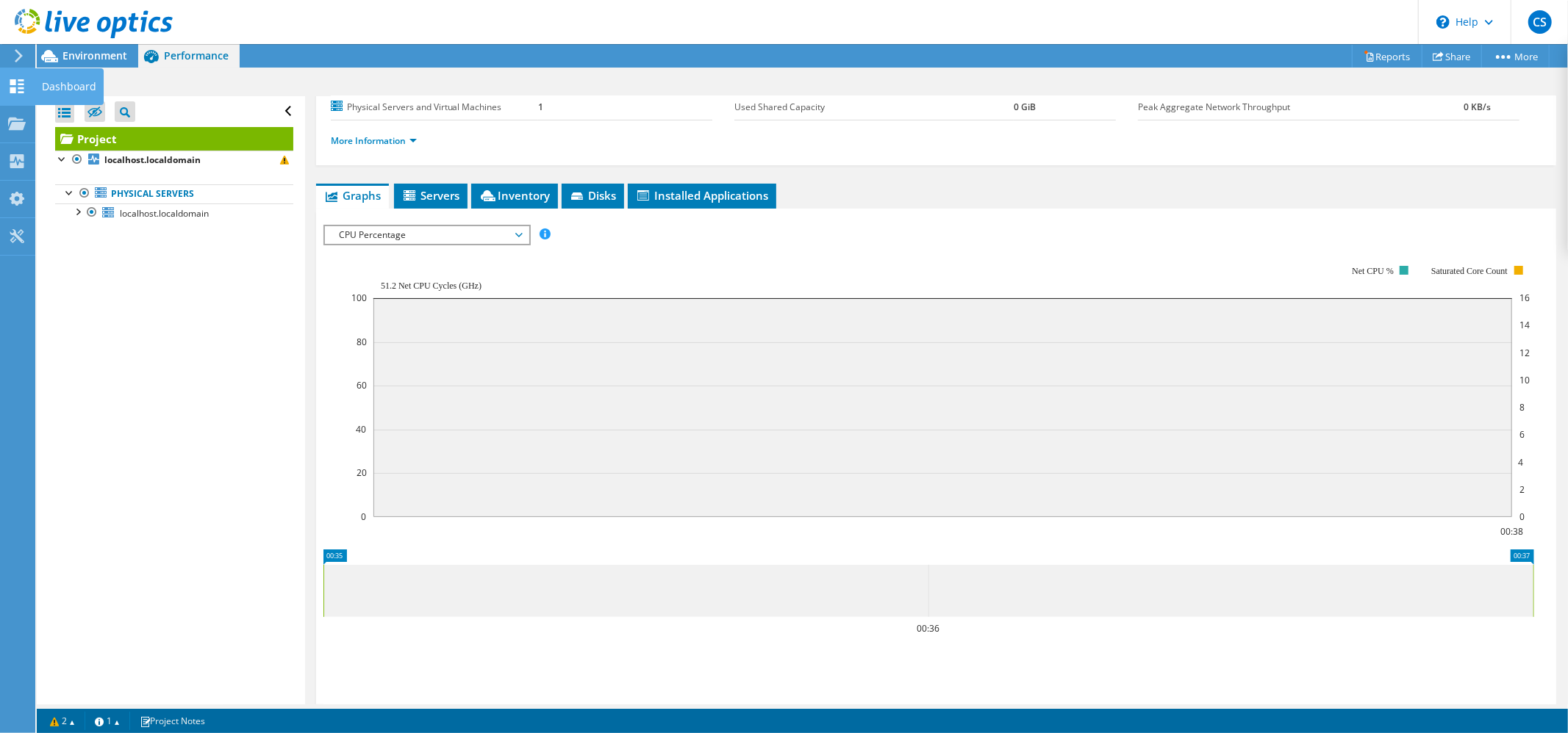
click at [15, 88] on use at bounding box center [18, 86] width 14 height 14
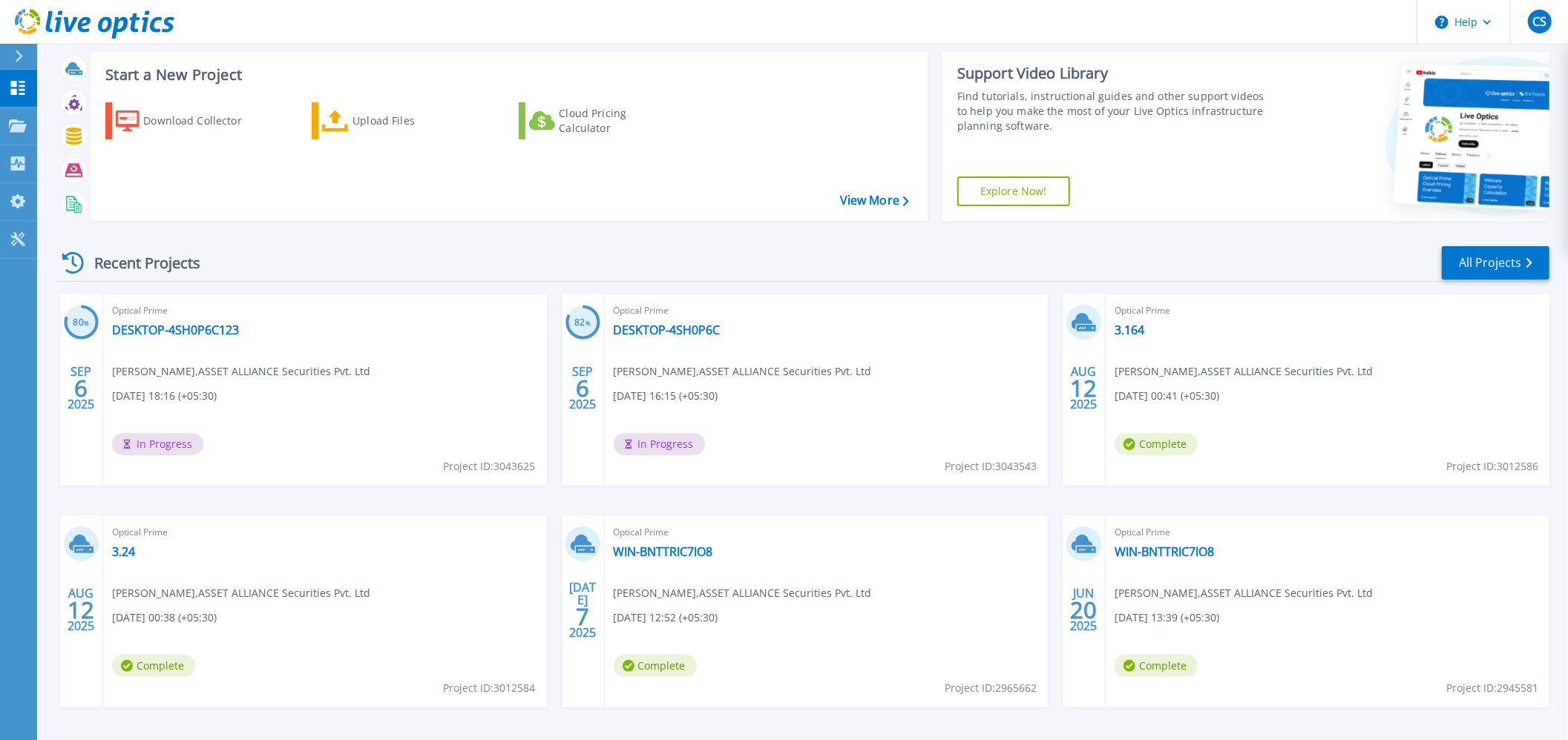
scroll to position [39, 0]
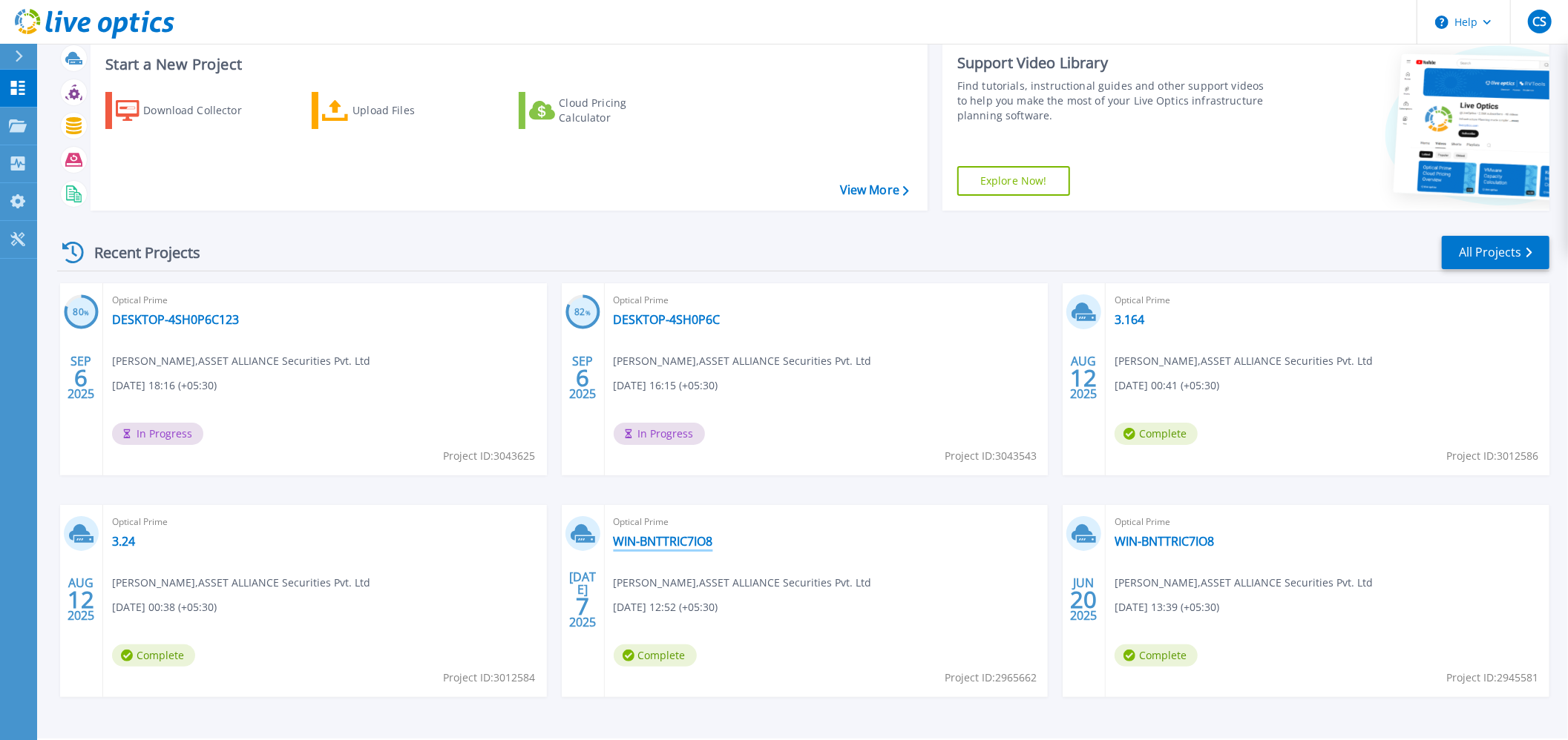
click at [680, 535] on link "WIN-BNTTRIC7IO8" at bounding box center [663, 542] width 100 height 15
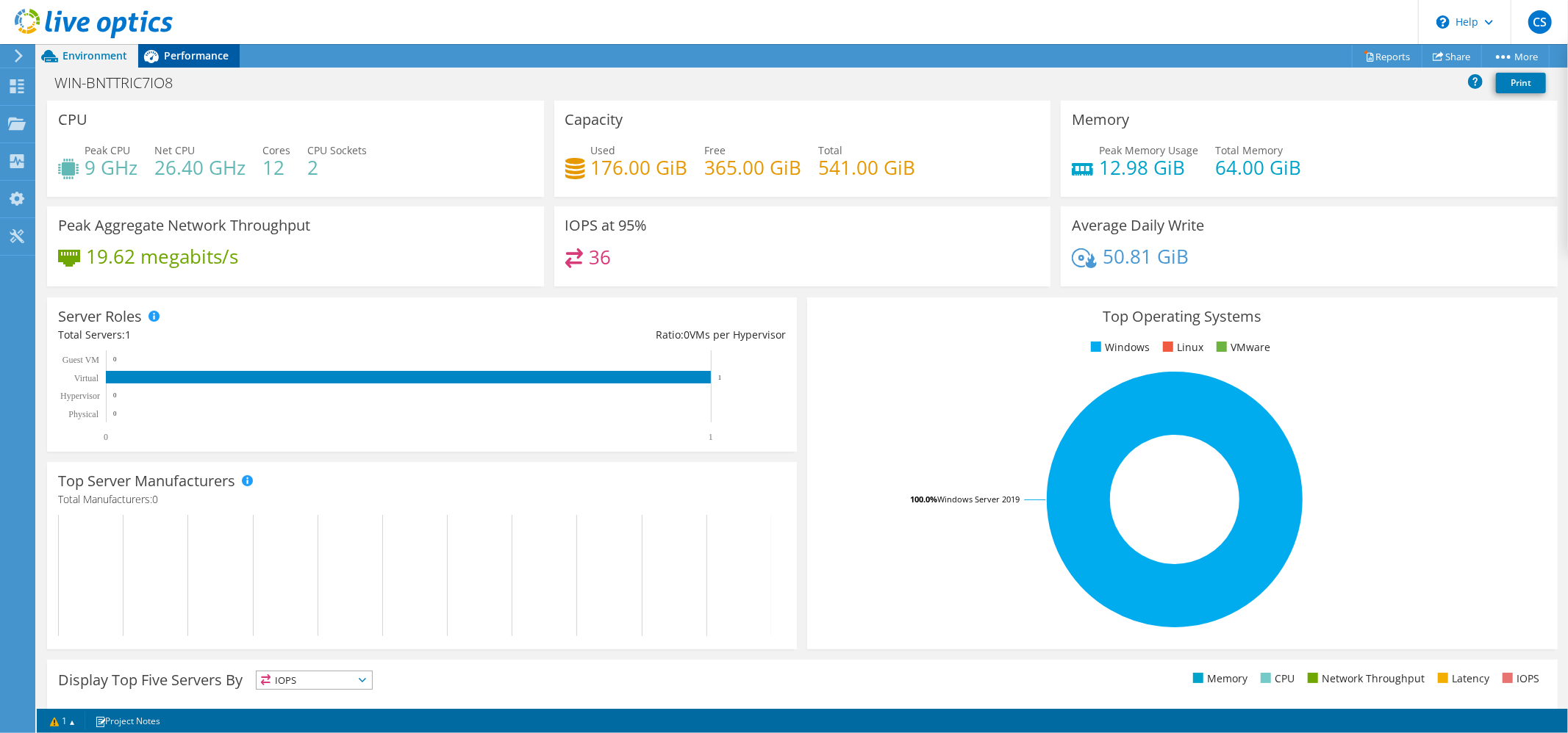
click at [182, 60] on span "Performance" at bounding box center [196, 56] width 65 height 14
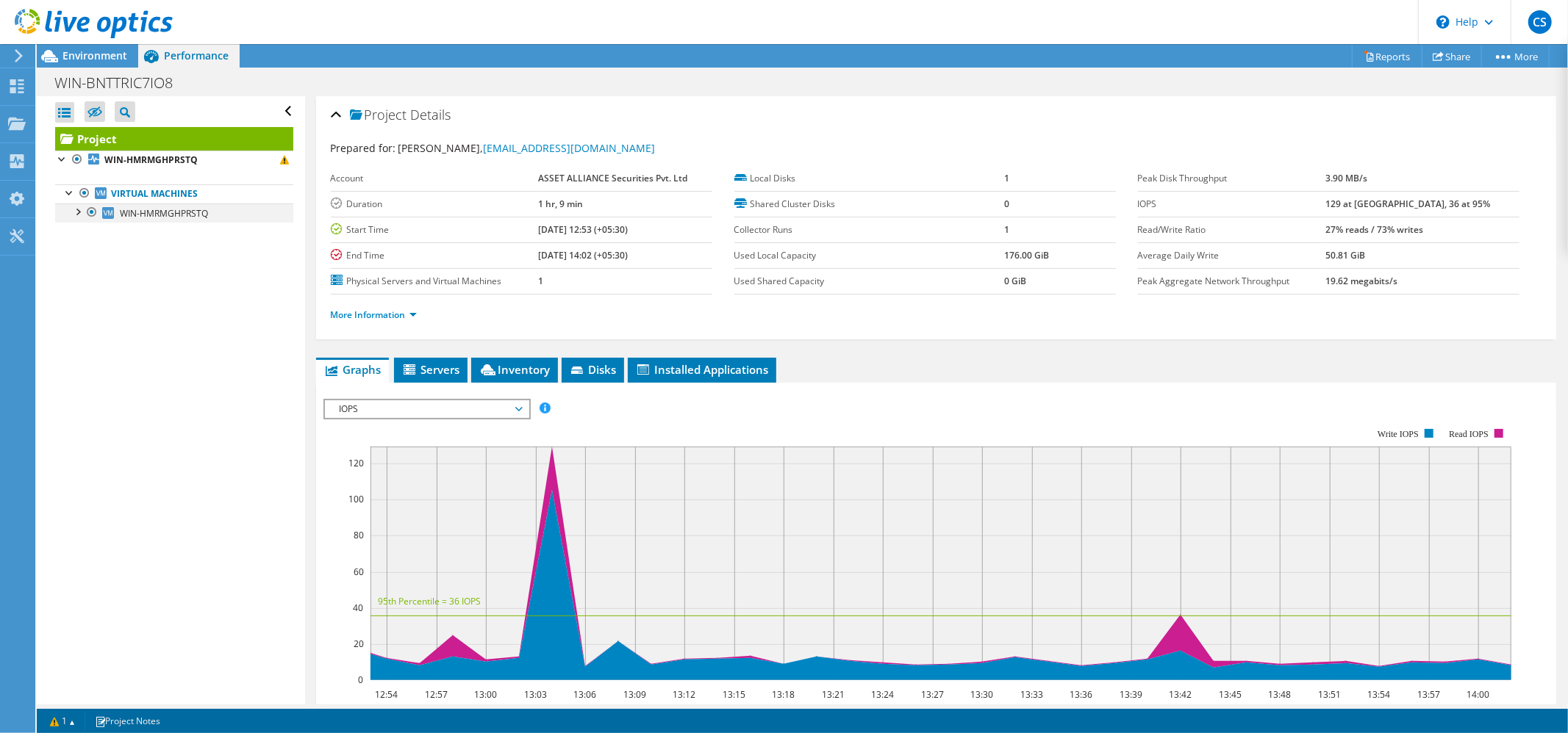
click at [77, 213] on div at bounding box center [77, 211] width 15 height 15
click at [23, 83] on use at bounding box center [18, 86] width 14 height 14
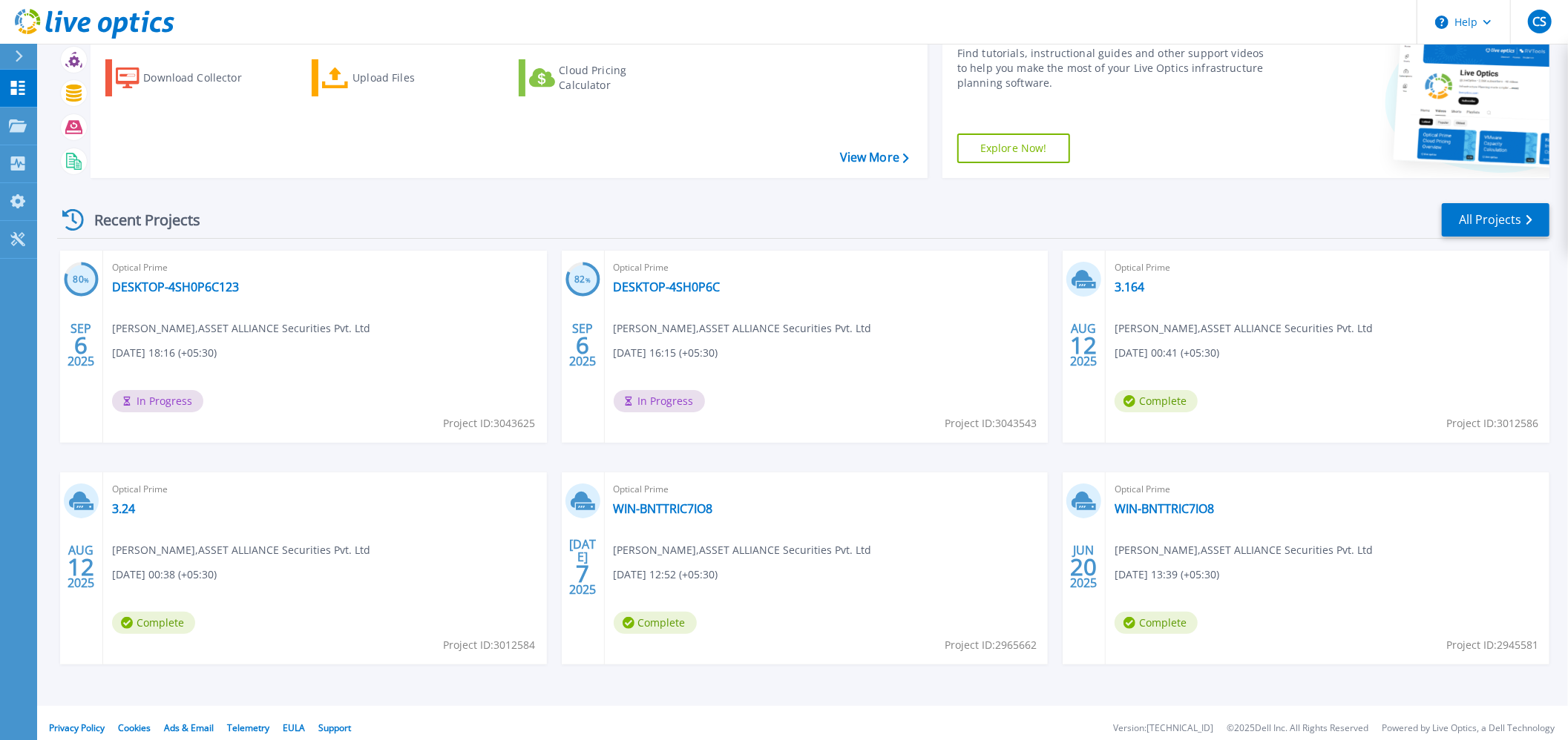
scroll to position [82, 0]
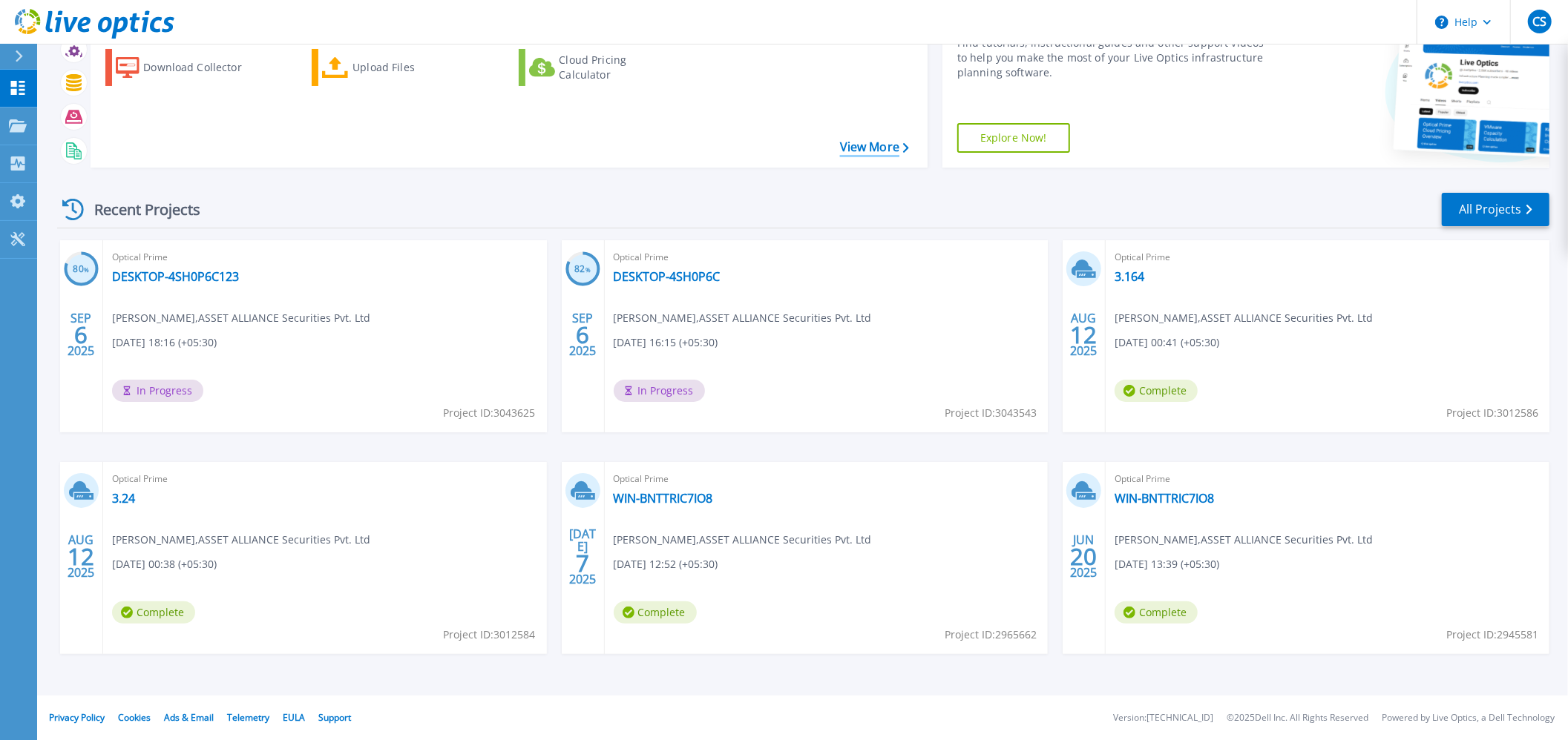
click at [867, 151] on link "View More" at bounding box center [874, 147] width 69 height 14
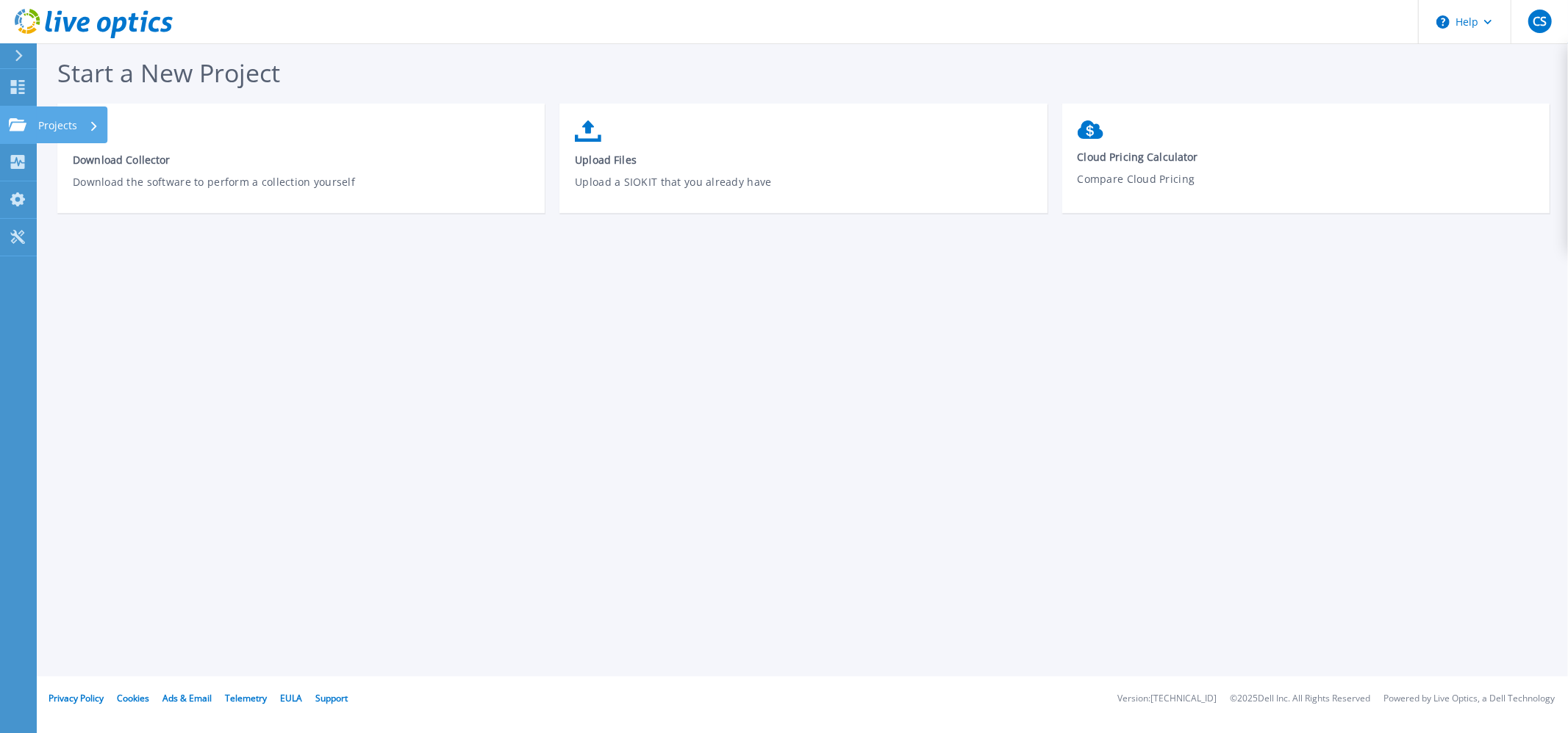
click at [25, 122] on icon at bounding box center [18, 125] width 18 height 12
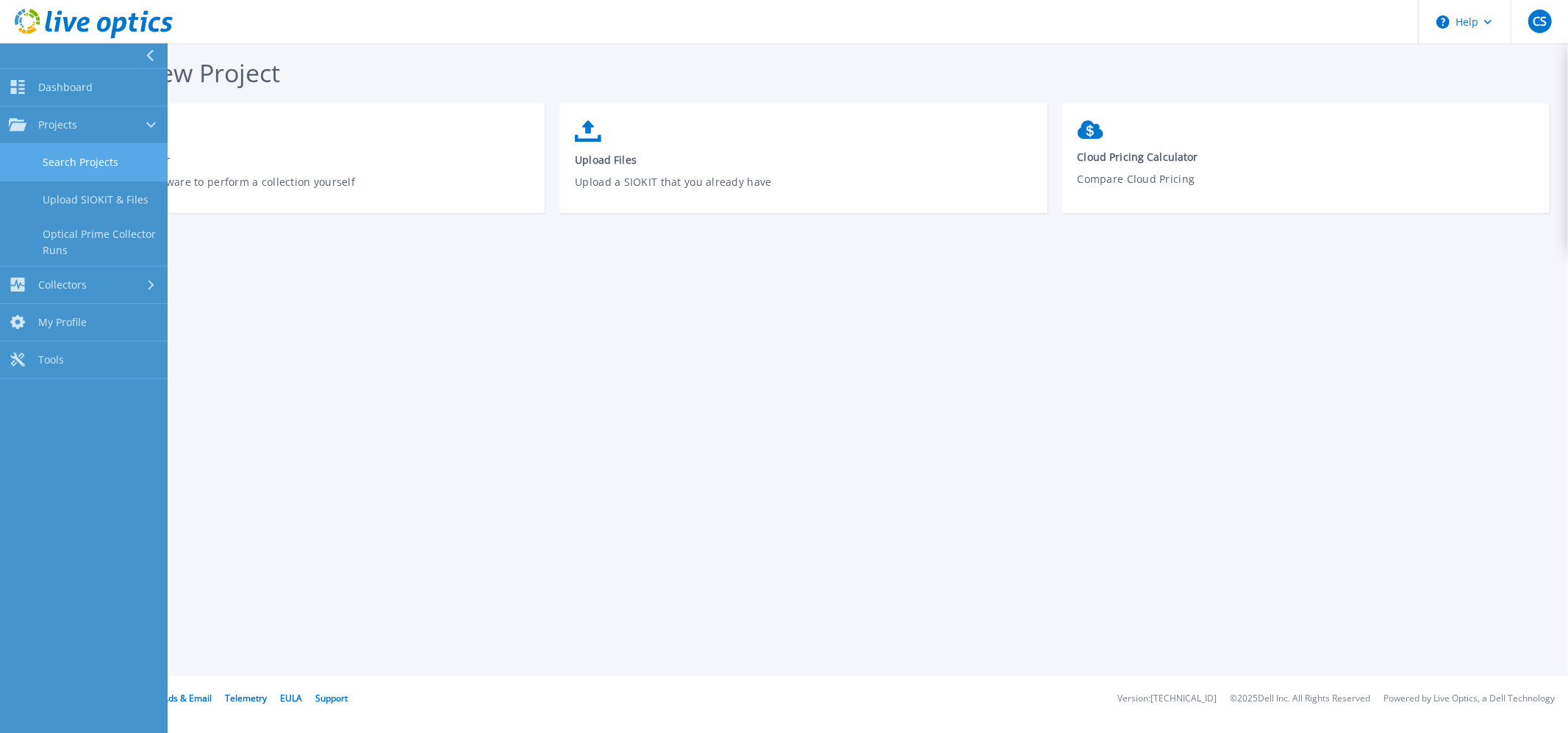
click at [104, 167] on link "Search Projects" at bounding box center [84, 163] width 167 height 37
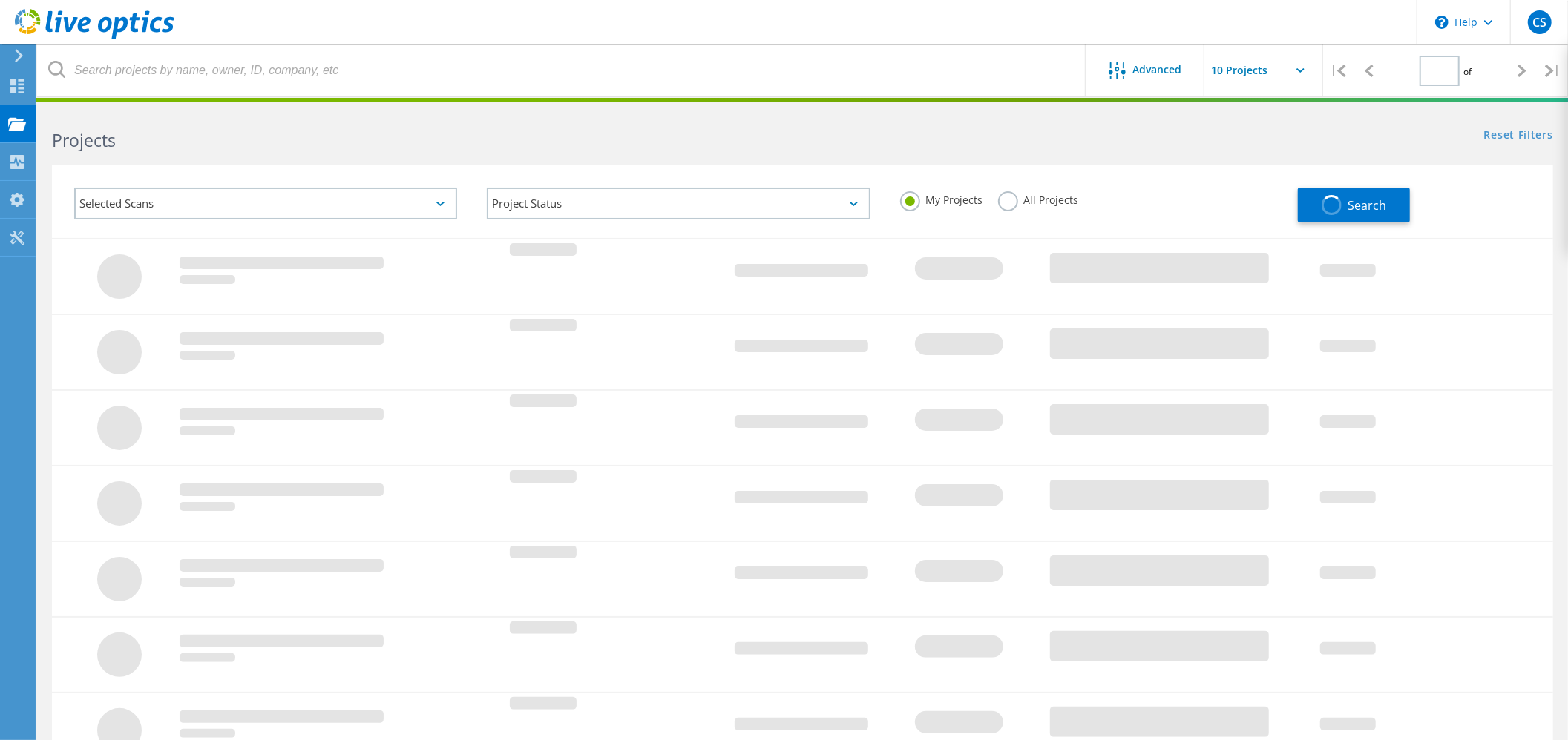
type input "1"
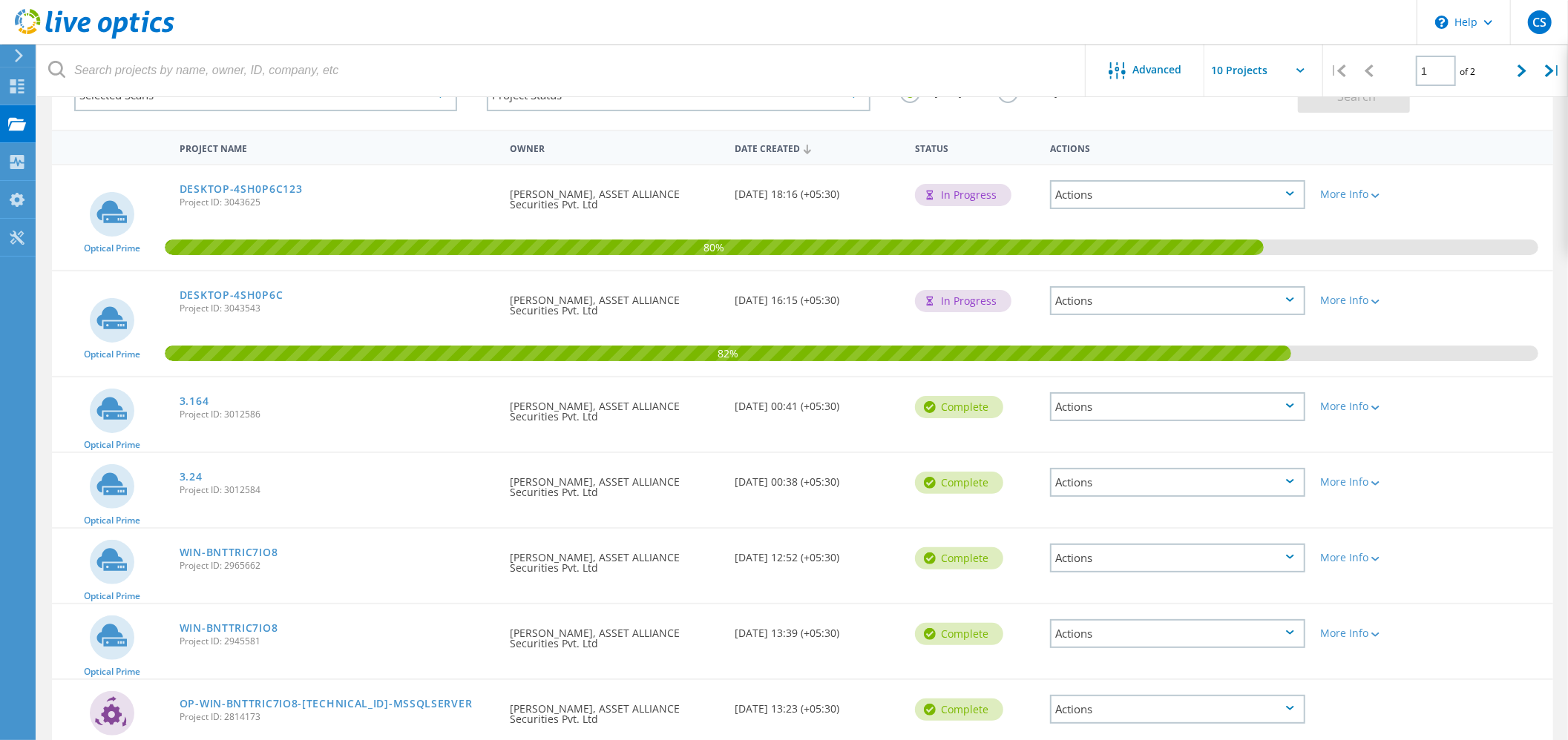
scroll to position [117, 0]
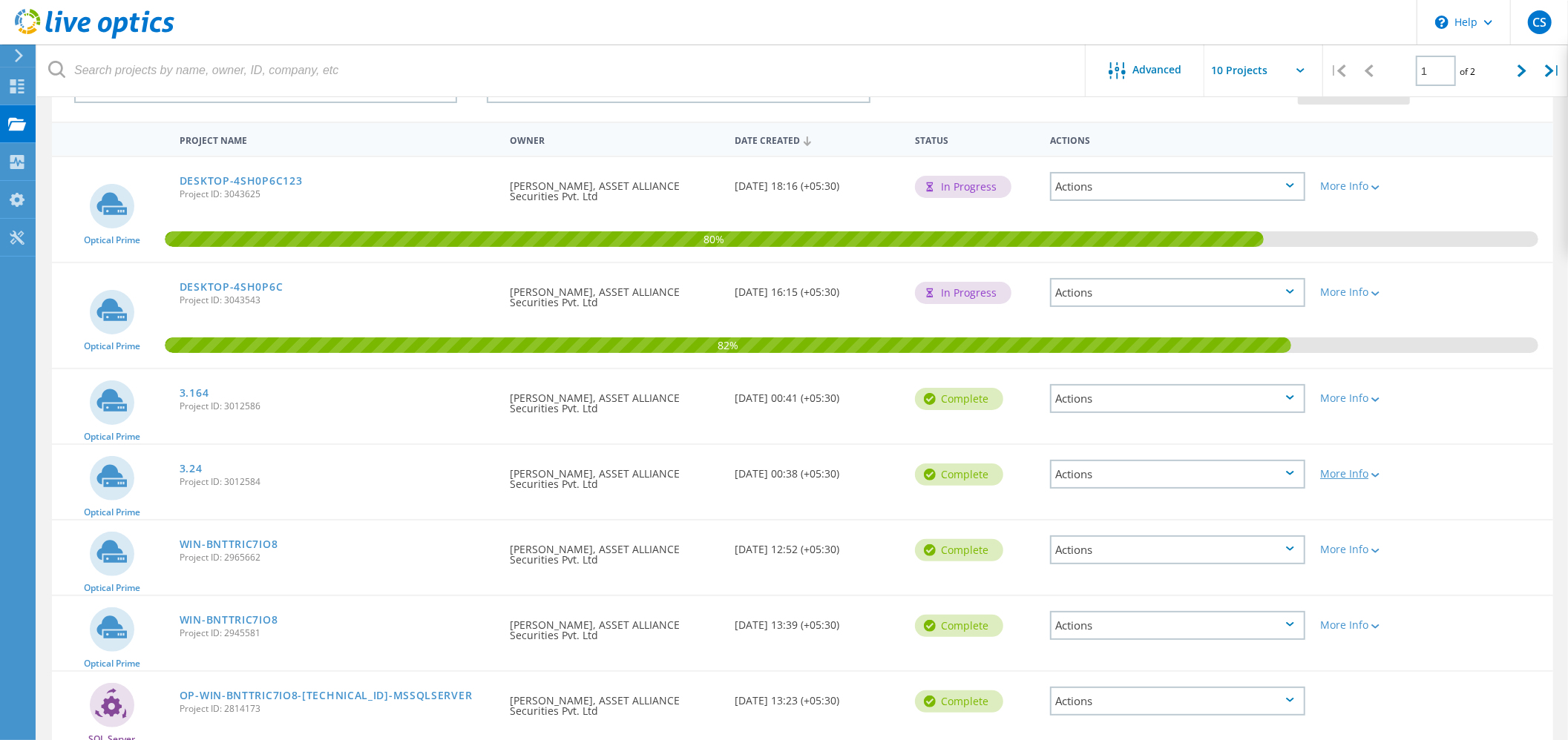
click at [1374, 473] on icon at bounding box center [1375, 475] width 8 height 4
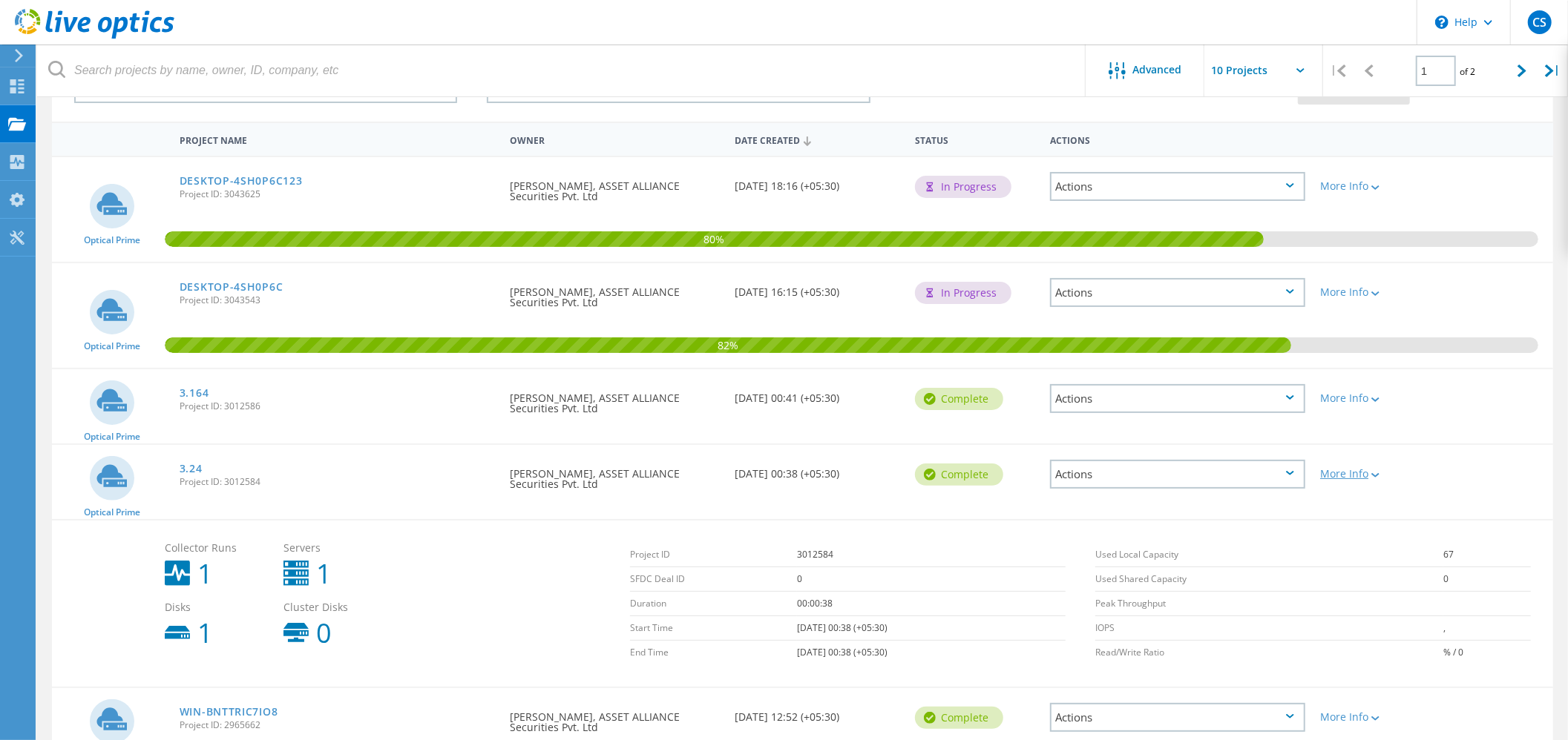
click at [1378, 473] on icon at bounding box center [1375, 475] width 8 height 4
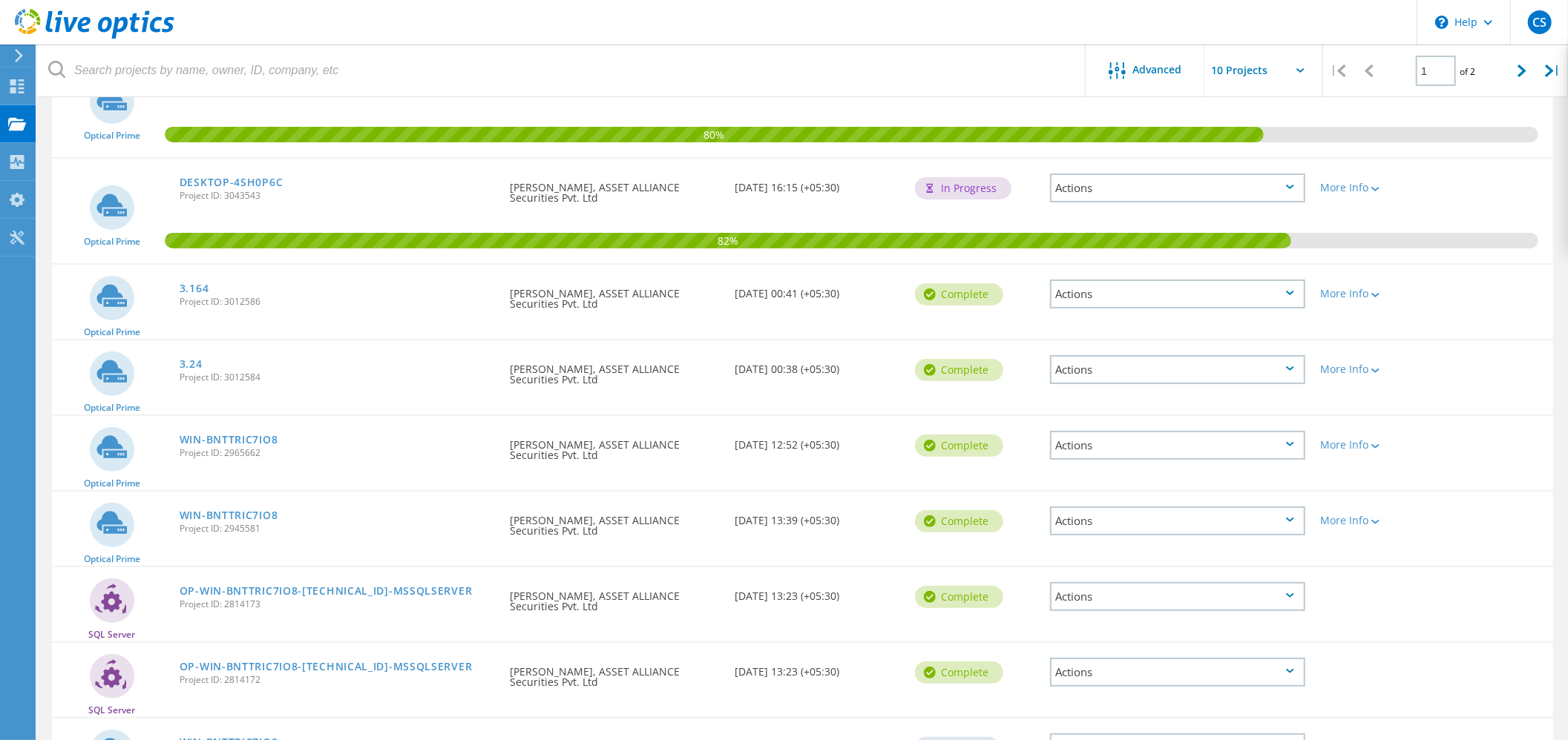
scroll to position [223, 0]
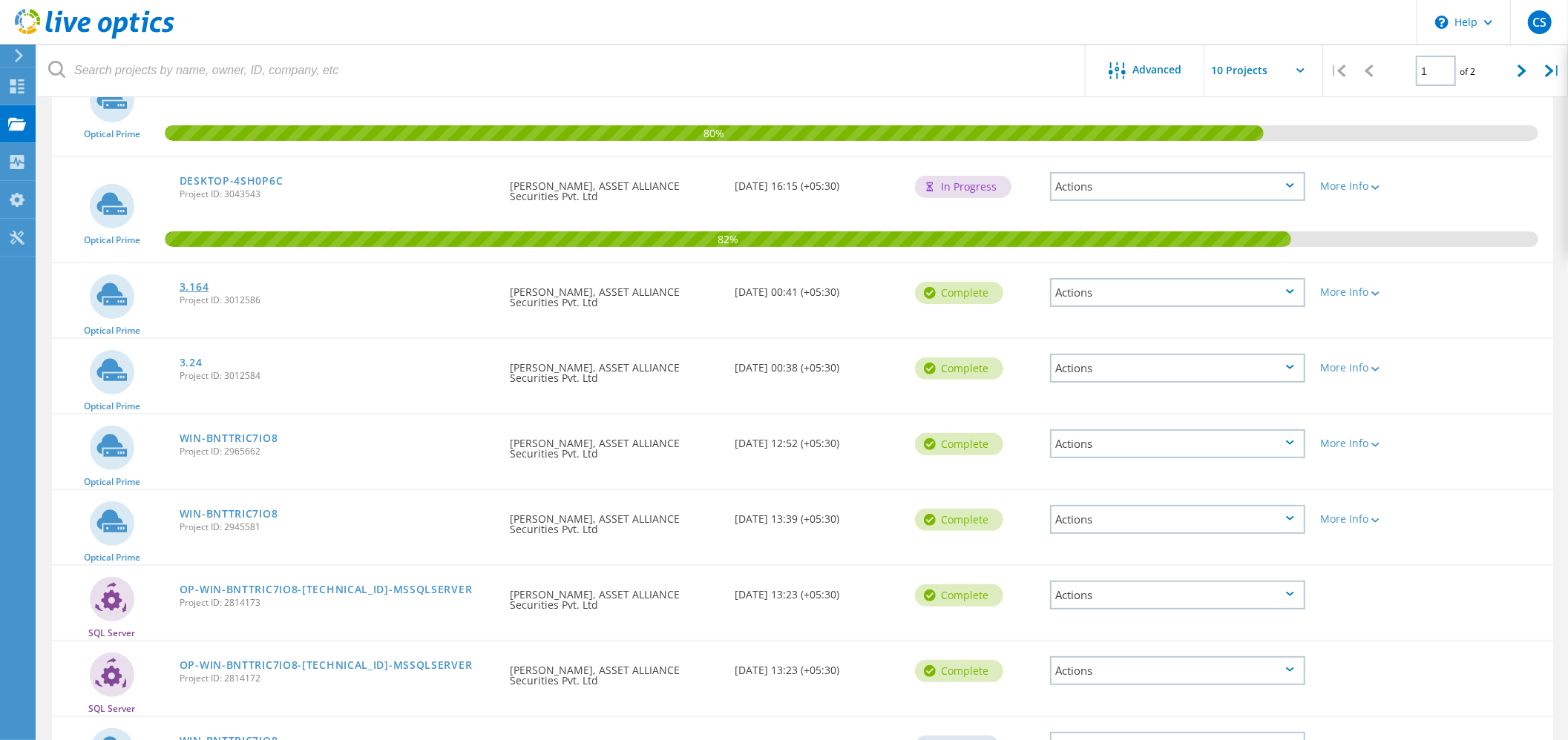
click at [199, 285] on link "3.164" at bounding box center [194, 287] width 30 height 11
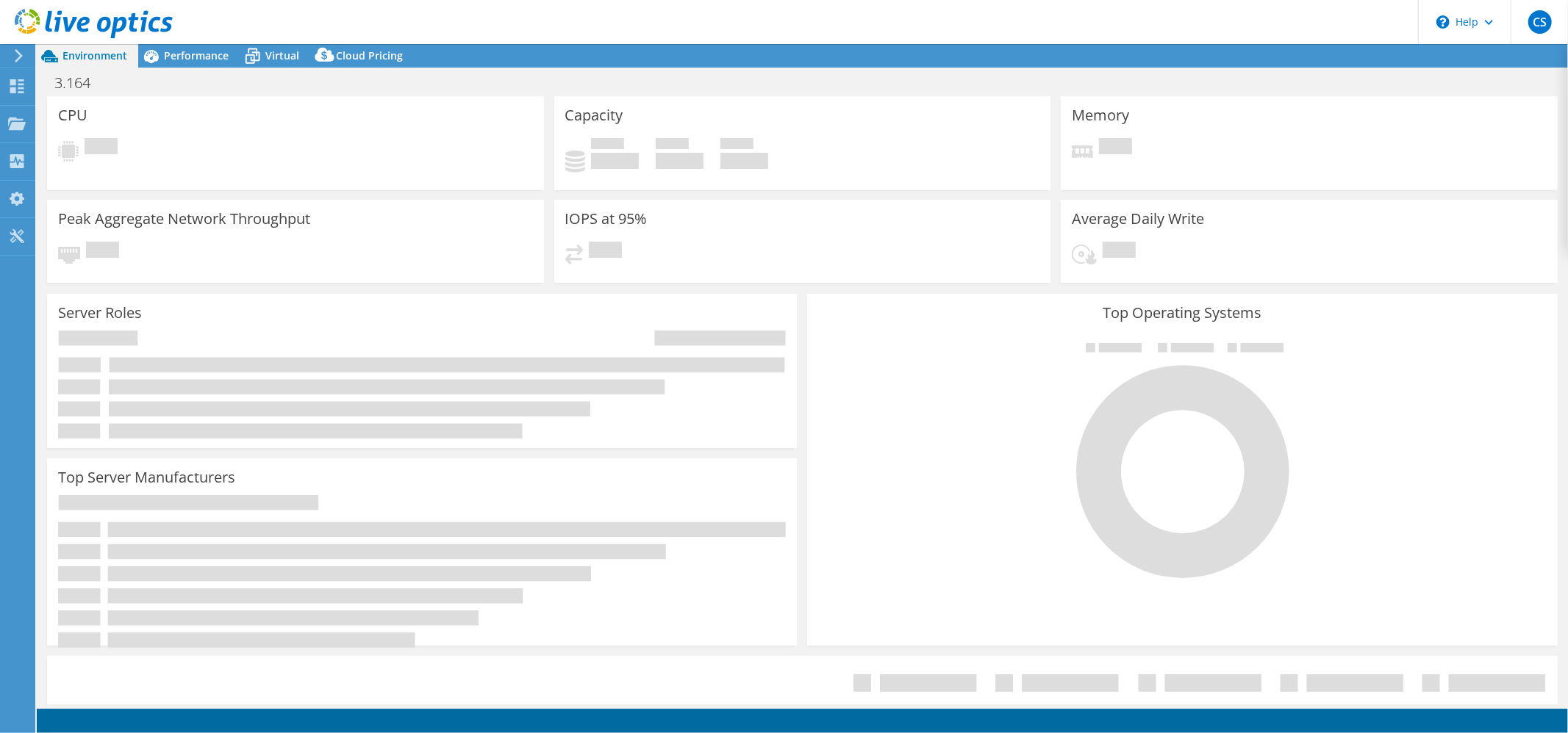
select select "USD"
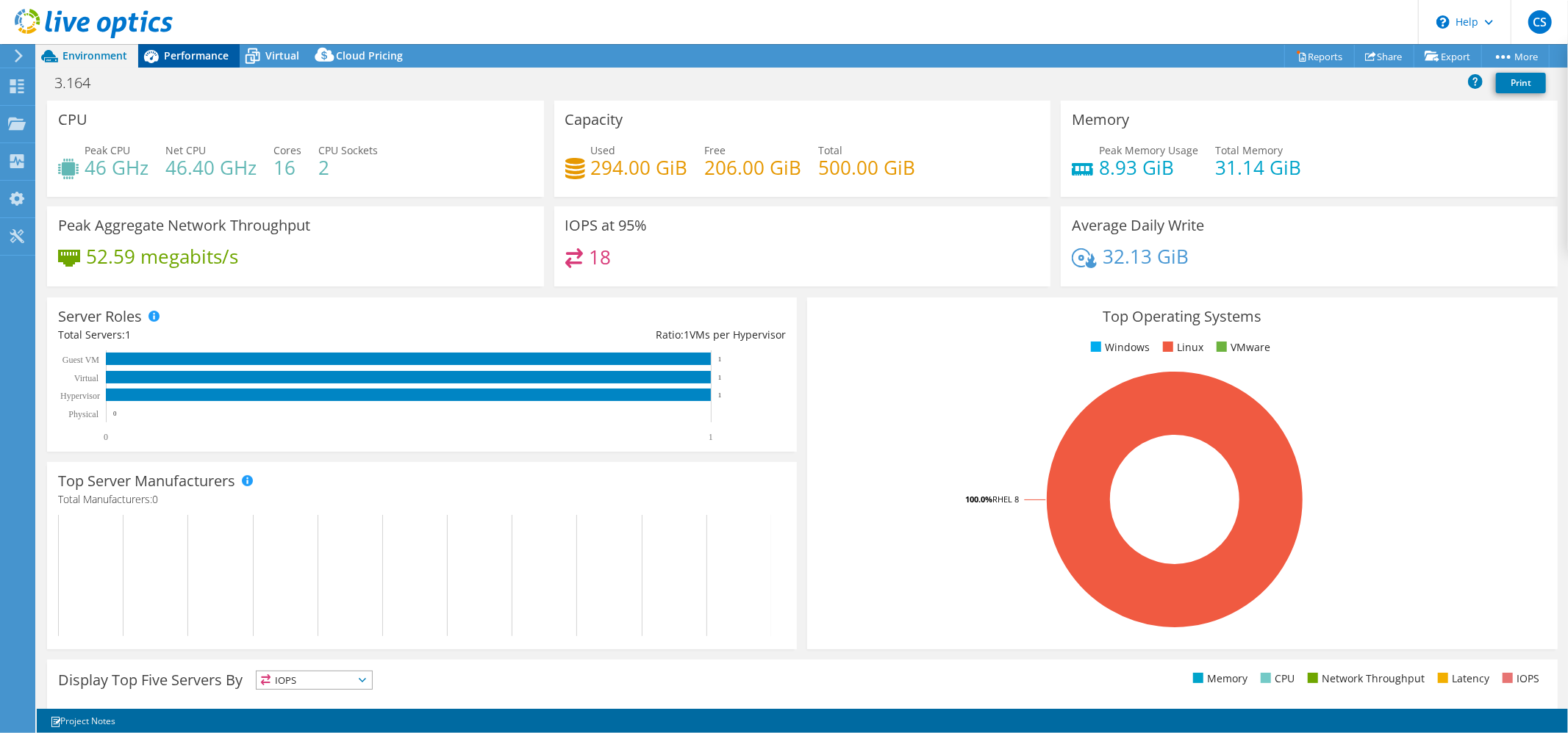
click at [197, 57] on span "Performance" at bounding box center [196, 56] width 65 height 14
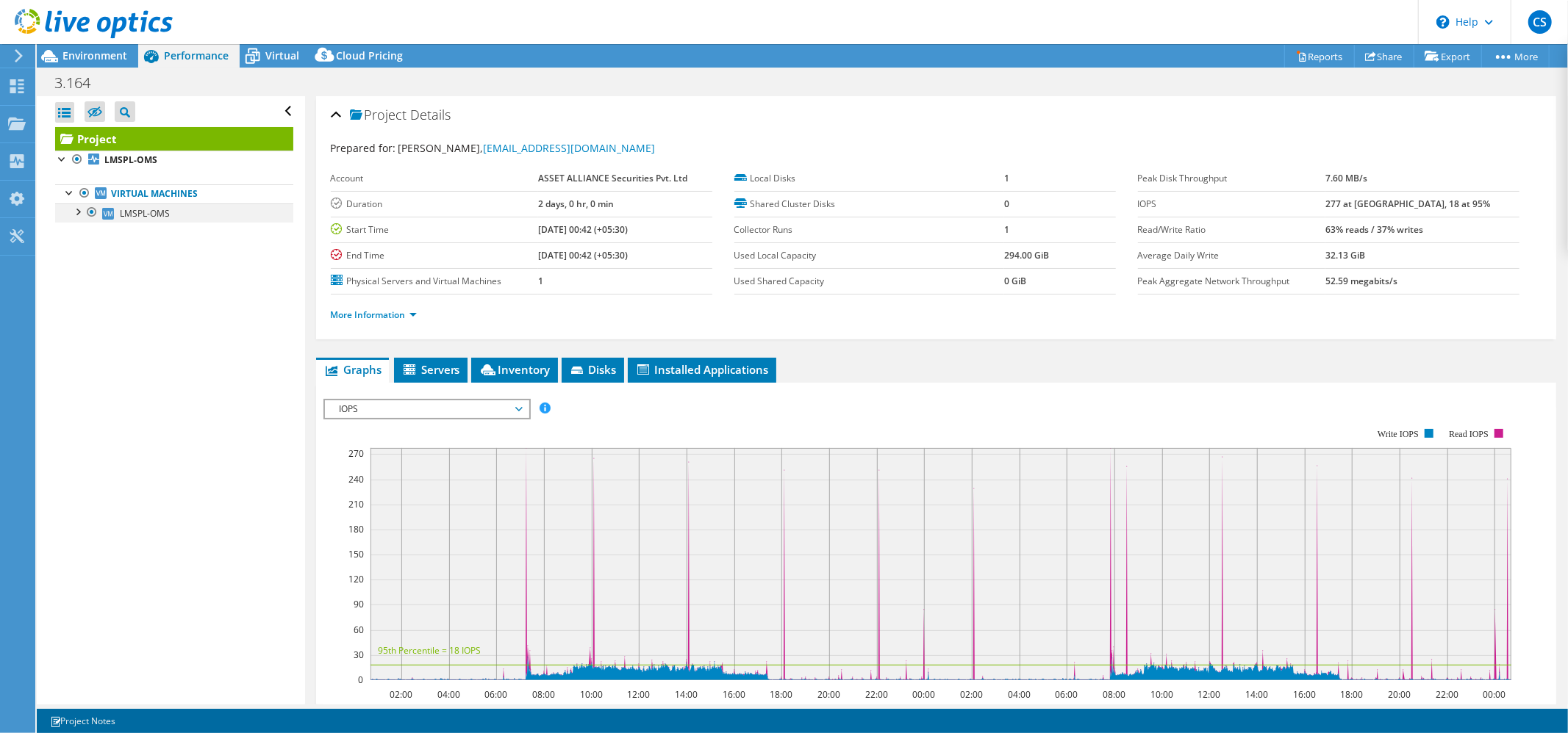
click at [78, 214] on div at bounding box center [77, 211] width 15 height 15
click at [81, 221] on link "LMSPL-OMS" at bounding box center [174, 213] width 238 height 19
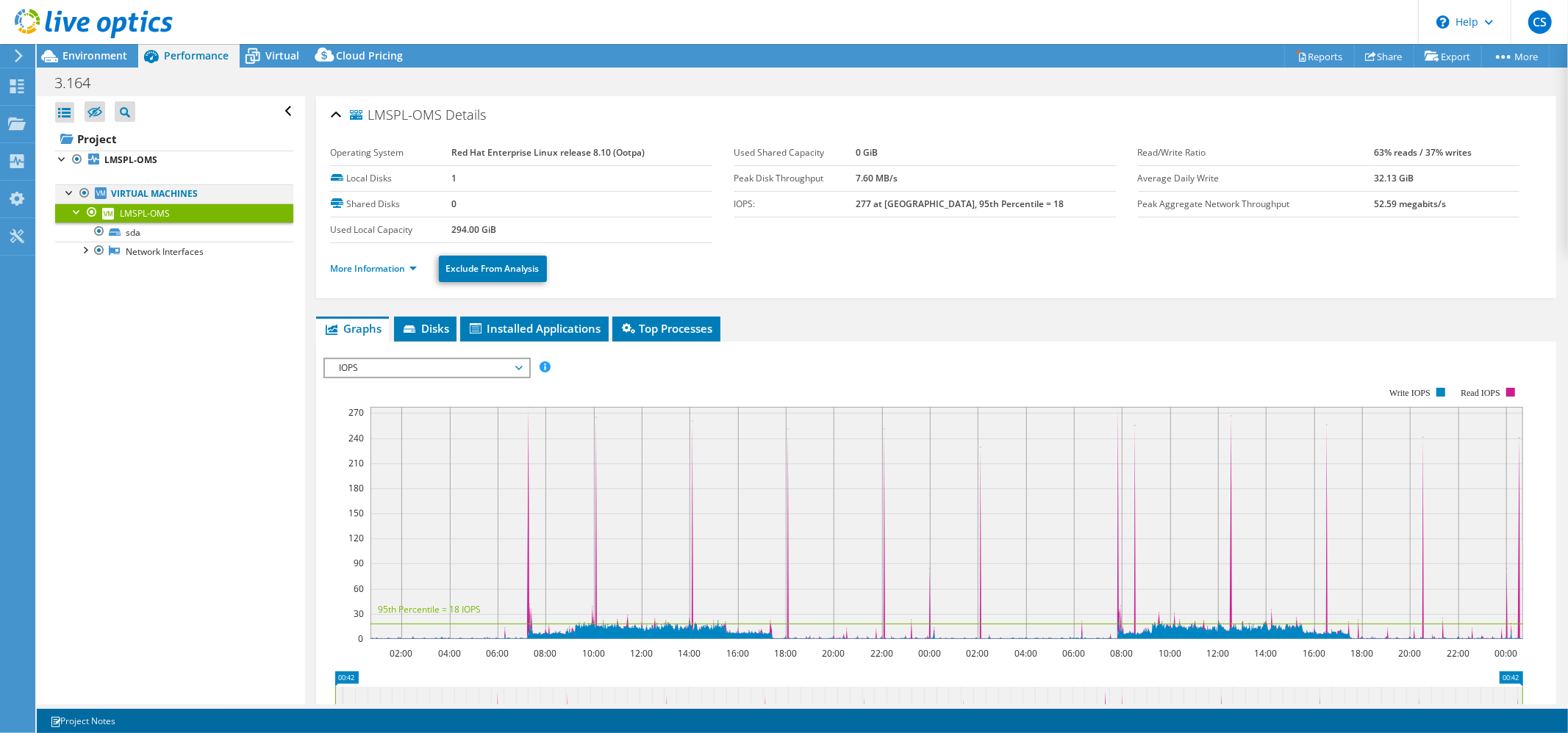
click at [72, 194] on div at bounding box center [69, 191] width 15 height 15
click at [61, 159] on div at bounding box center [62, 157] width 15 height 15
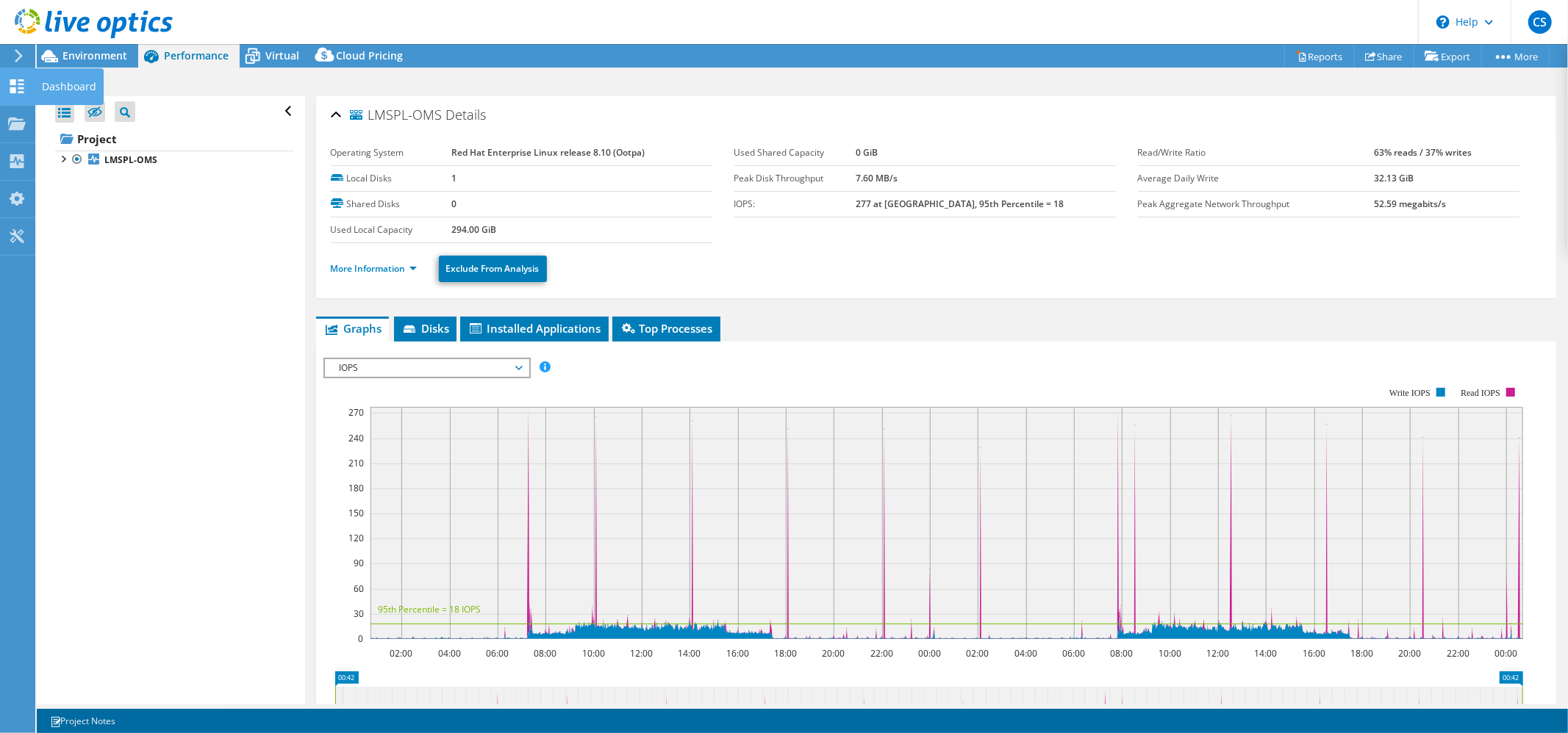
click at [15, 89] on use at bounding box center [18, 86] width 14 height 14
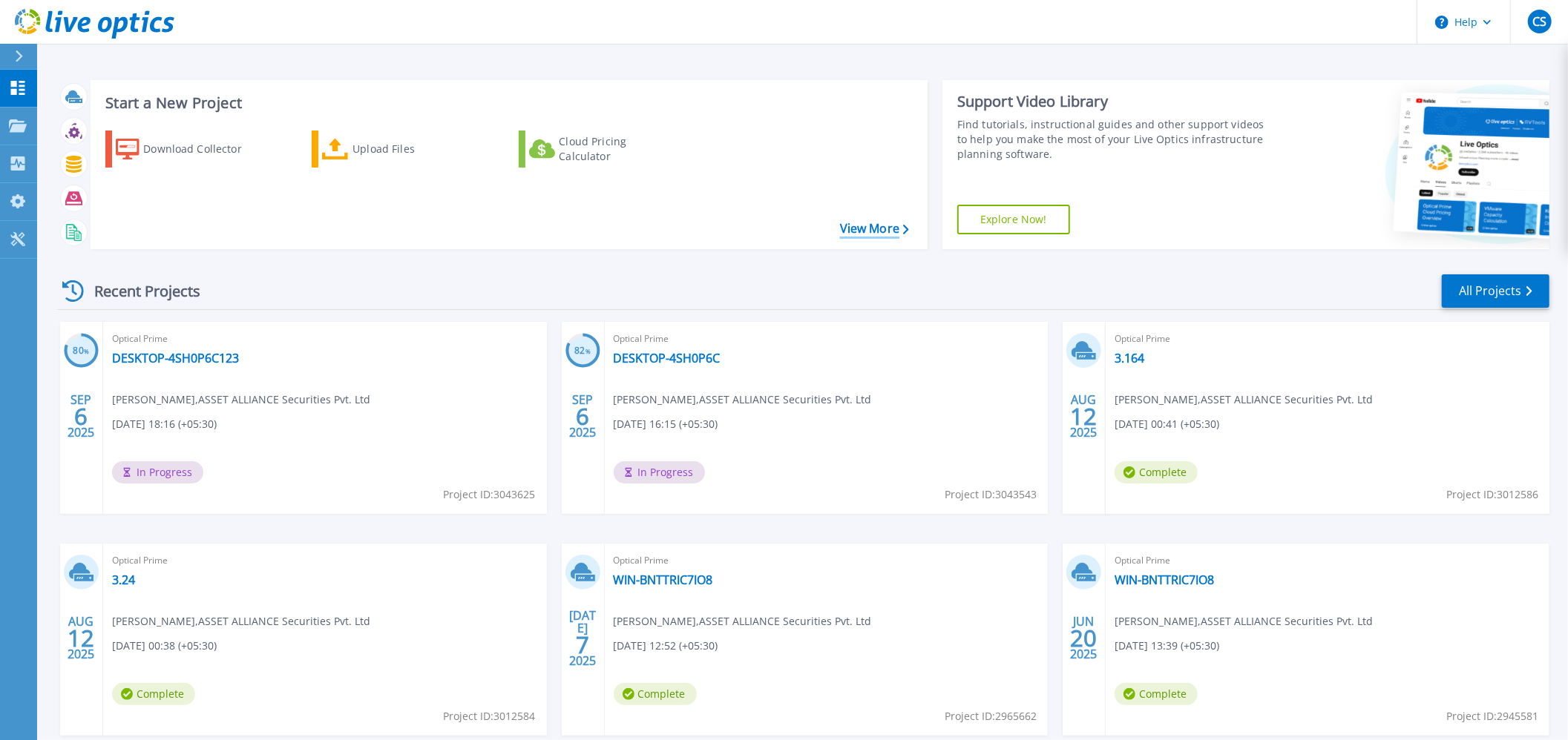
click at [846, 230] on link "View More" at bounding box center [874, 229] width 69 height 14
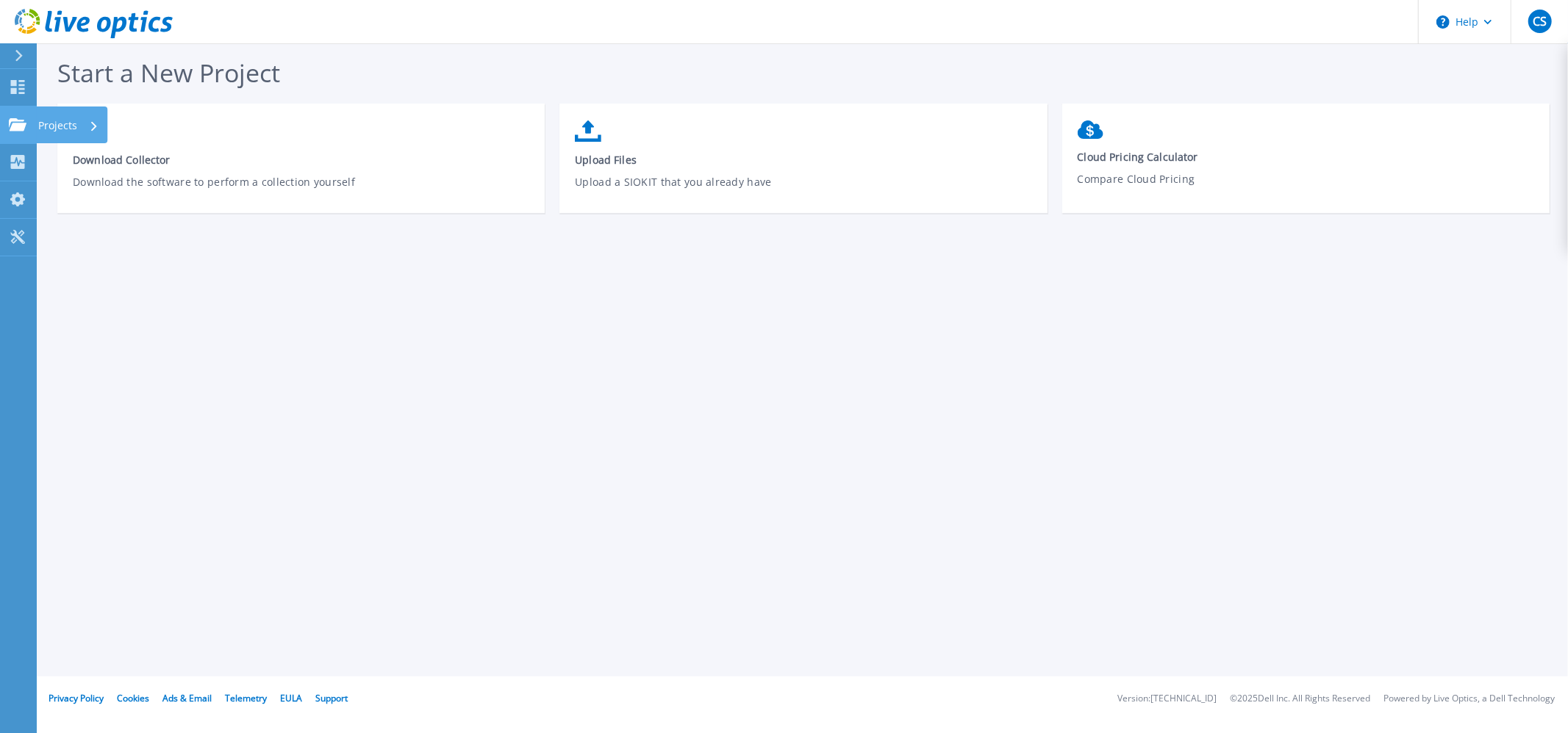
click at [32, 117] on link "Projects Projects" at bounding box center [18, 125] width 36 height 37
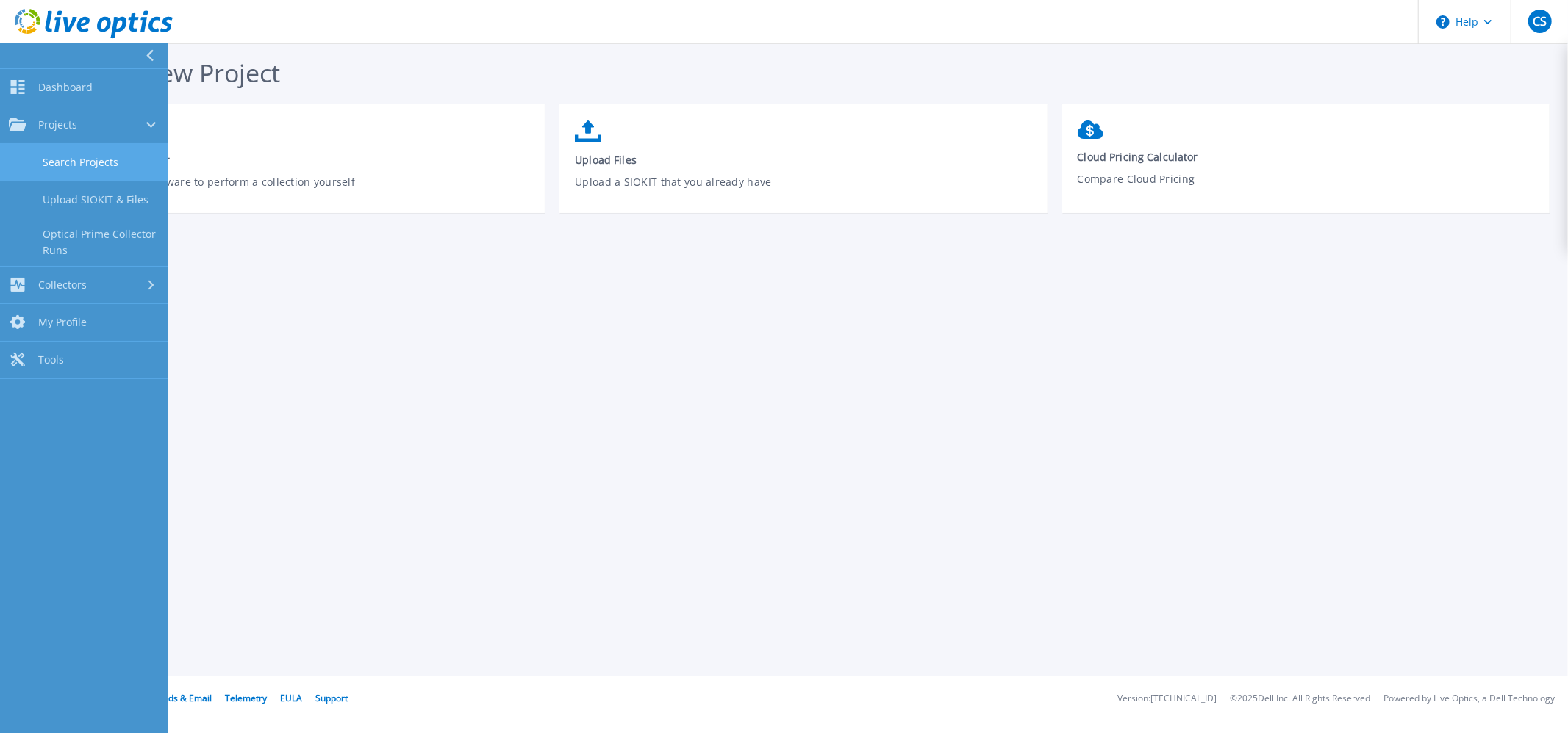
click at [100, 163] on link "Search Projects" at bounding box center [84, 163] width 167 height 37
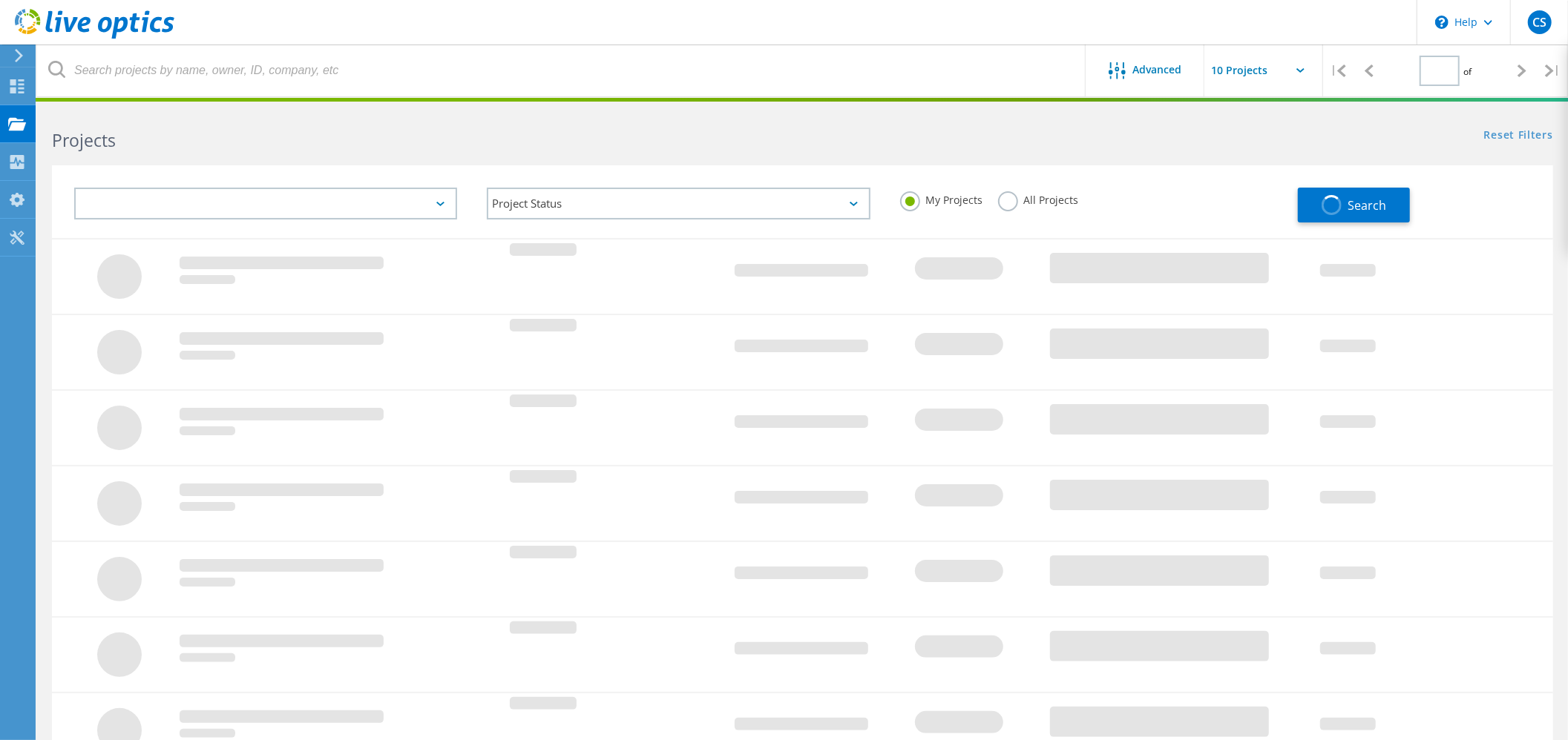
type input "1"
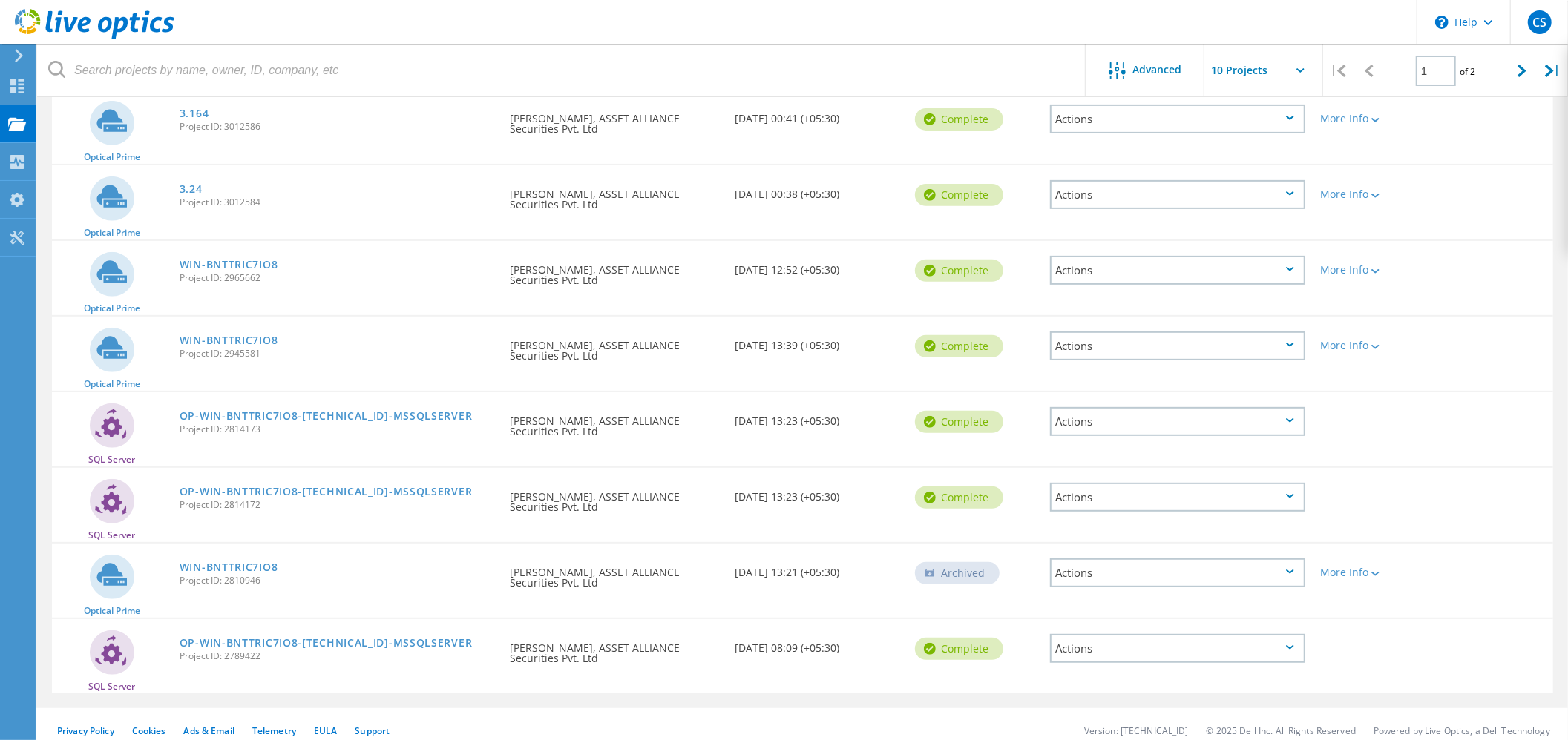
scroll to position [402, 0]
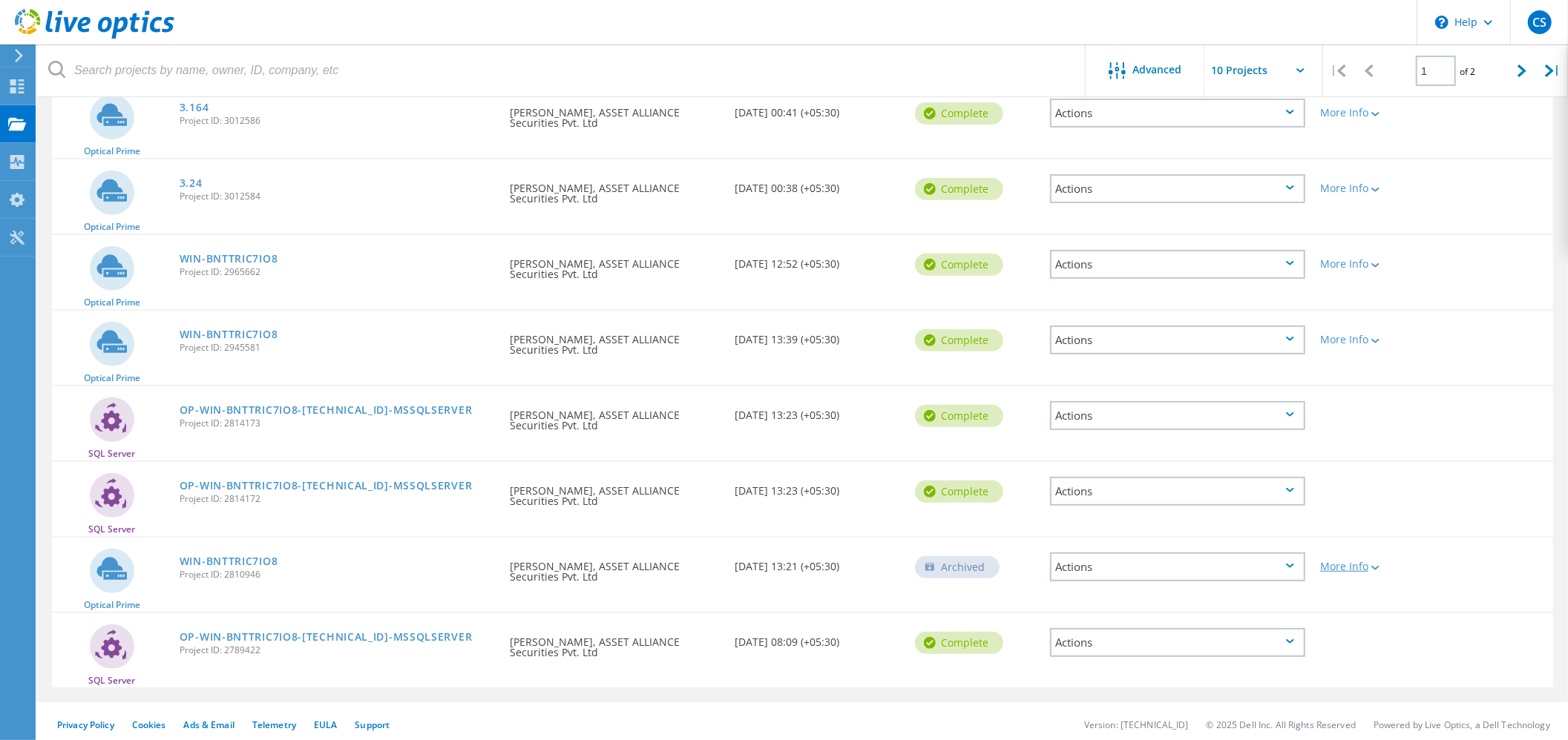
click at [1375, 566] on icon at bounding box center [1375, 568] width 8 height 4
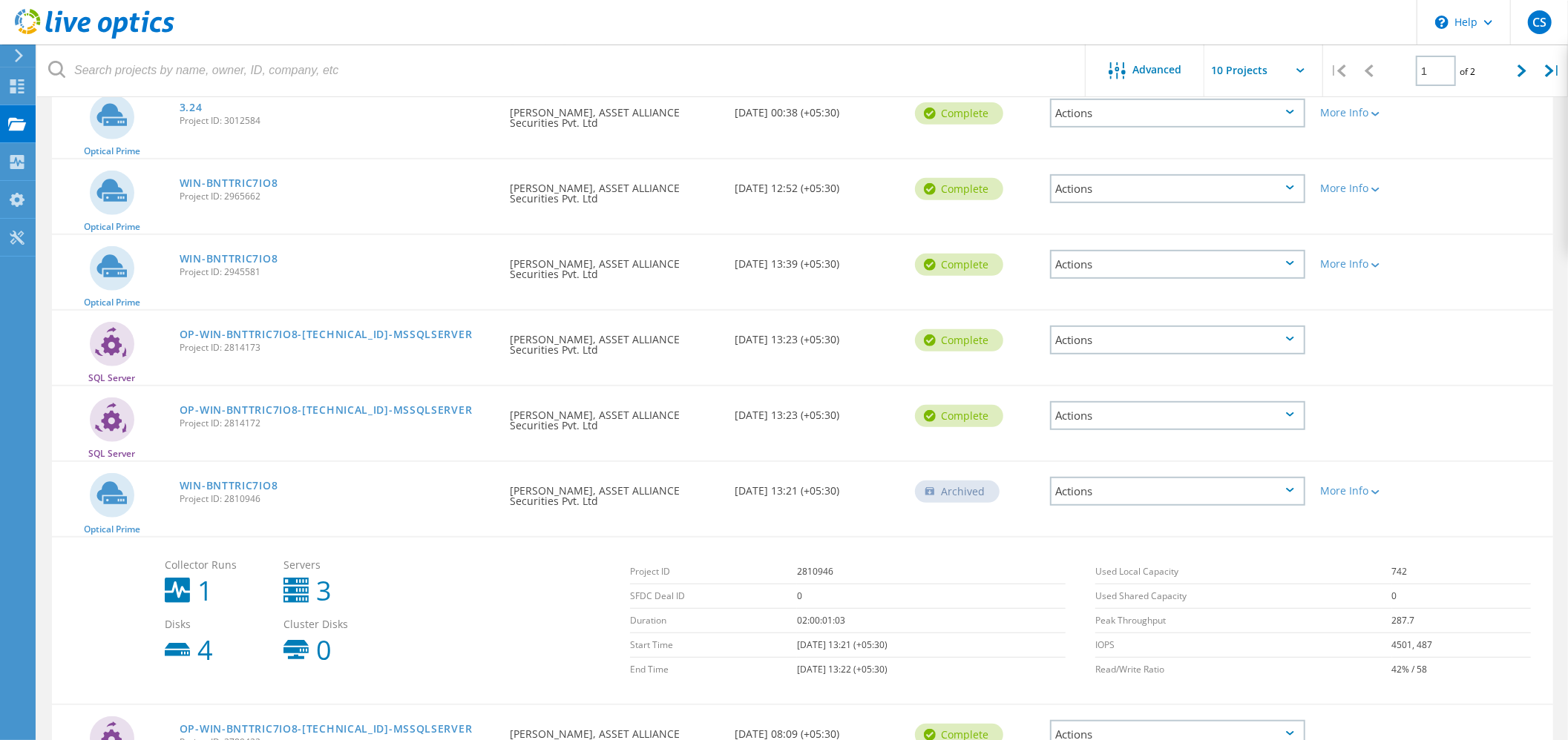
scroll to position [488, 0]
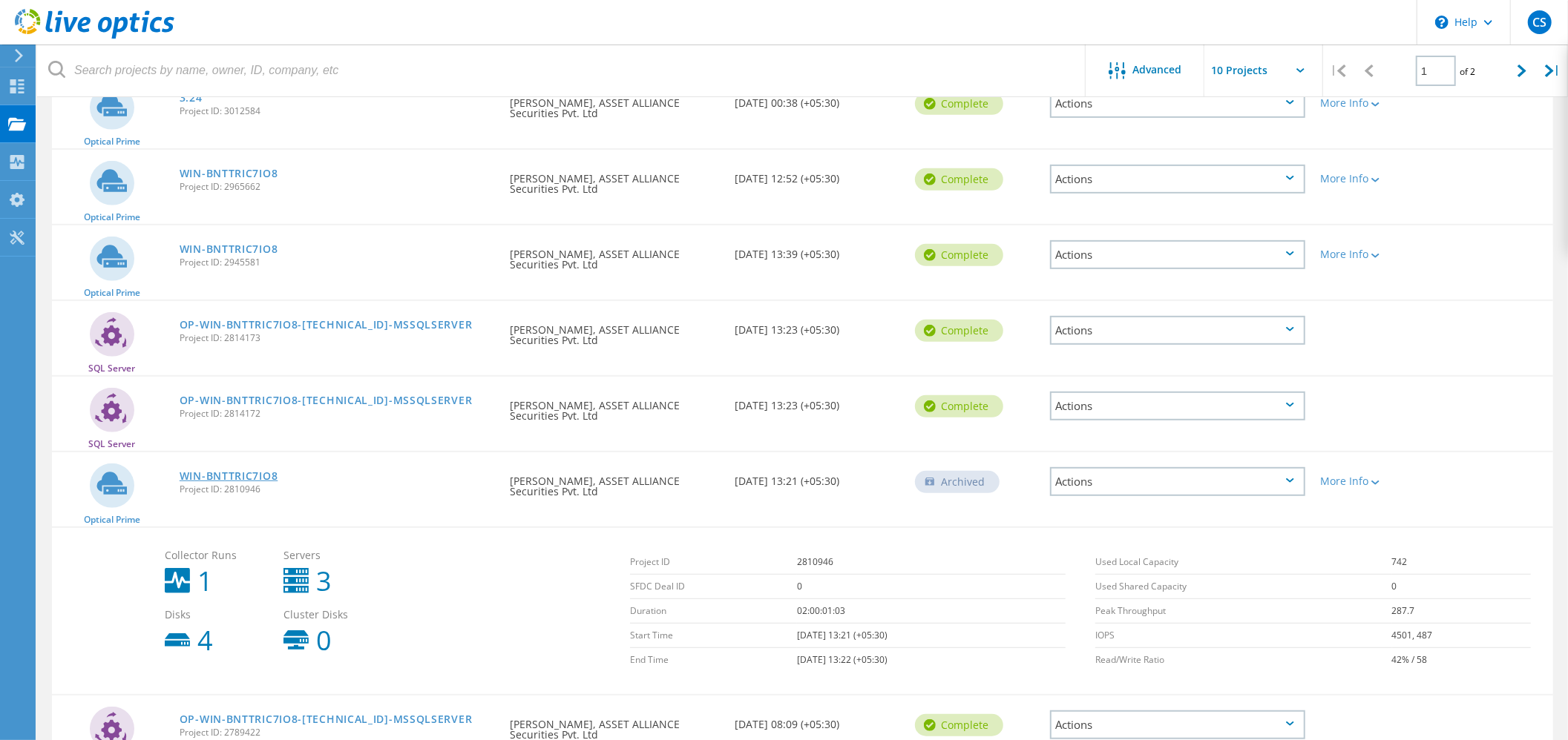
click at [247, 471] on link "WIN-BNTTRIC7IO8" at bounding box center [229, 476] width 99 height 11
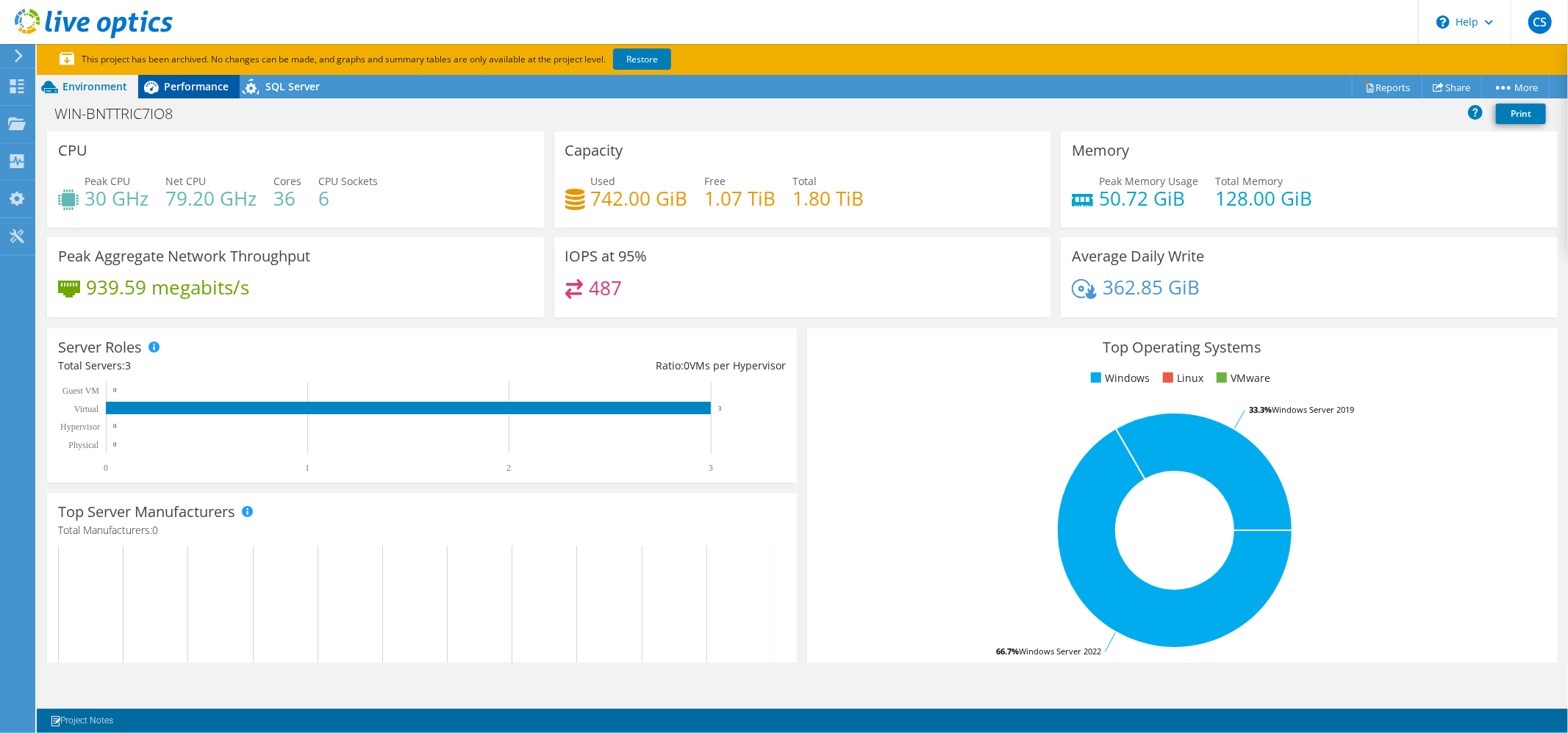
click at [206, 85] on span "Performance" at bounding box center [196, 86] width 65 height 14
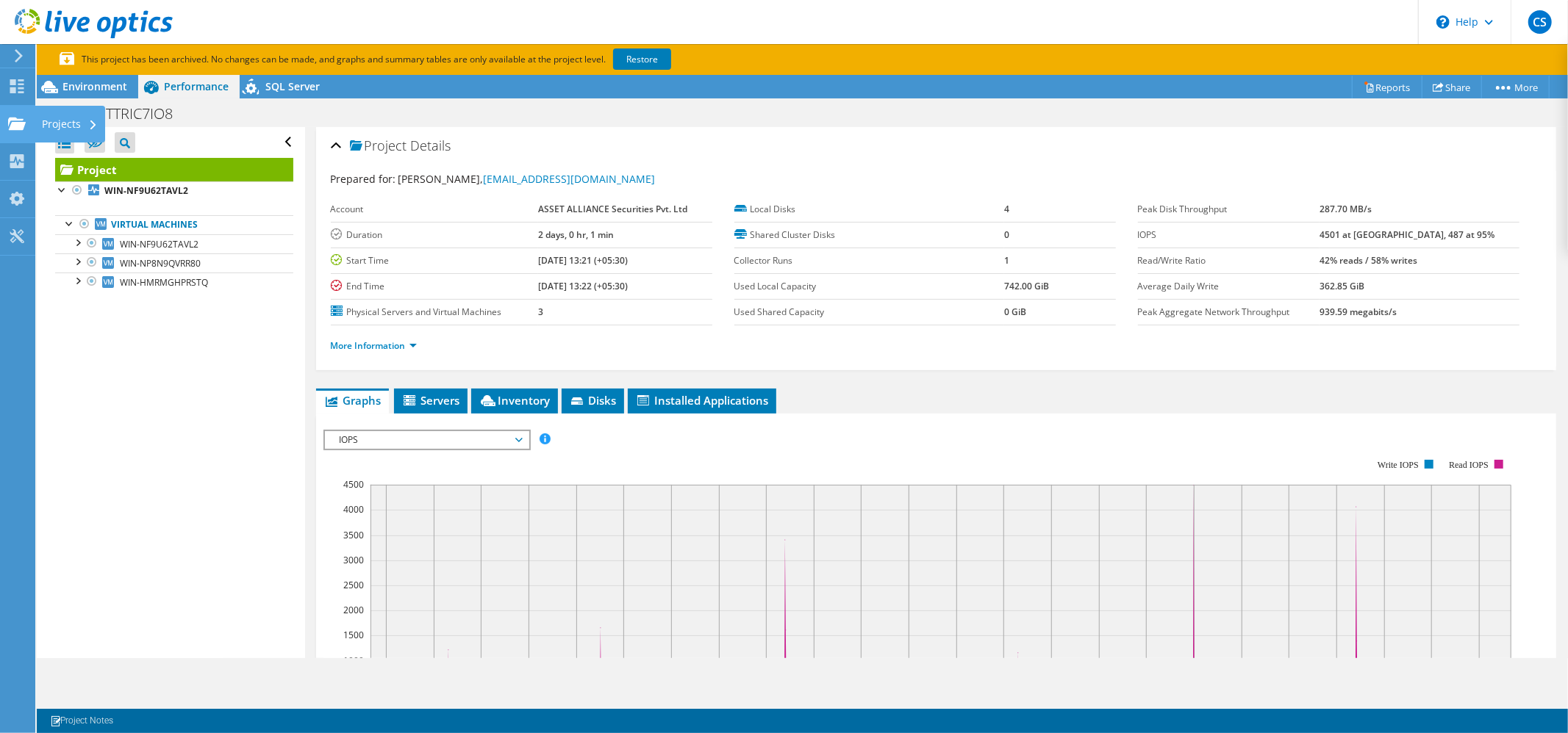
click at [15, 121] on icon at bounding box center [17, 124] width 18 height 14
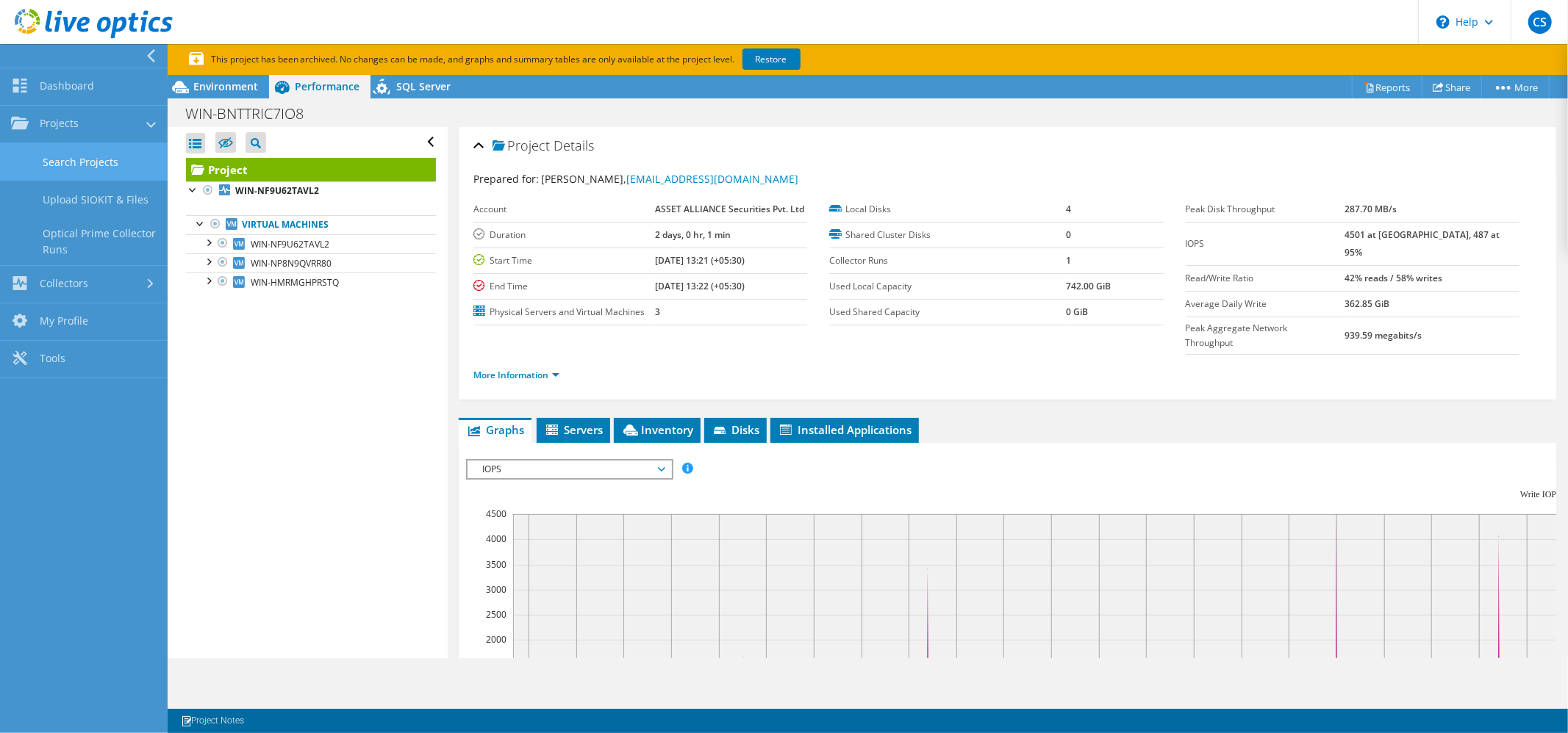
click at [74, 160] on link "Search Projects" at bounding box center [84, 162] width 167 height 37
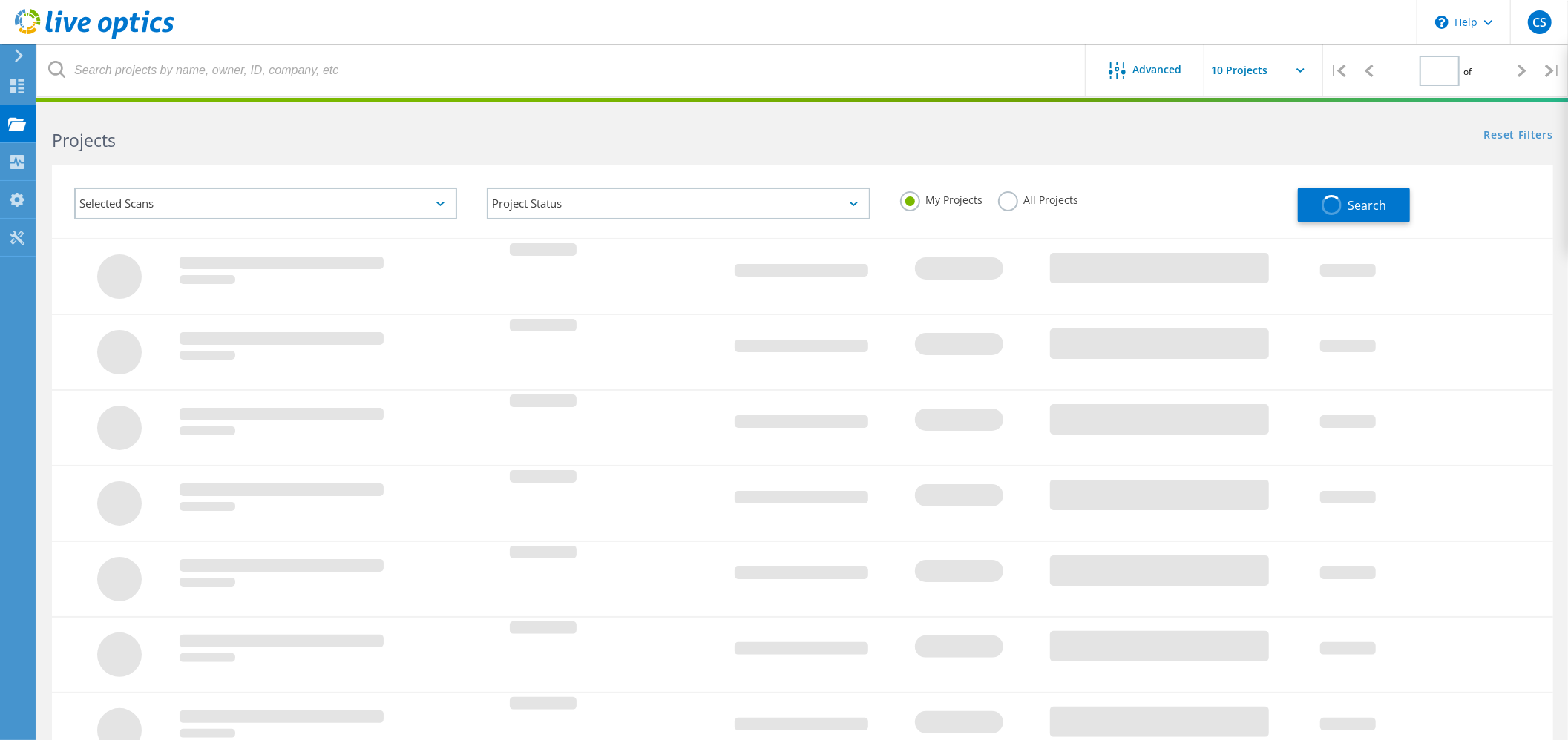
type input "1"
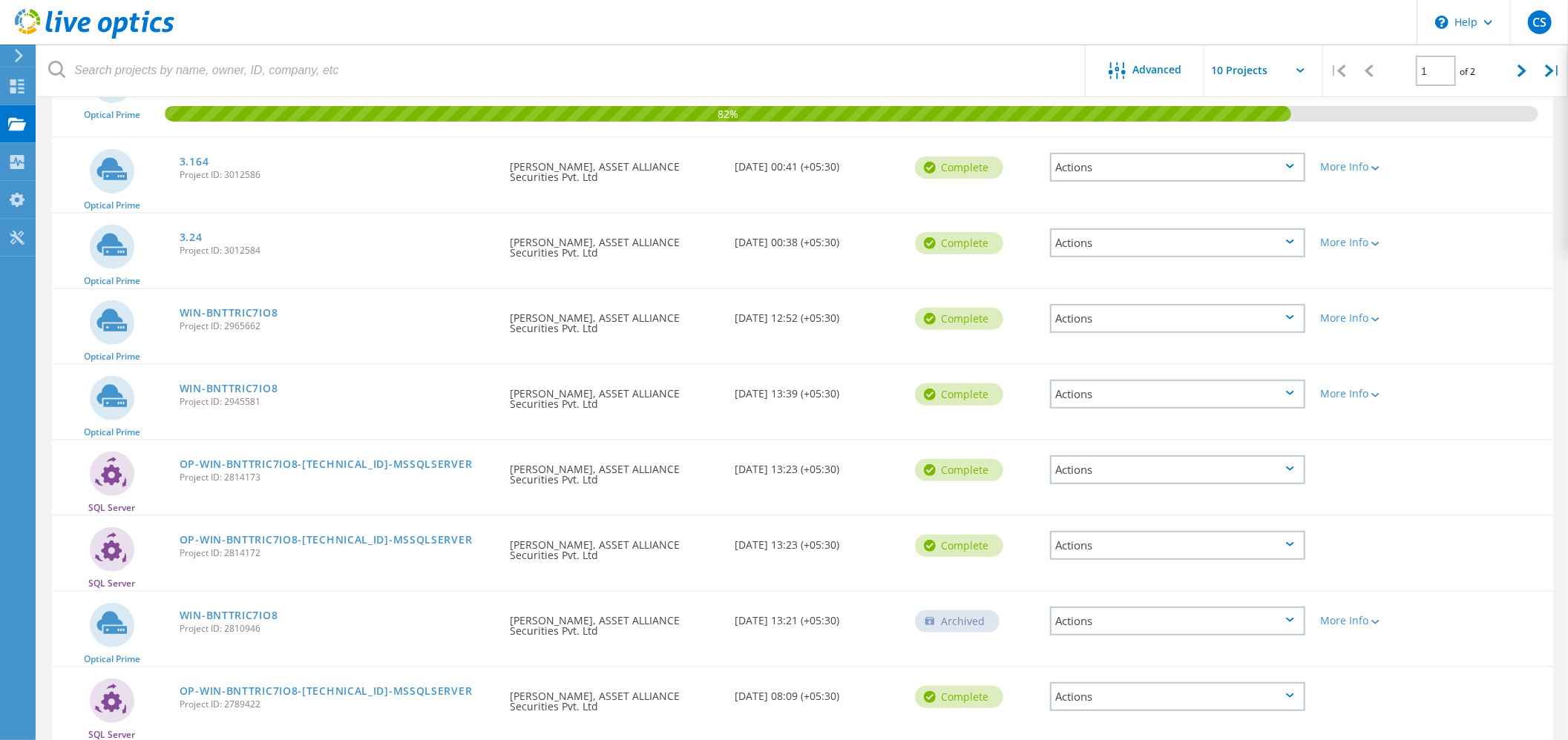
scroll to position [211, 0]
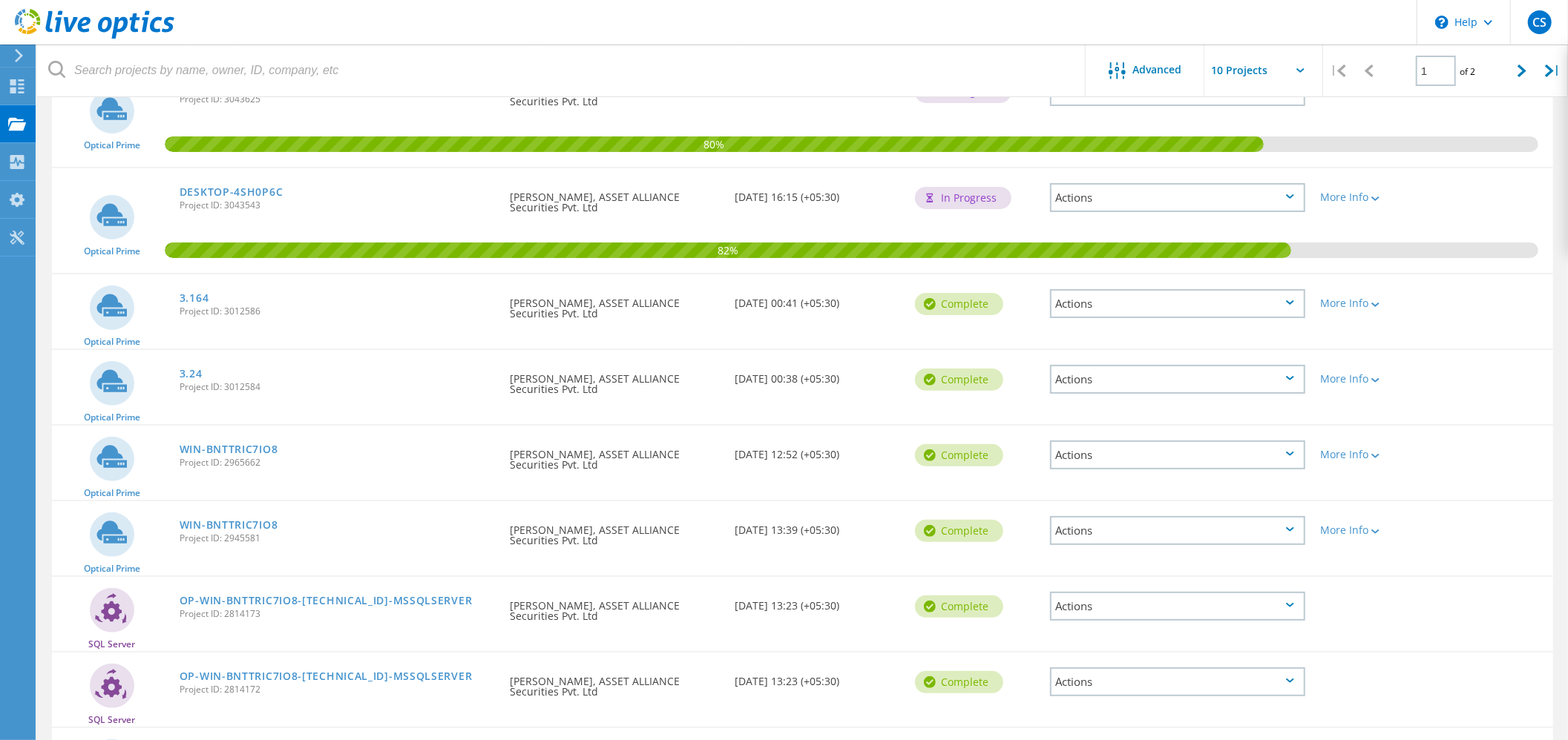
click at [1298, 70] on icon at bounding box center [1300, 70] width 8 height 4
click at [1304, 73] on div at bounding box center [1263, 75] width 119 height 61
click at [1298, 75] on input "text" at bounding box center [1278, 71] width 148 height 52
click at [1259, 157] on div "Show 30 Projects" at bounding box center [1279, 158] width 147 height 24
type input "Show 30 Projects"
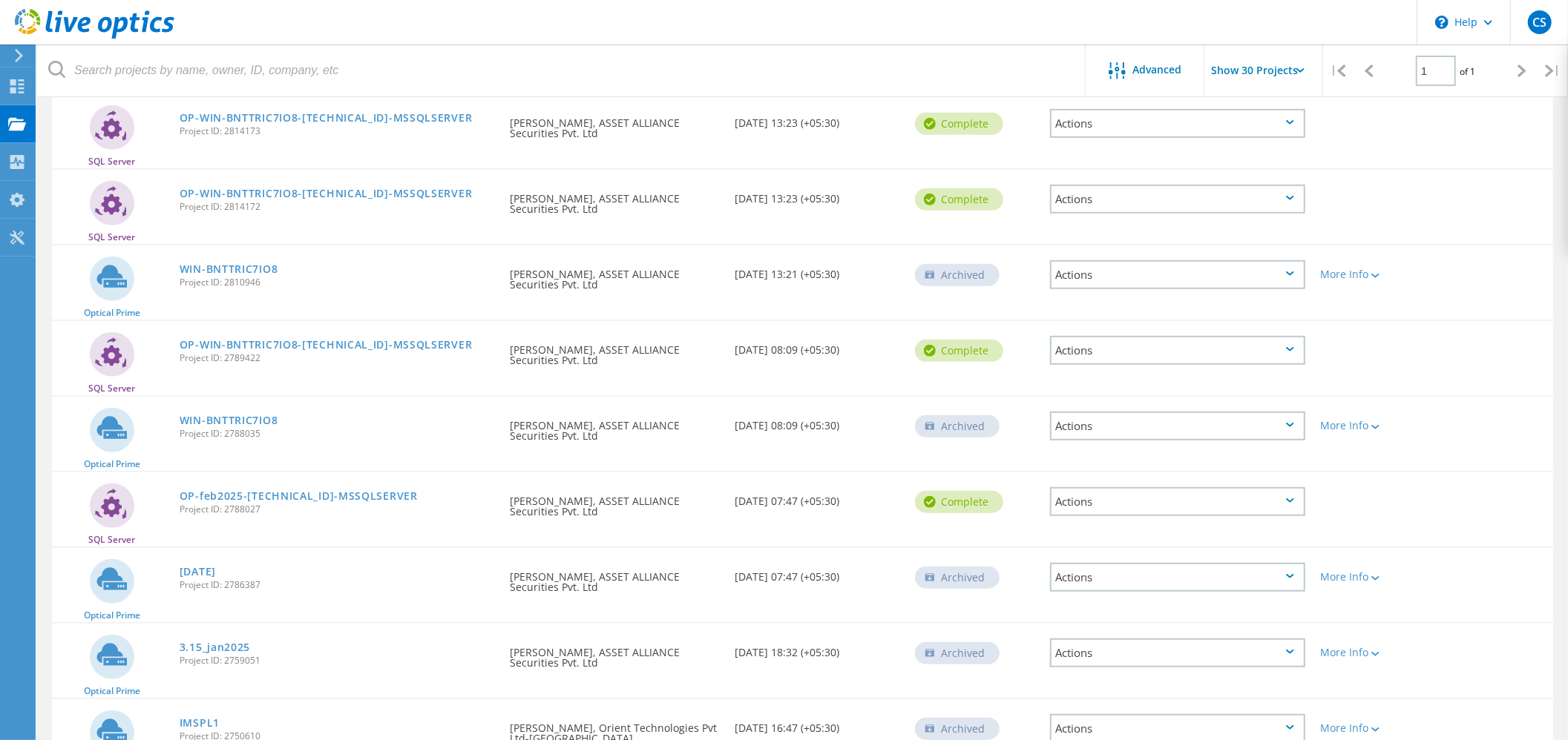
scroll to position [699, 0]
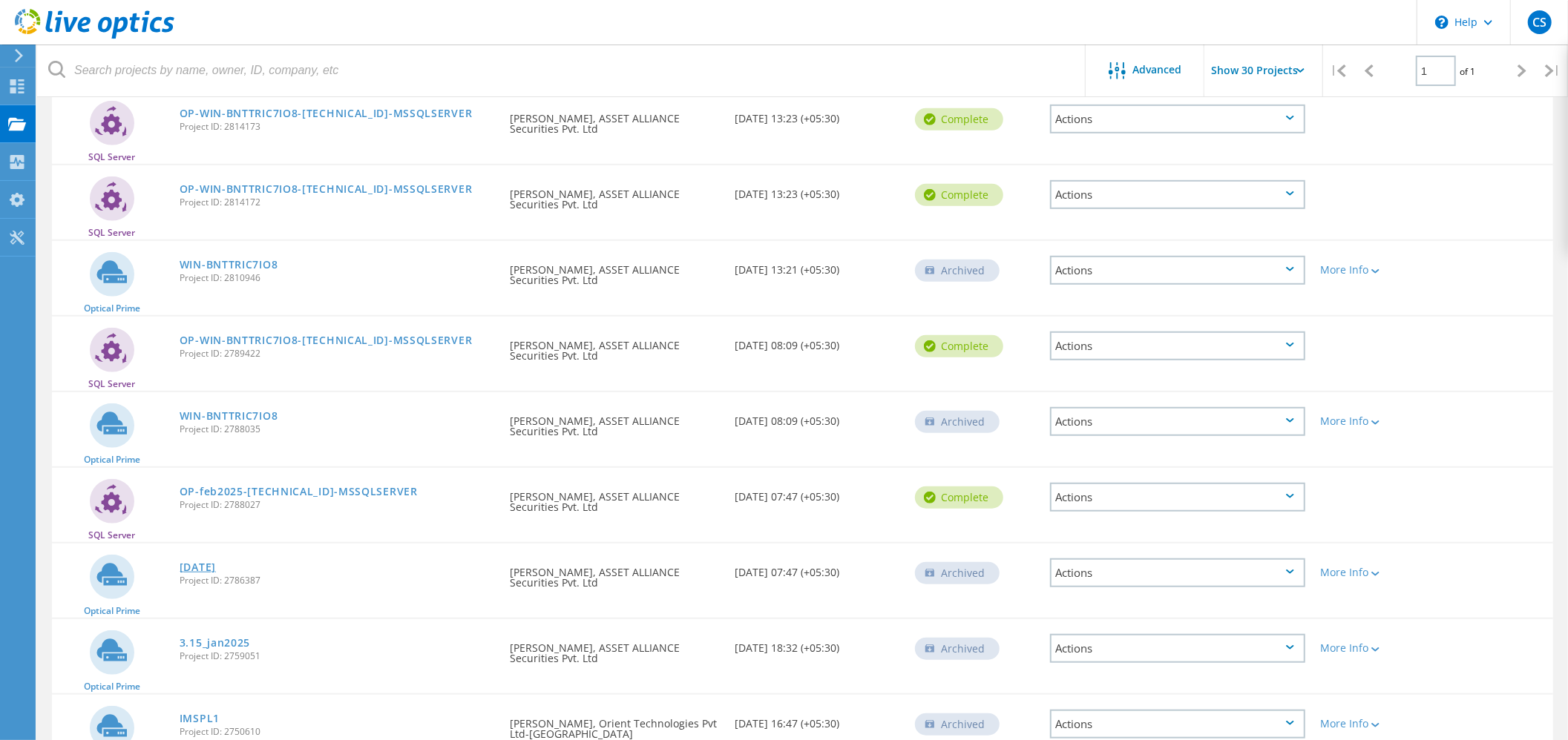
click at [212, 562] on link "[DATE]" at bounding box center [198, 568] width 36 height 11
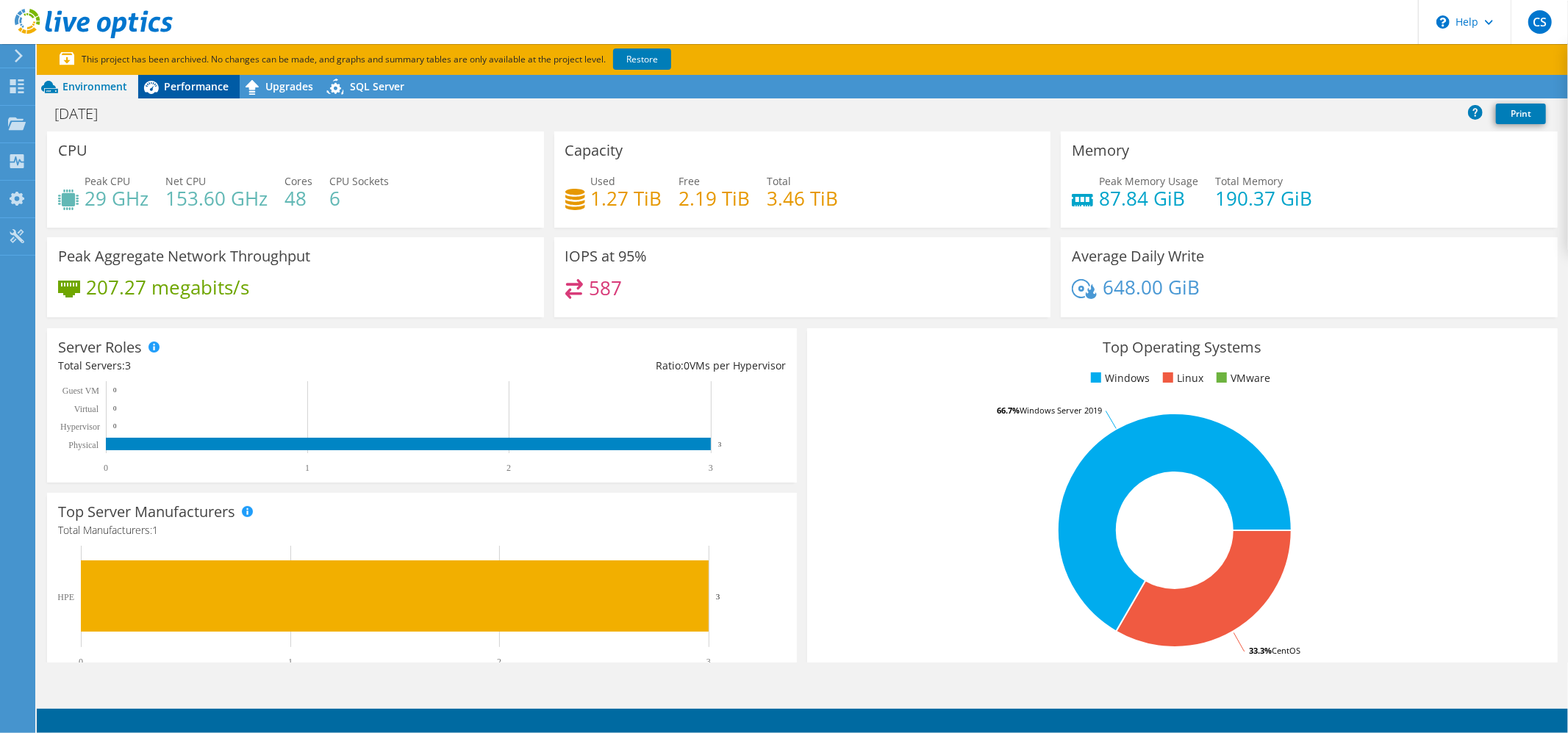
click at [198, 90] on span "Performance" at bounding box center [196, 86] width 65 height 14
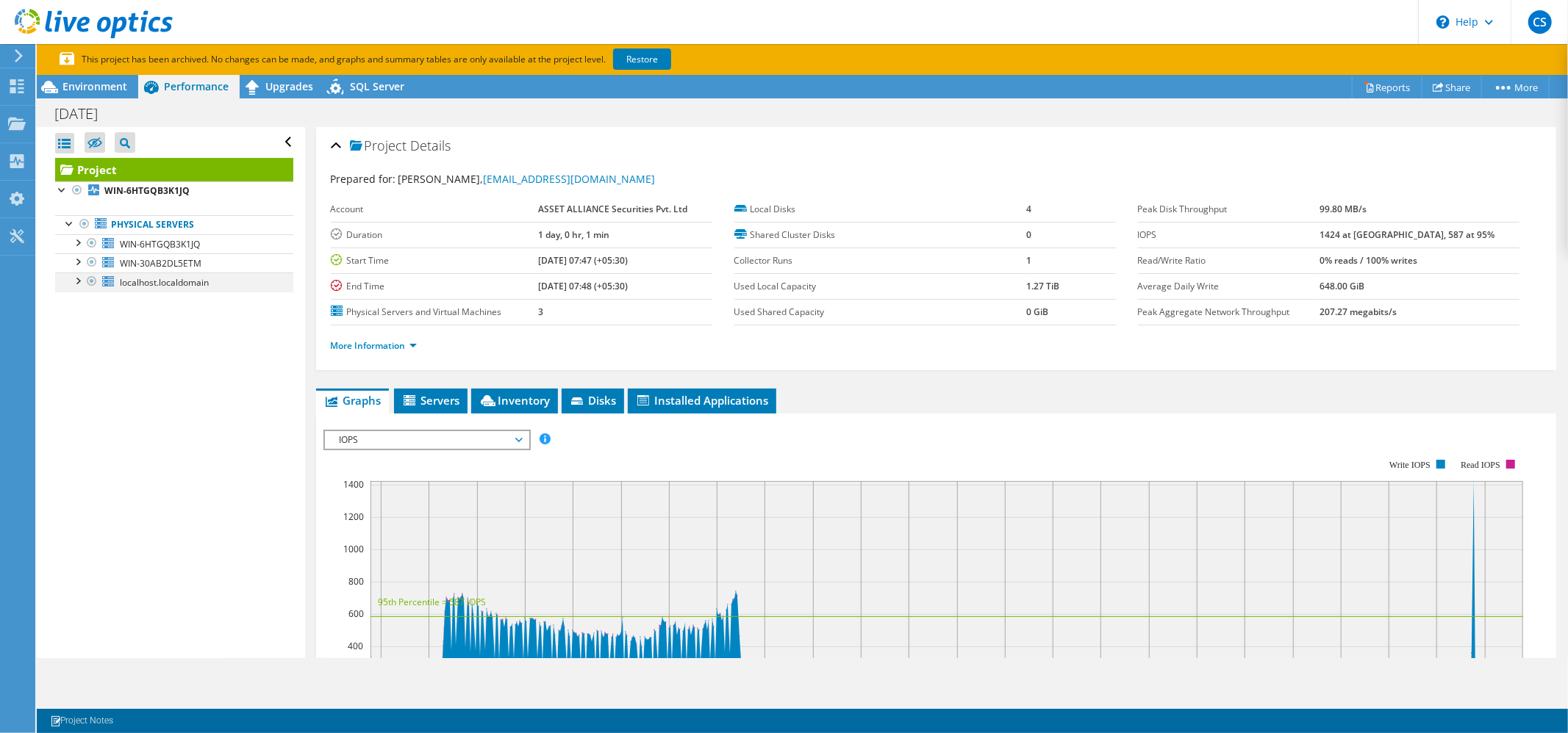
click at [81, 280] on div at bounding box center [77, 279] width 15 height 15
click at [178, 286] on span "localhost.localdomain" at bounding box center [165, 283] width 89 height 12
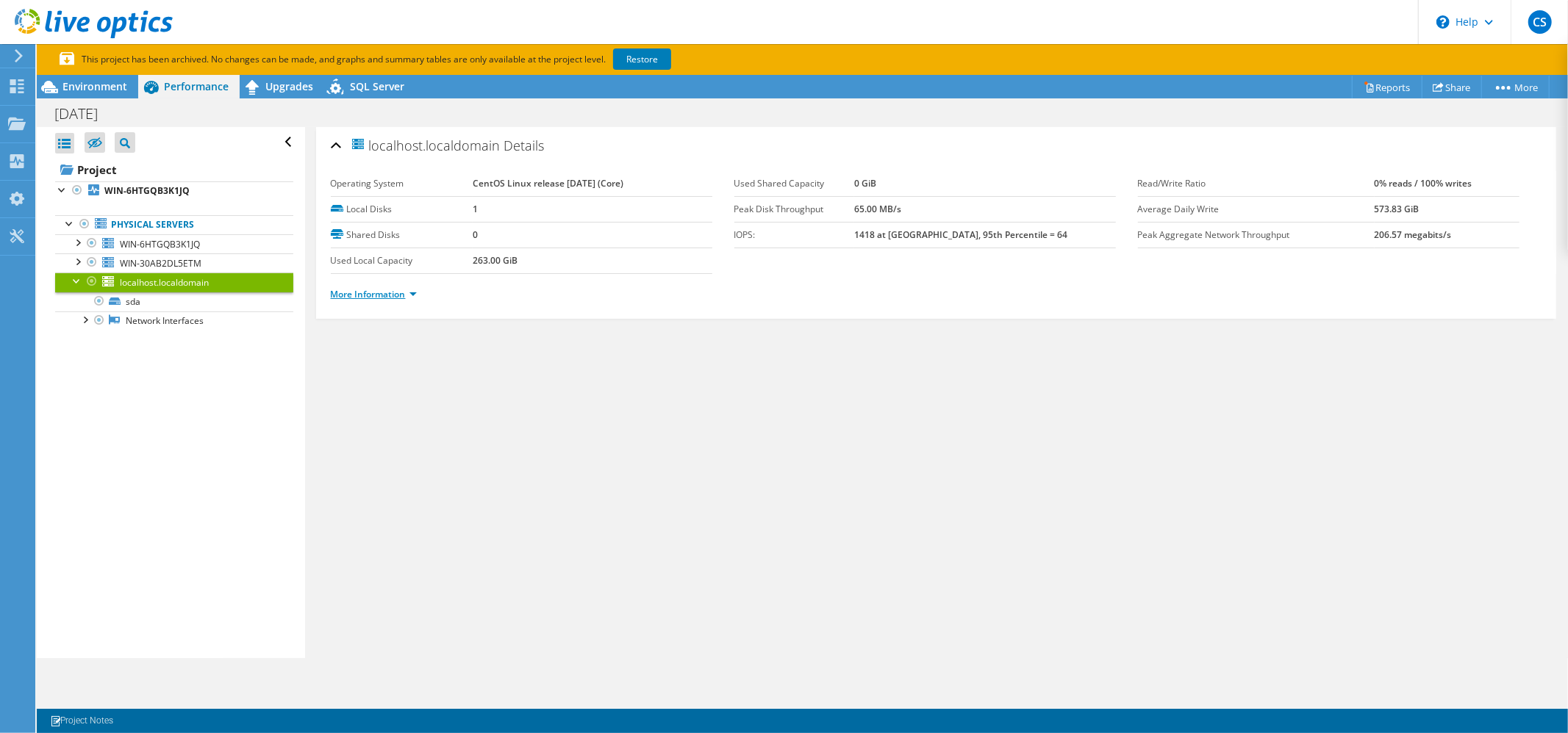
click at [385, 295] on link "More Information" at bounding box center [374, 294] width 86 height 12
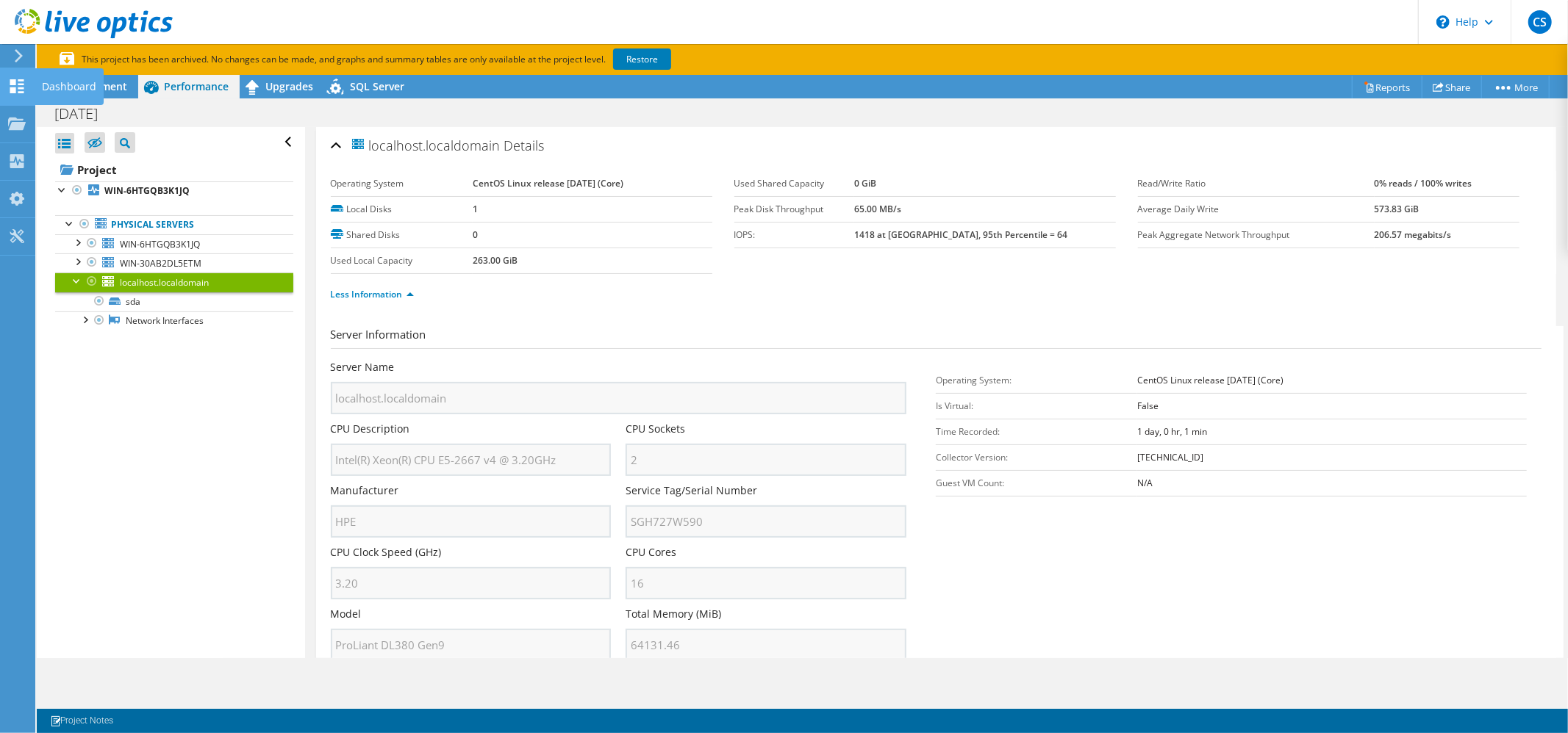
click at [18, 93] on div at bounding box center [17, 88] width 18 height 16
